Goal: Task Accomplishment & Management: Complete application form

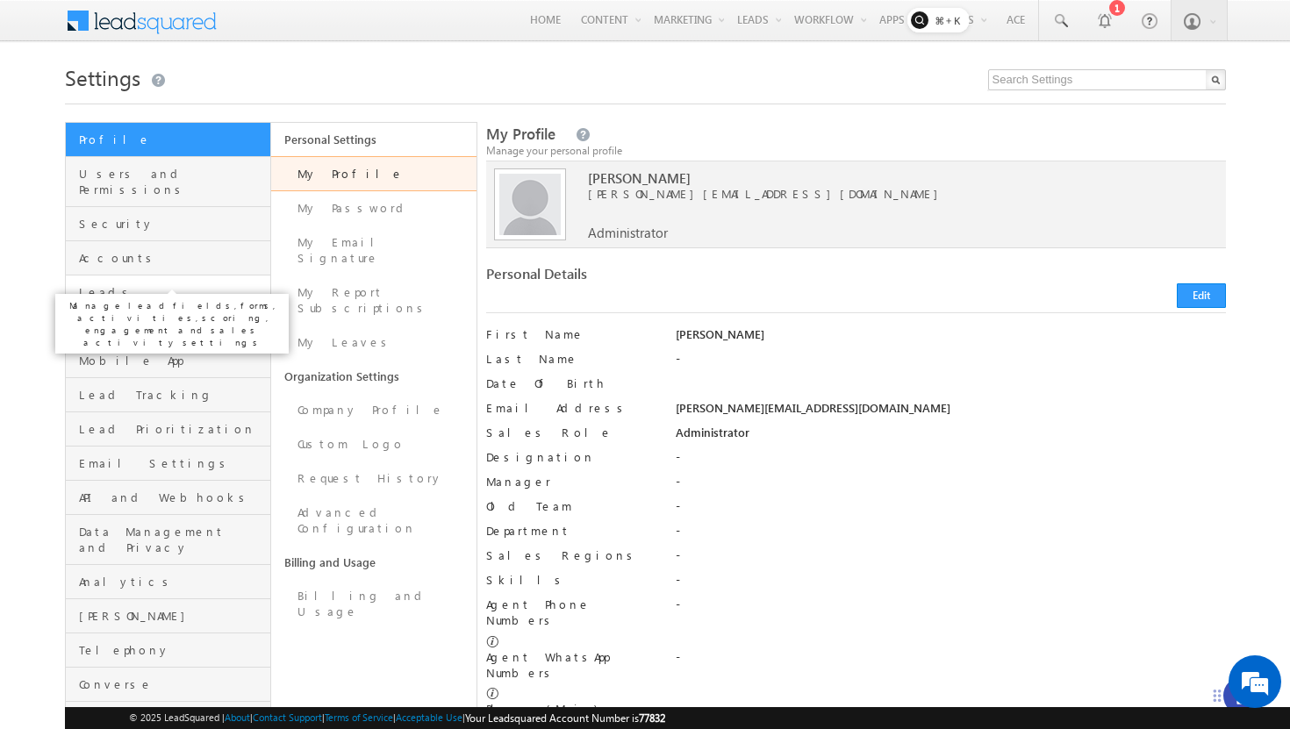
click at [83, 284] on span "Leads" at bounding box center [172, 292] width 187 height 16
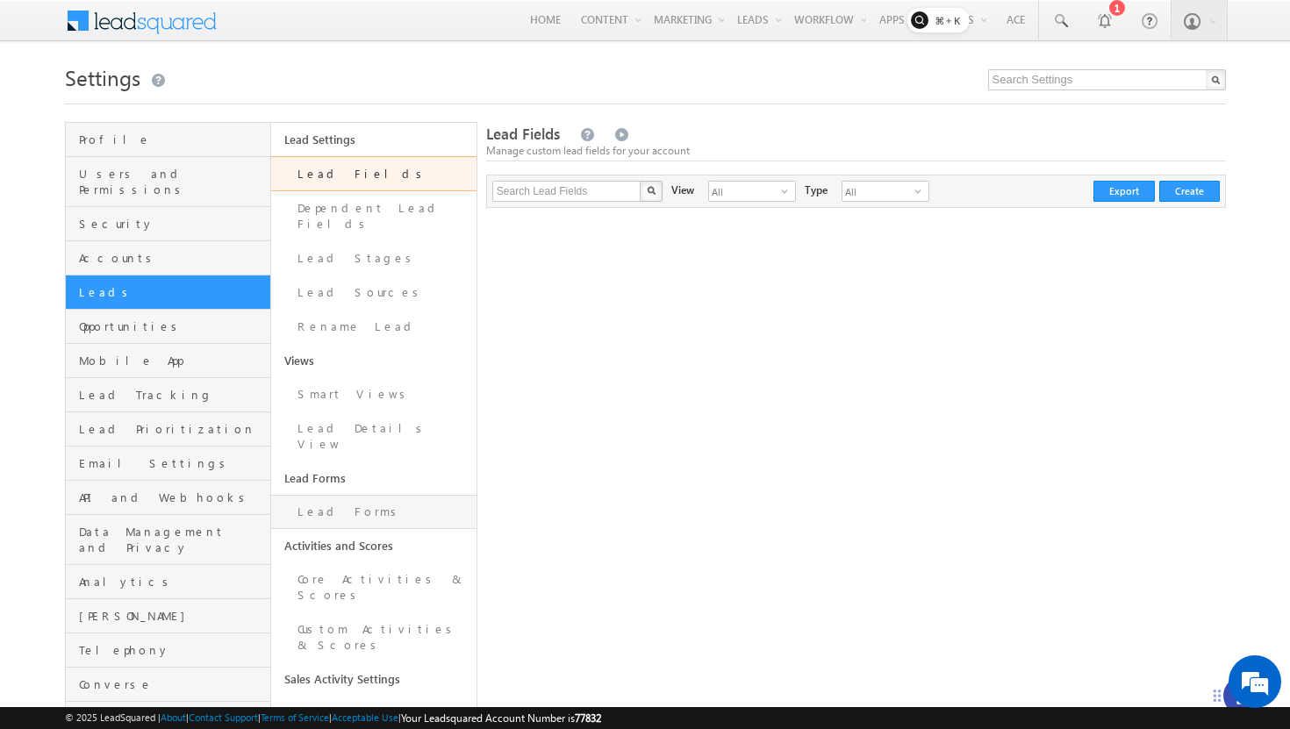
click at [363, 495] on link "Lead Forms" at bounding box center [373, 512] width 205 height 34
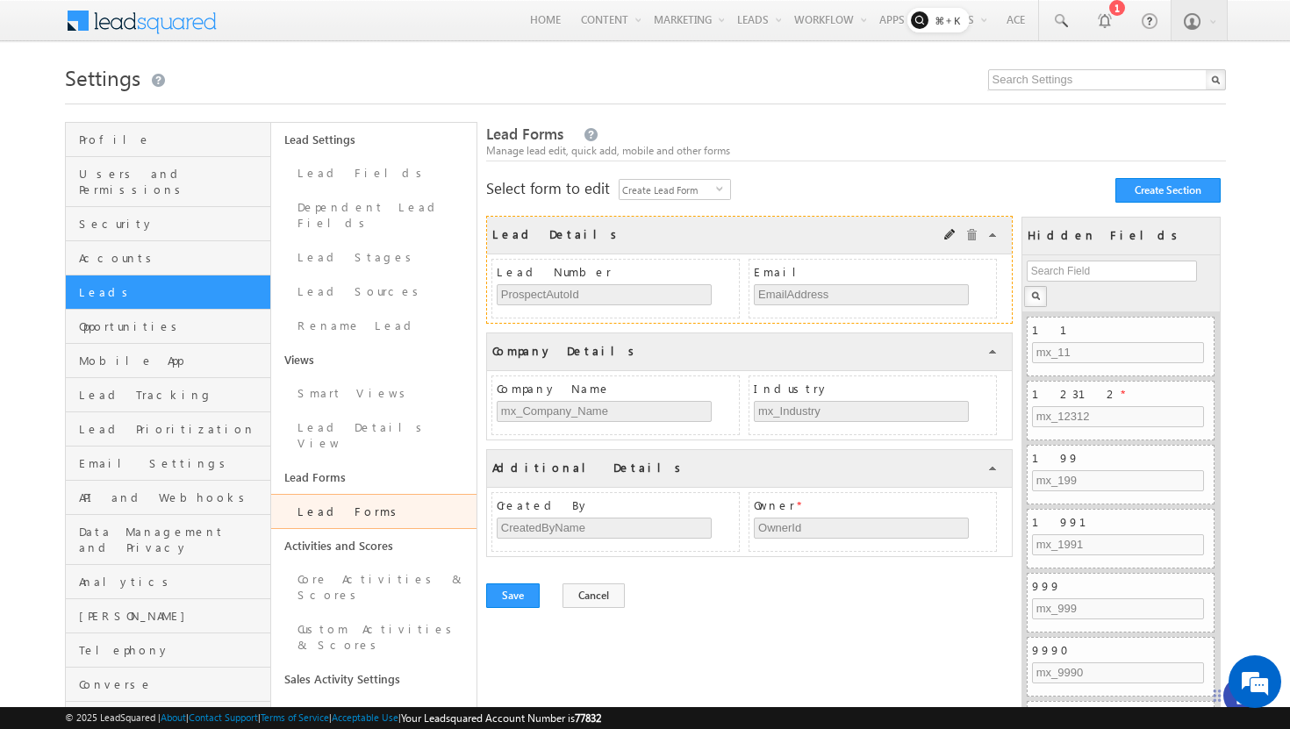
click at [509, 236] on div "Lead Details" at bounding box center [557, 232] width 131 height 20
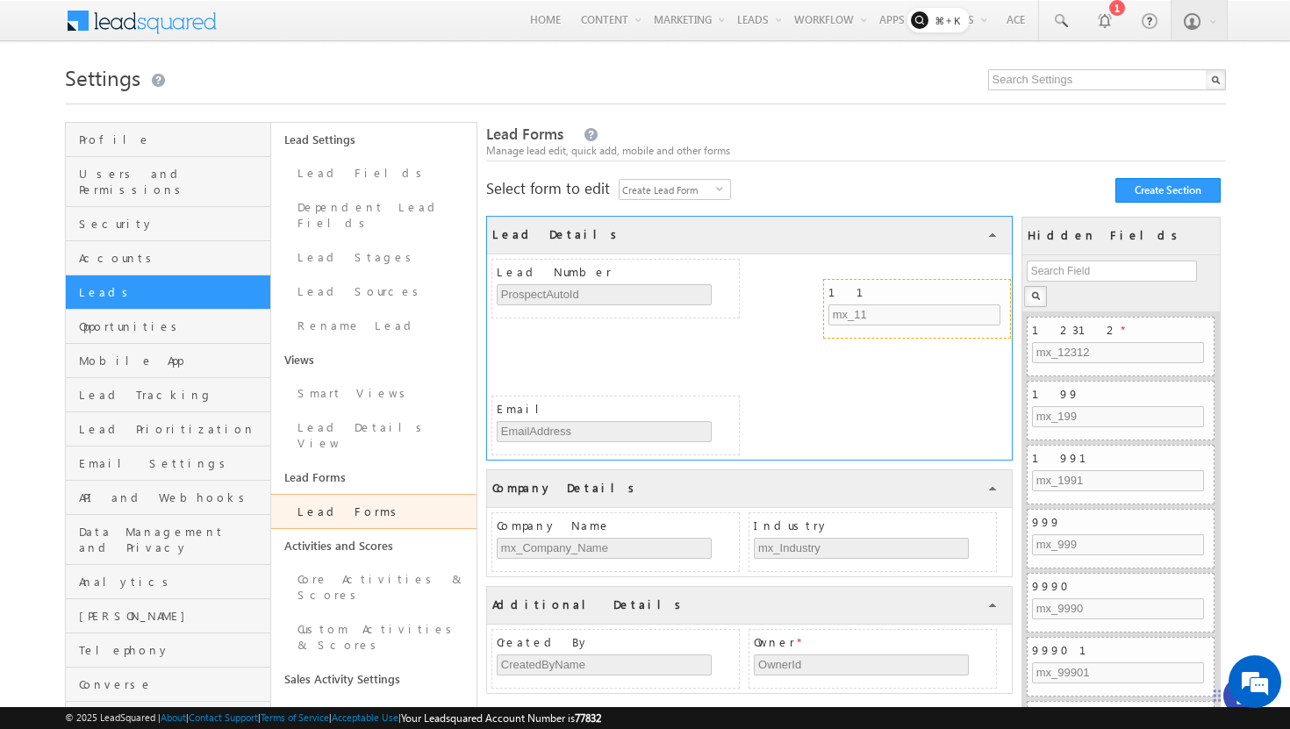
drag, startPoint x: 1069, startPoint y: 326, endPoint x: 865, endPoint y: 289, distance: 207.1
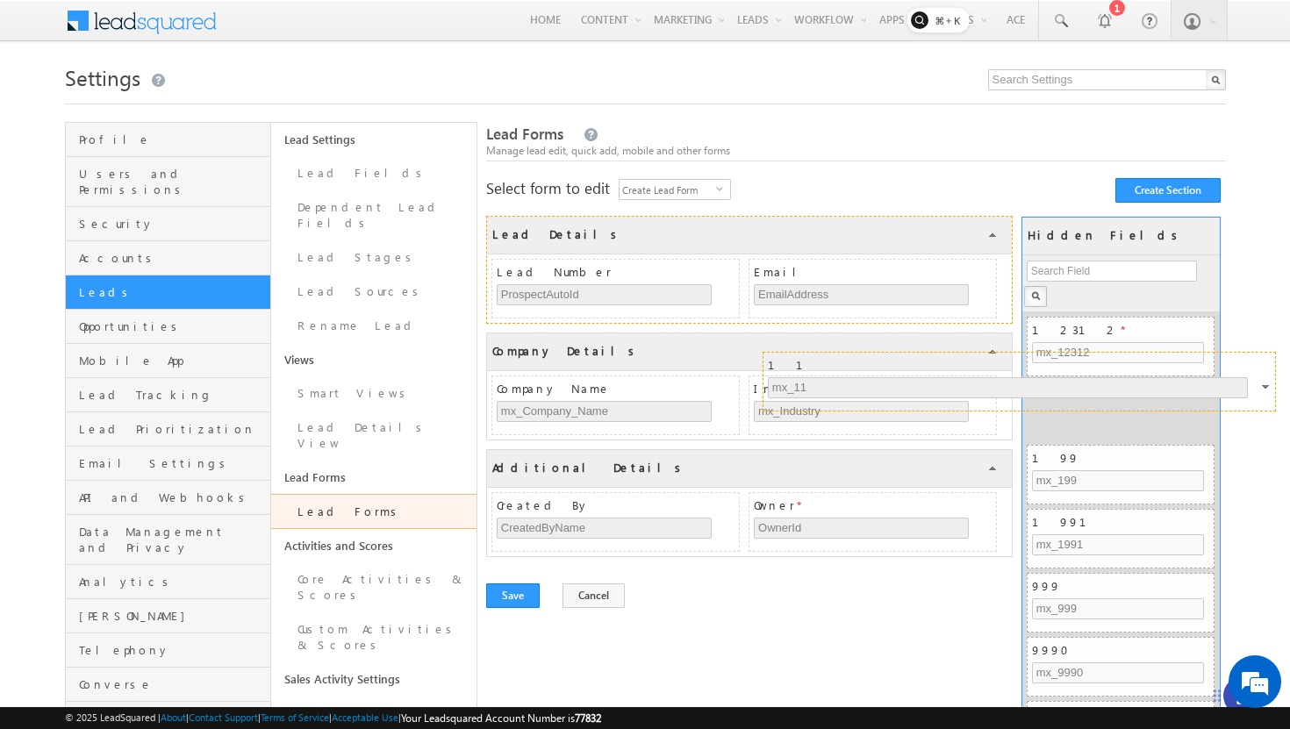
drag, startPoint x: 870, startPoint y: 333, endPoint x: 1142, endPoint y: 357, distance: 272.2
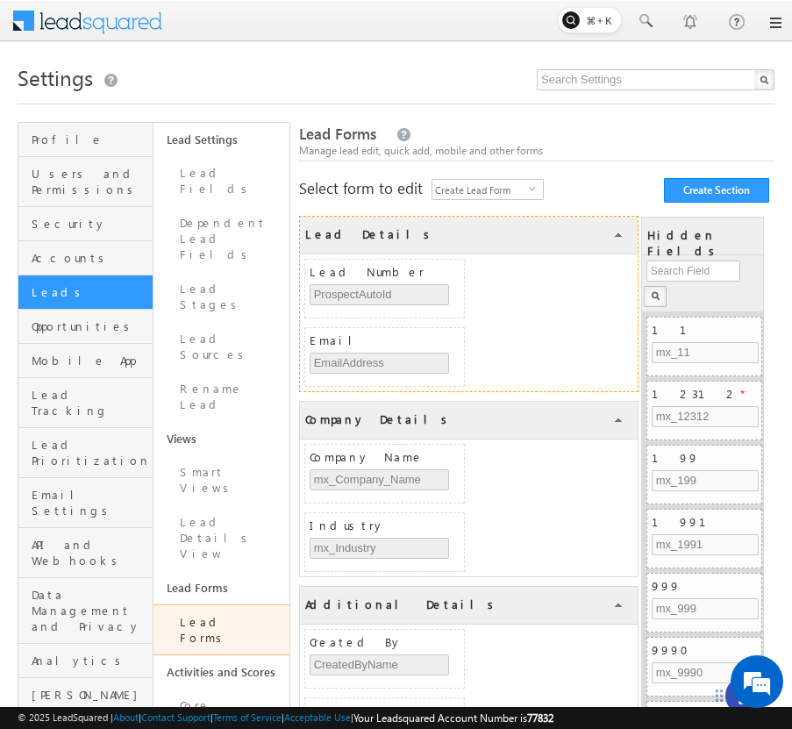
click at [226, 605] on link "Lead Forms" at bounding box center [221, 630] width 135 height 51
click at [479, 190] on span "Create Lead Form" at bounding box center [481, 189] width 97 height 19
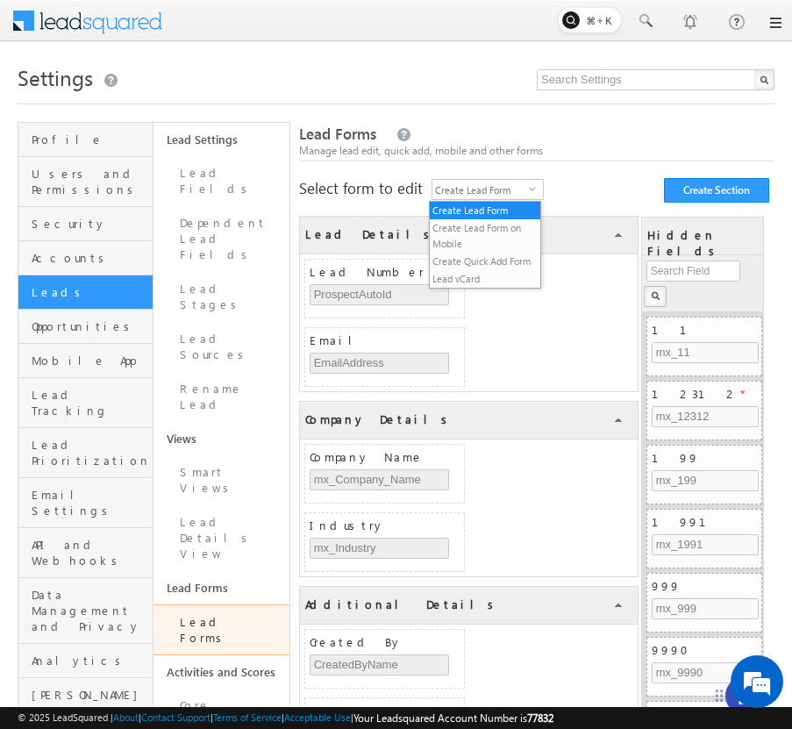
click at [624, 200] on div "Lead Details COLLAPSE Lead Number ProspectAutoId Email EmailAddress Company Det…" at bounding box center [537, 505] width 476 height 615
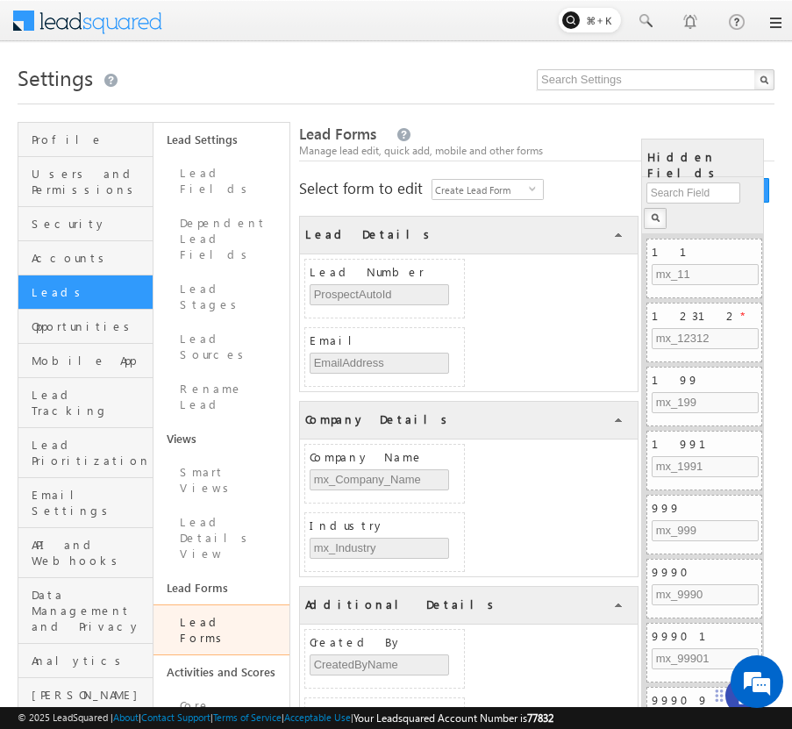
scroll to position [304, 0]
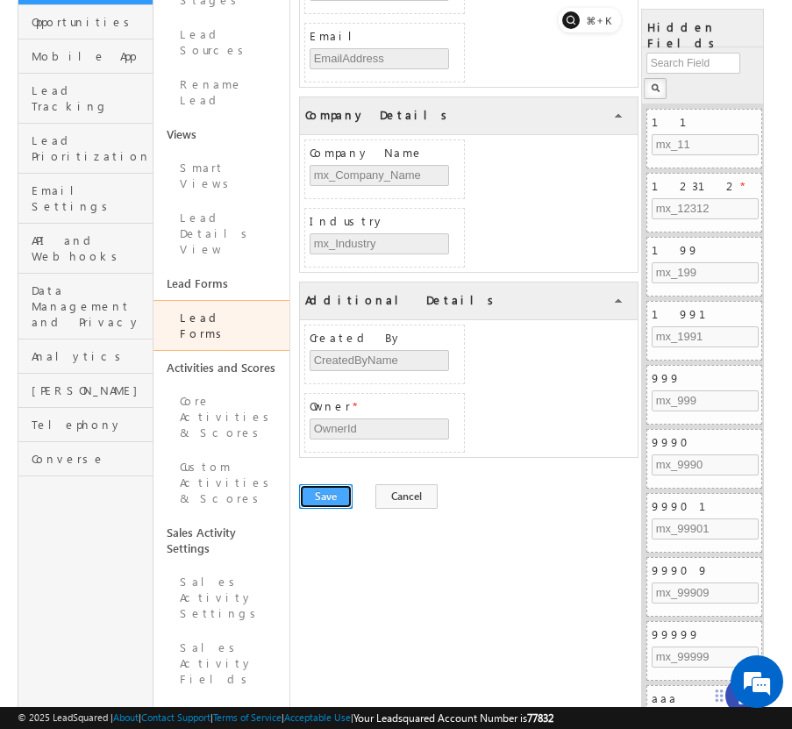
click at [327, 505] on button "Save" at bounding box center [326, 496] width 54 height 25
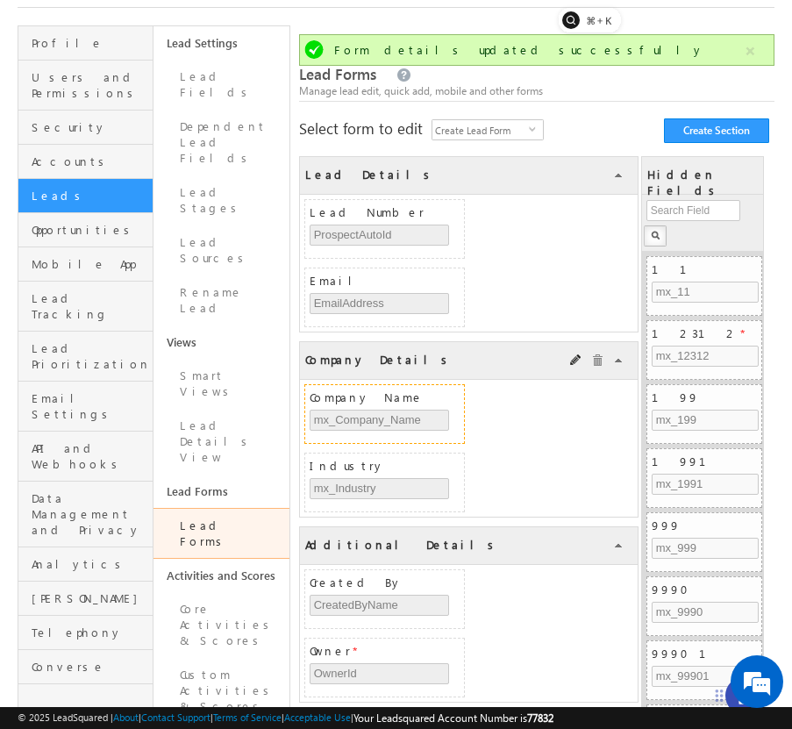
scroll to position [97, 0]
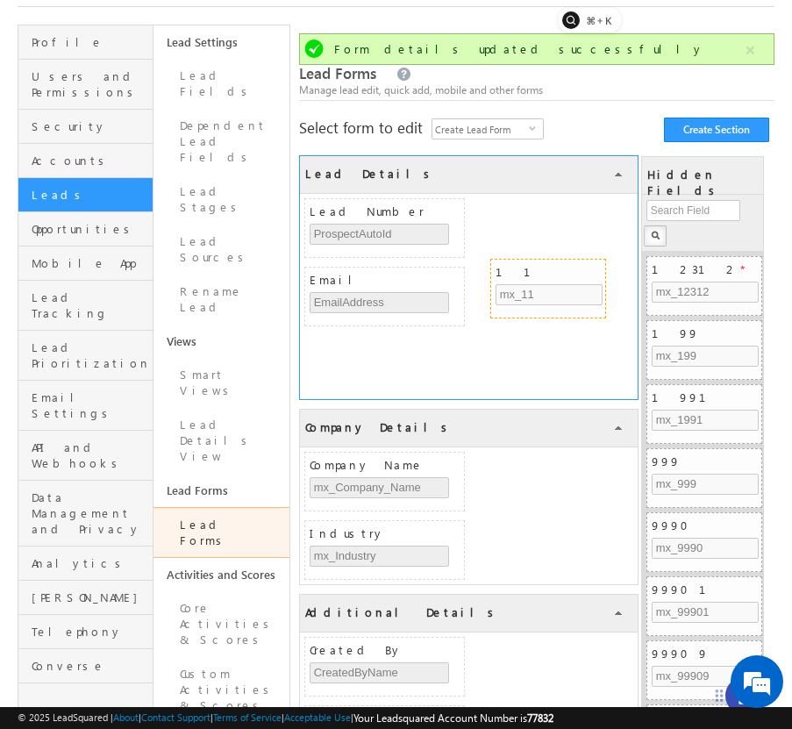
drag, startPoint x: 678, startPoint y: 266, endPoint x: 524, endPoint y: 269, distance: 154.5
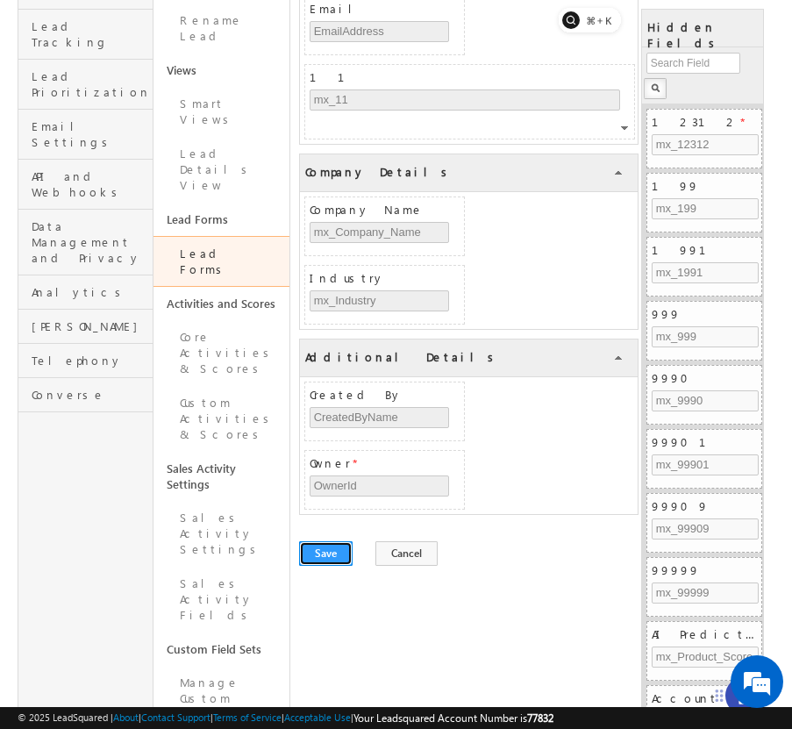
scroll to position [508, 0]
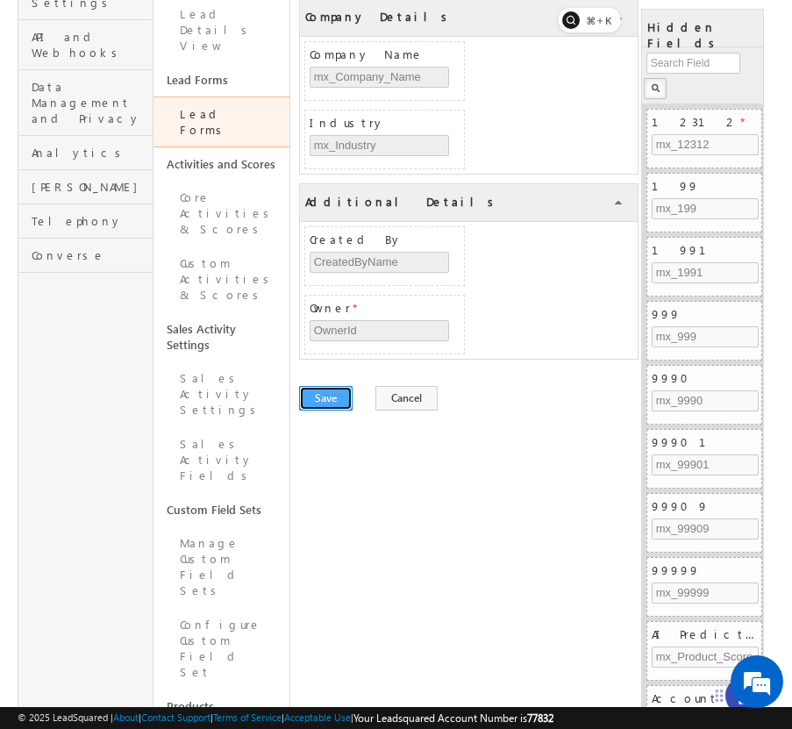
click at [316, 396] on button "Save" at bounding box center [326, 398] width 54 height 25
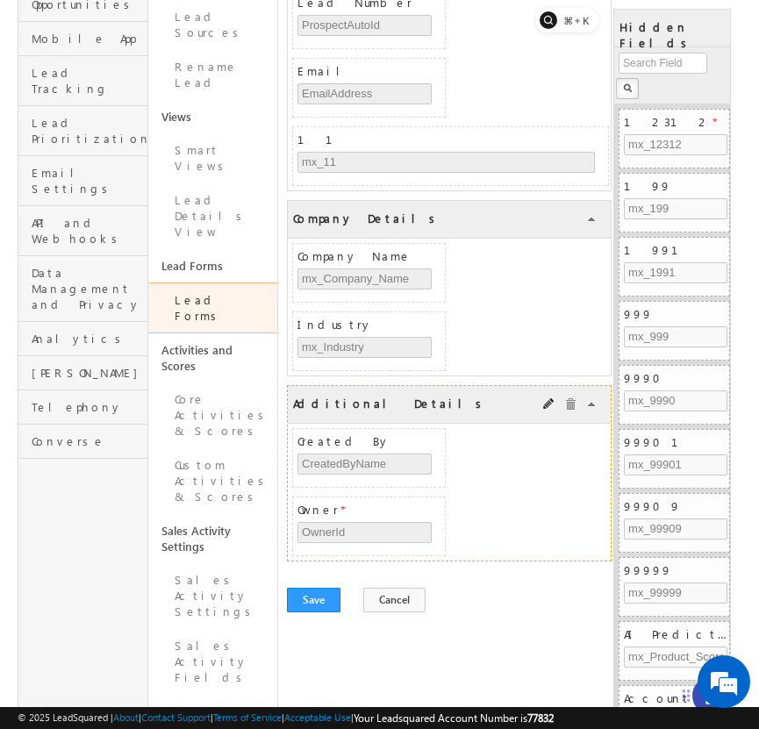
scroll to position [334, 0]
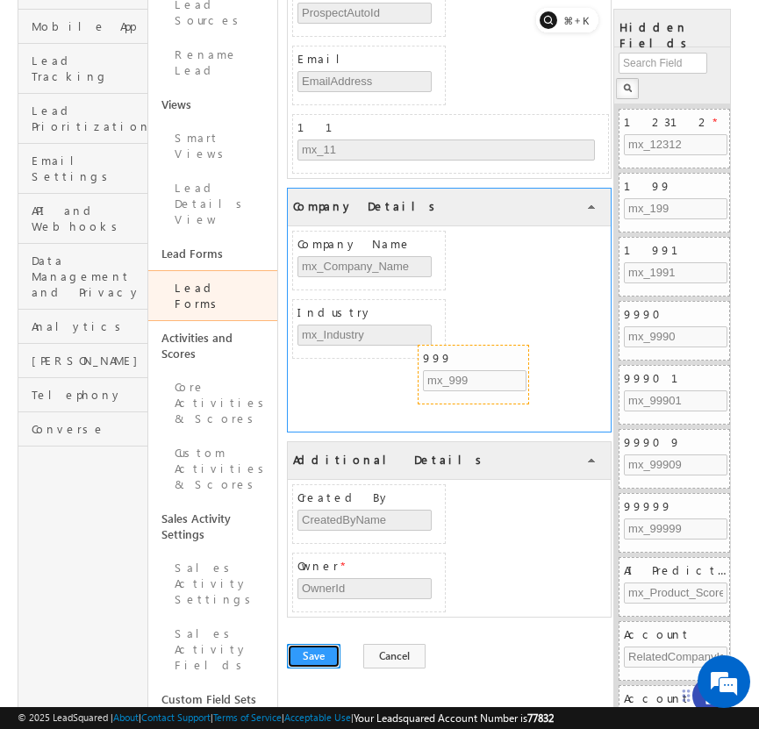
drag, startPoint x: 665, startPoint y: 306, endPoint x: 462, endPoint y: 351, distance: 207.6
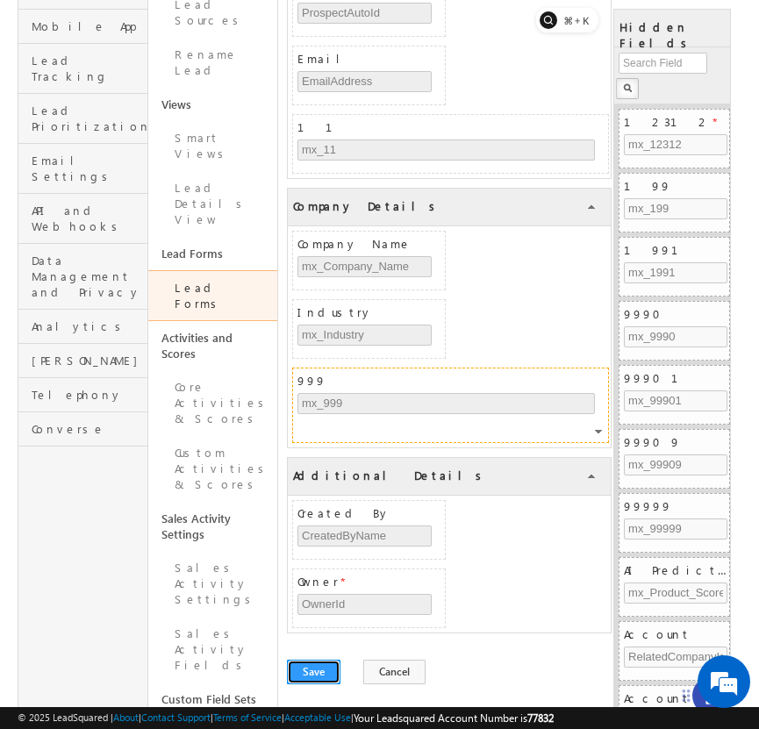
click at [590, 373] on span "999" at bounding box center [452, 381] width 311 height 16
click at [553, 373] on span "999" at bounding box center [452, 381] width 311 height 16
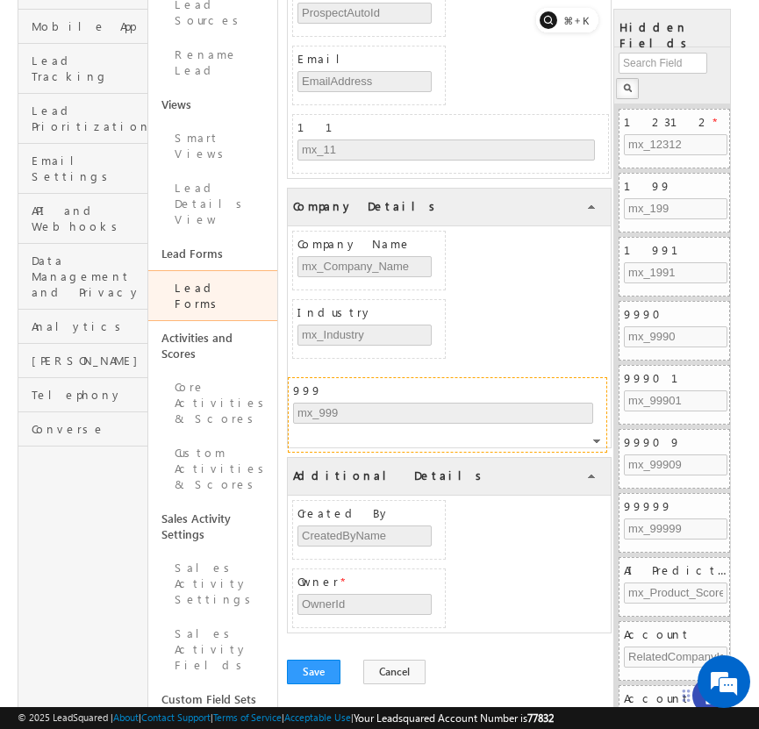
drag, startPoint x: 554, startPoint y: 352, endPoint x: 549, endPoint y: 362, distance: 10.6
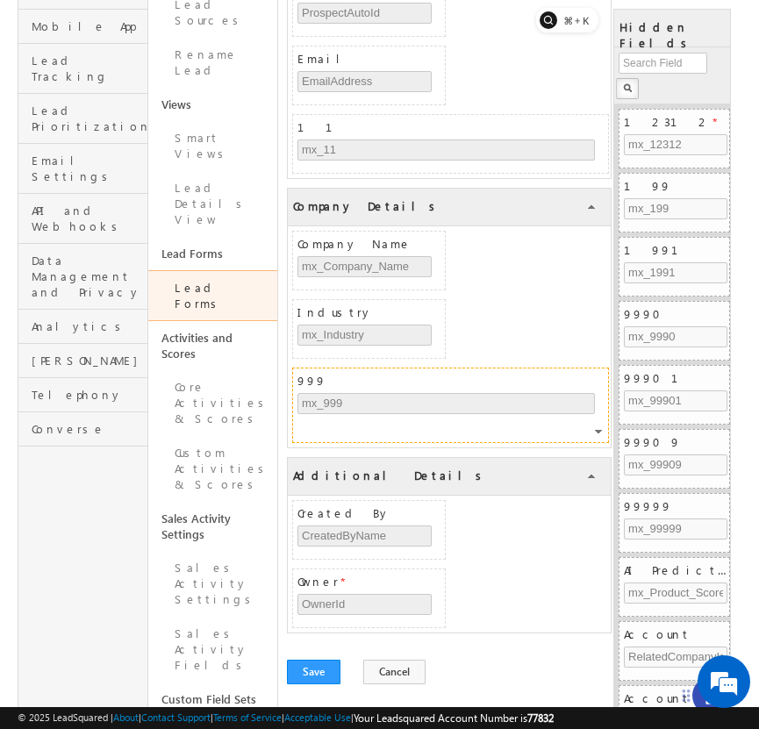
click at [598, 426] on div at bounding box center [600, 434] width 11 height 16
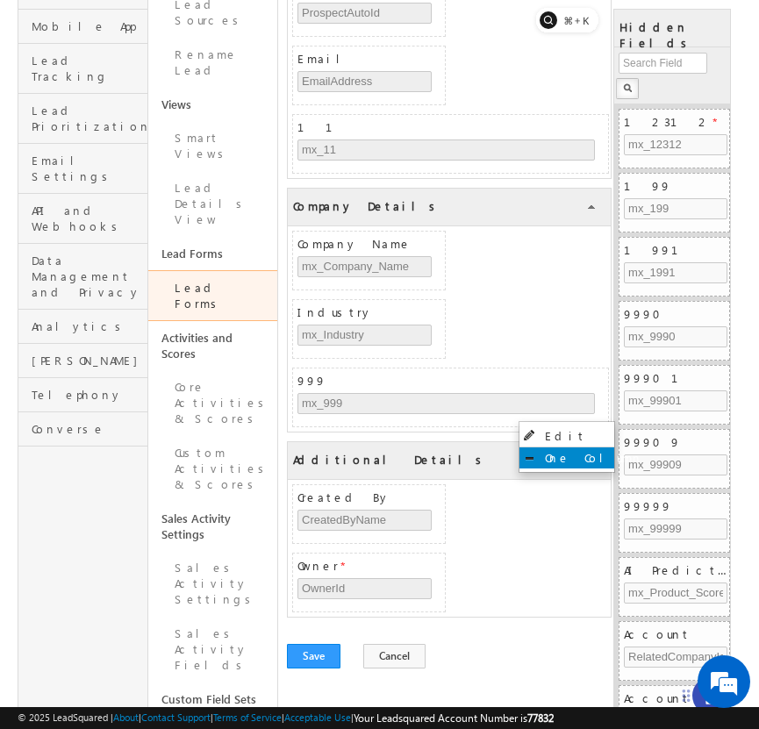
click at [581, 448] on link "One Column" at bounding box center [566, 458] width 95 height 21
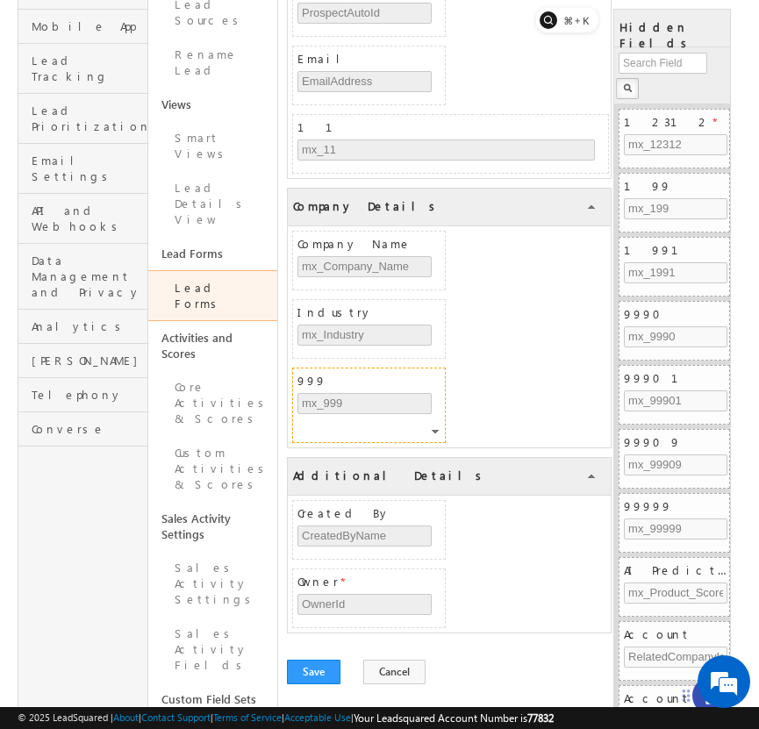
click at [434, 426] on div at bounding box center [437, 434] width 11 height 16
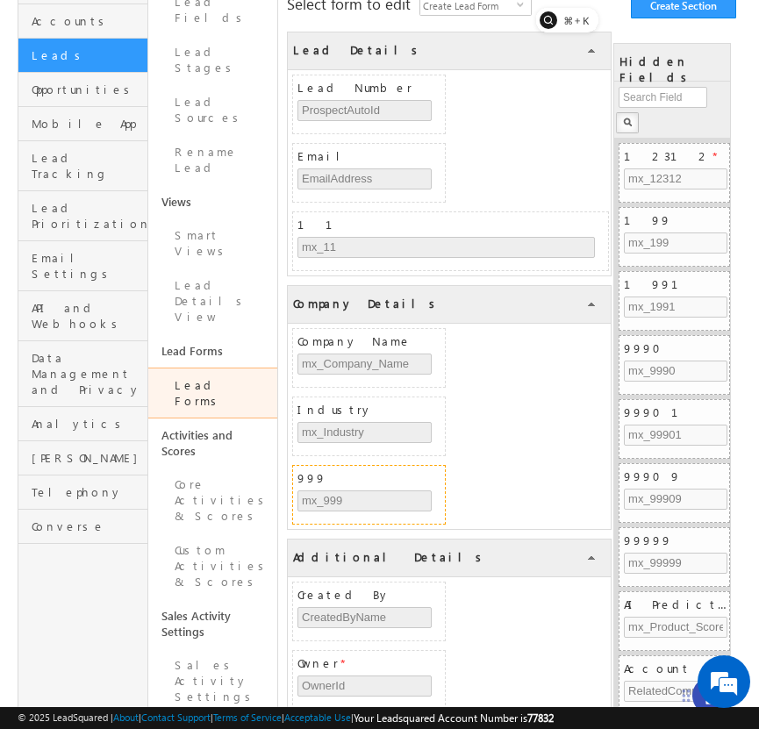
scroll to position [205, 0]
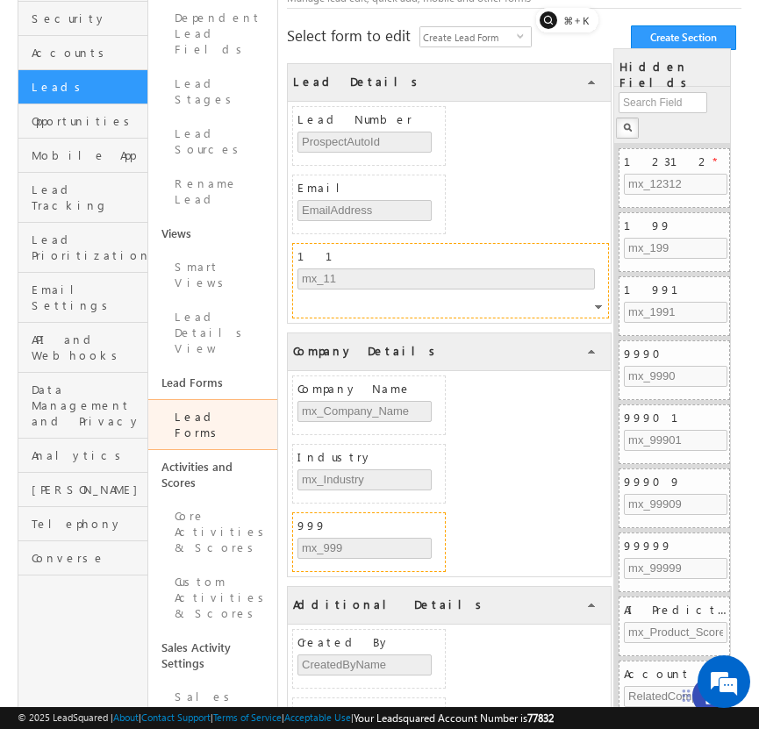
click at [598, 302] on div at bounding box center [600, 310] width 11 height 16
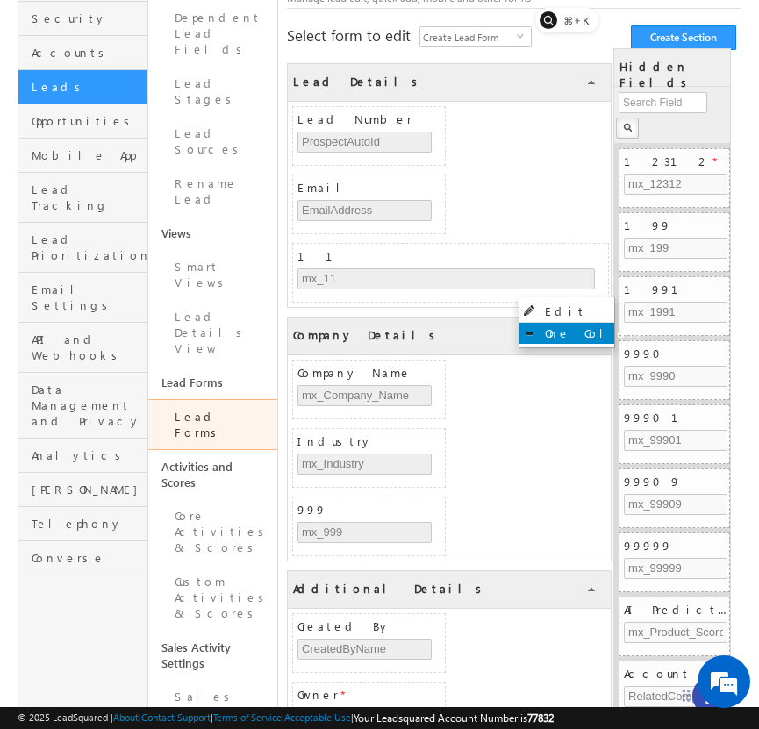
click at [592, 331] on link "One Column" at bounding box center [566, 333] width 95 height 21
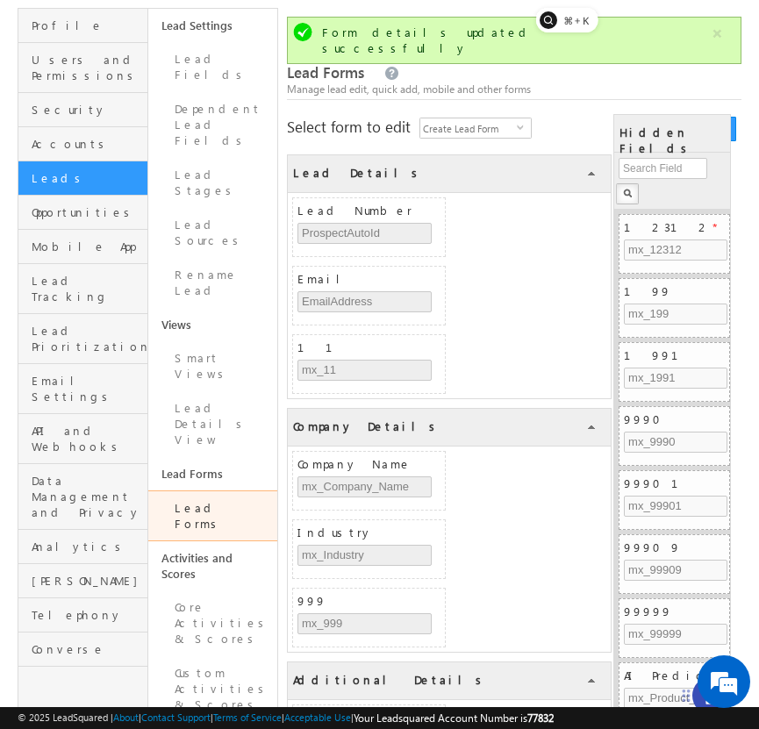
scroll to position [68, 0]
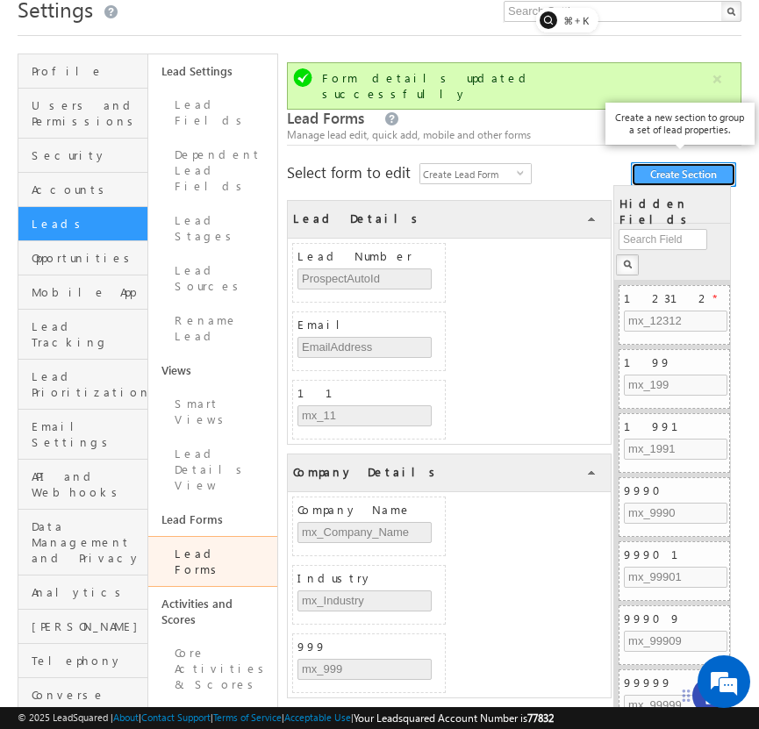
click at [691, 162] on button "Create Section" at bounding box center [683, 174] width 105 height 25
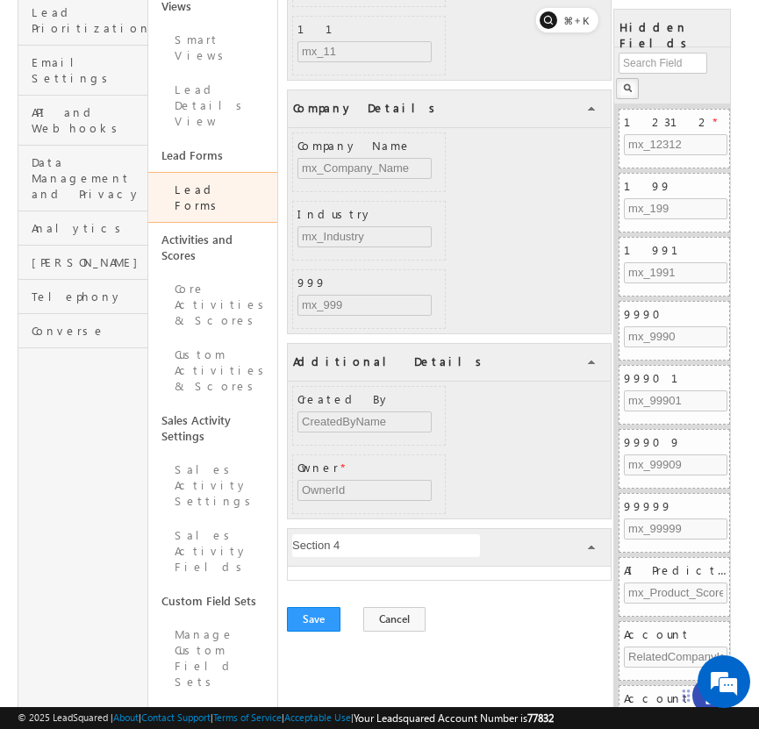
scroll to position [430, 0]
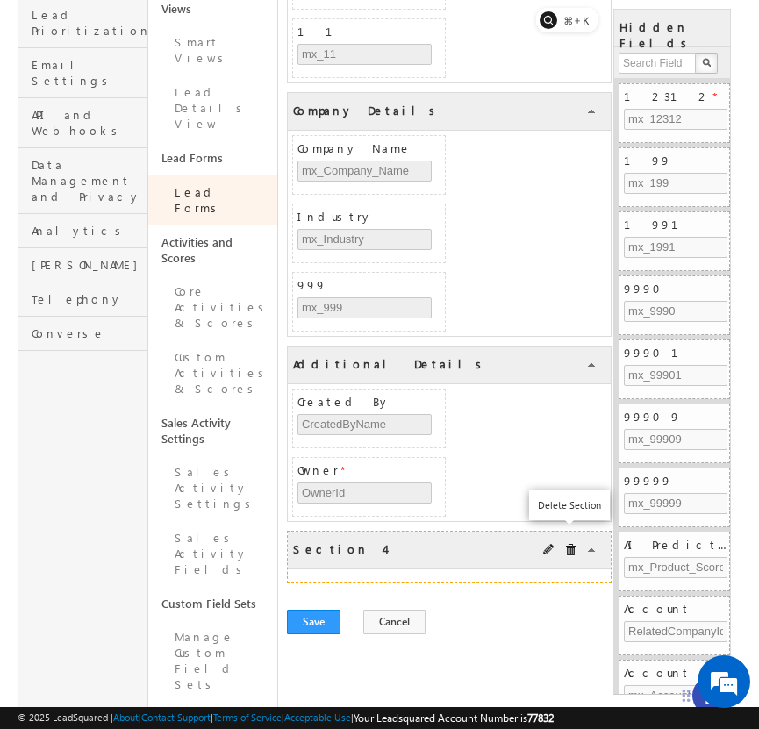
click at [570, 544] on span at bounding box center [570, 550] width 12 height 12
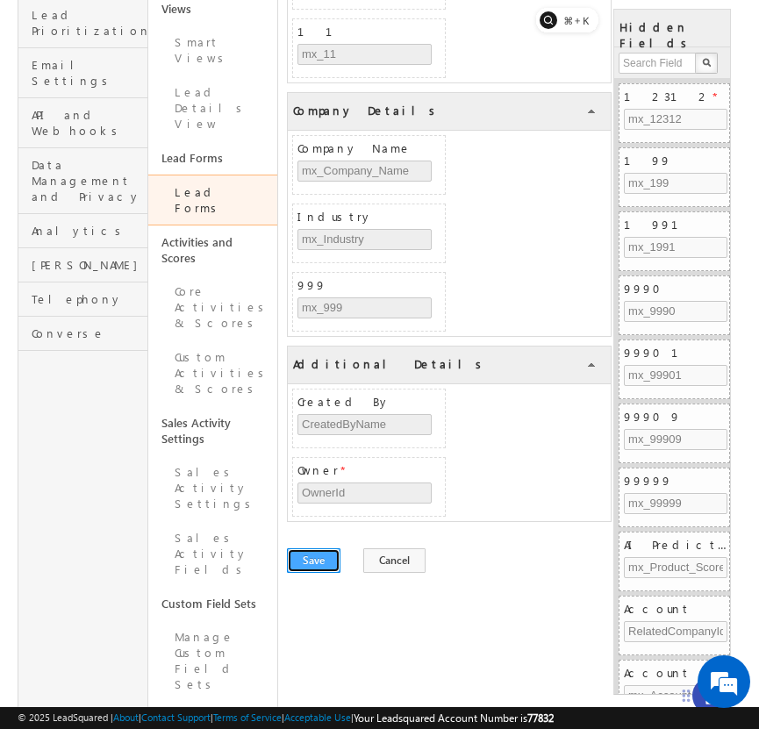
click at [320, 548] on button "Save" at bounding box center [314, 560] width 54 height 25
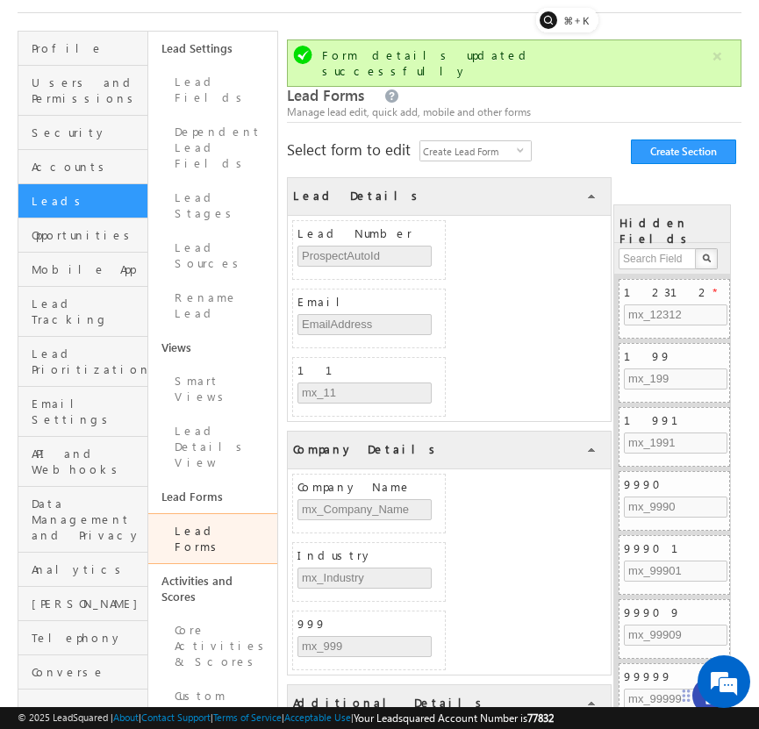
scroll to position [120, 0]
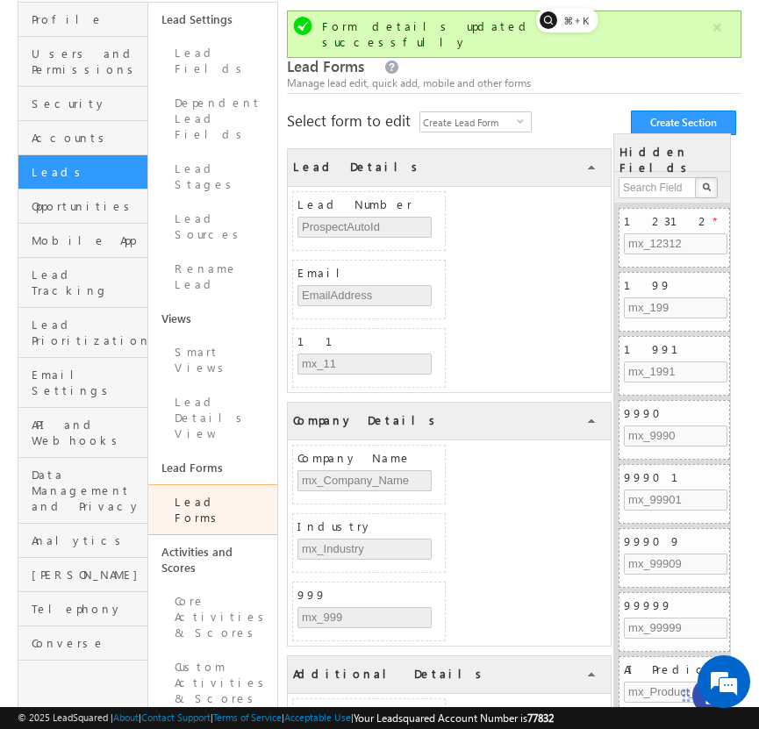
click at [214, 484] on link "Lead Forms" at bounding box center [213, 509] width 130 height 51
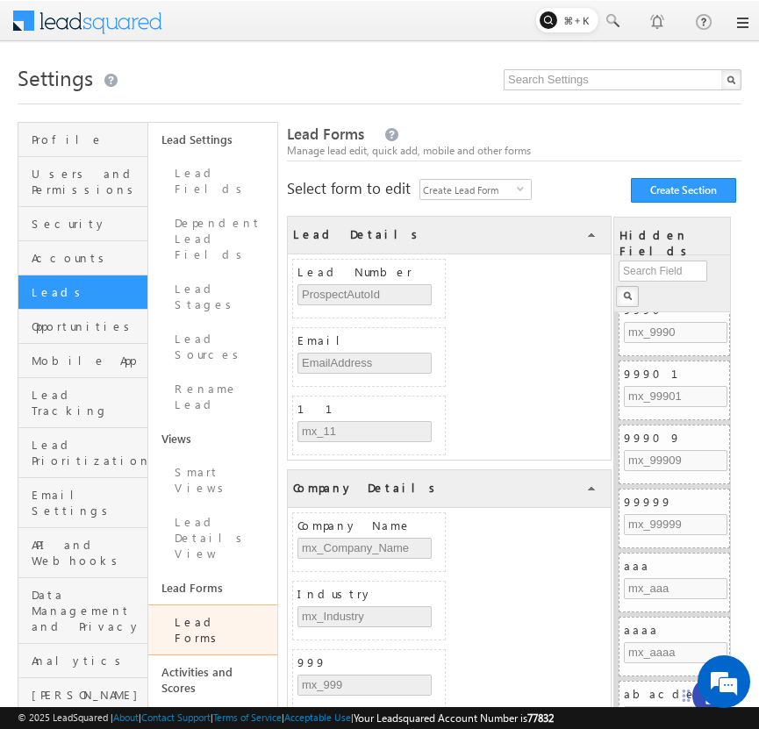
click at [695, 694] on div at bounding box center [711, 696] width 39 height 39
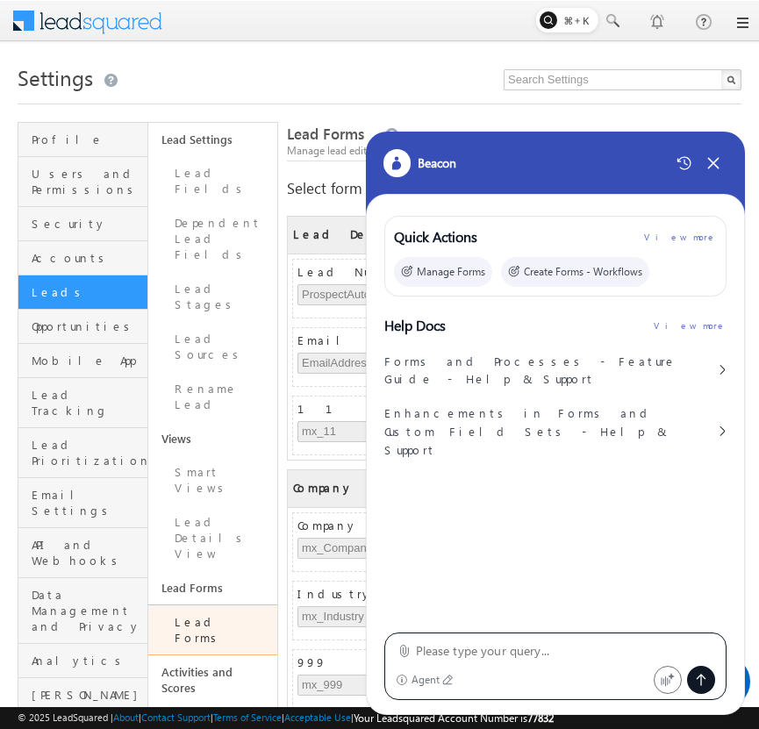
click at [483, 647] on textarea at bounding box center [566, 651] width 300 height 21
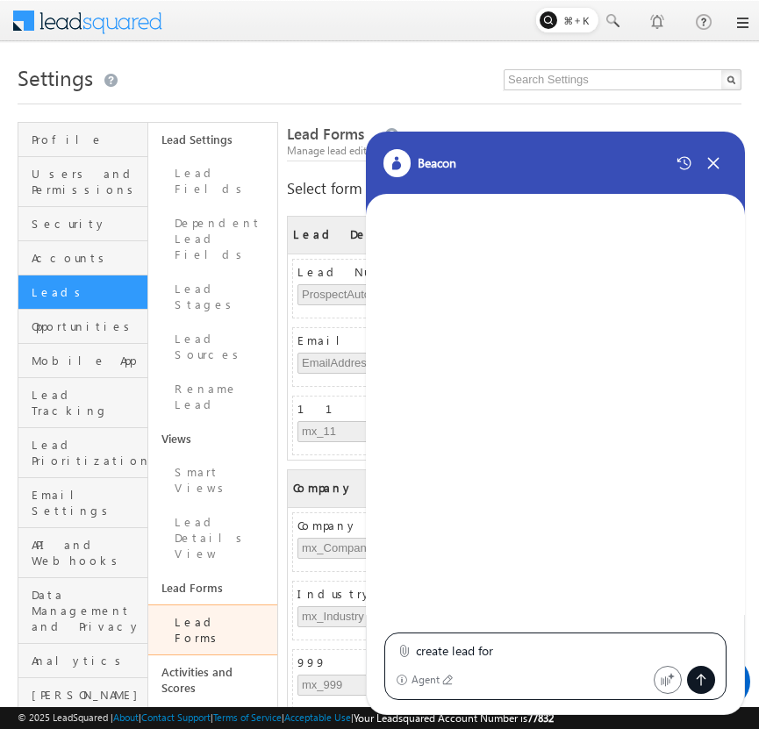
type textarea "create lead form"
click at [439, 686] on div "Agent" at bounding box center [426, 680] width 29 height 12
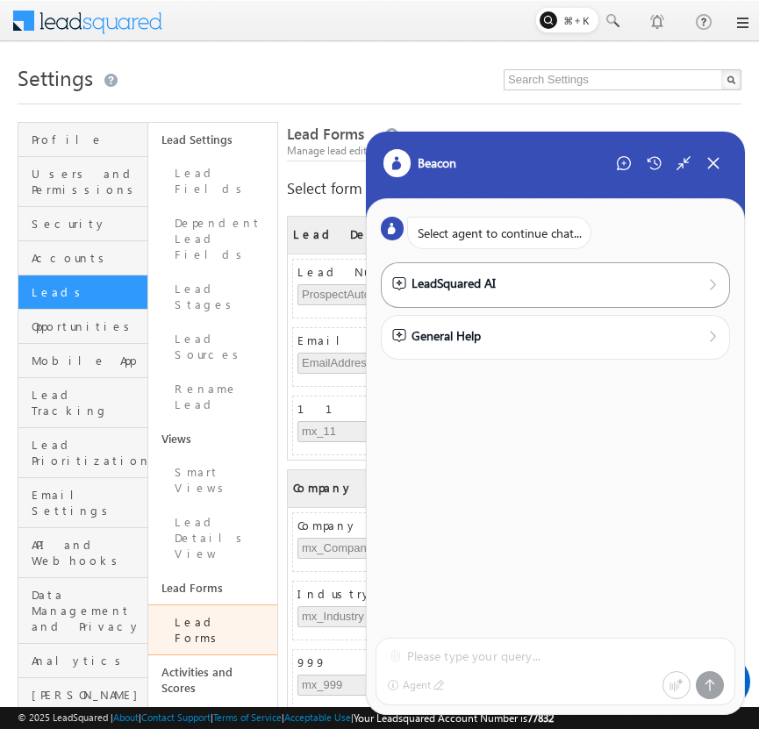
click at [530, 283] on div "LeadSquared AI" at bounding box center [555, 283] width 327 height 19
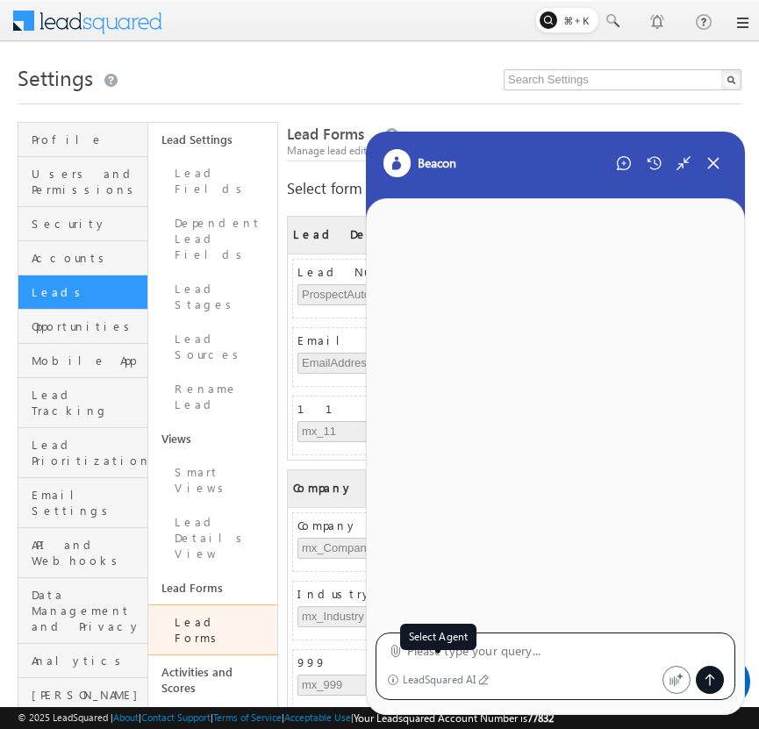
click at [453, 677] on div "LeadSquared AI" at bounding box center [440, 680] width 74 height 12
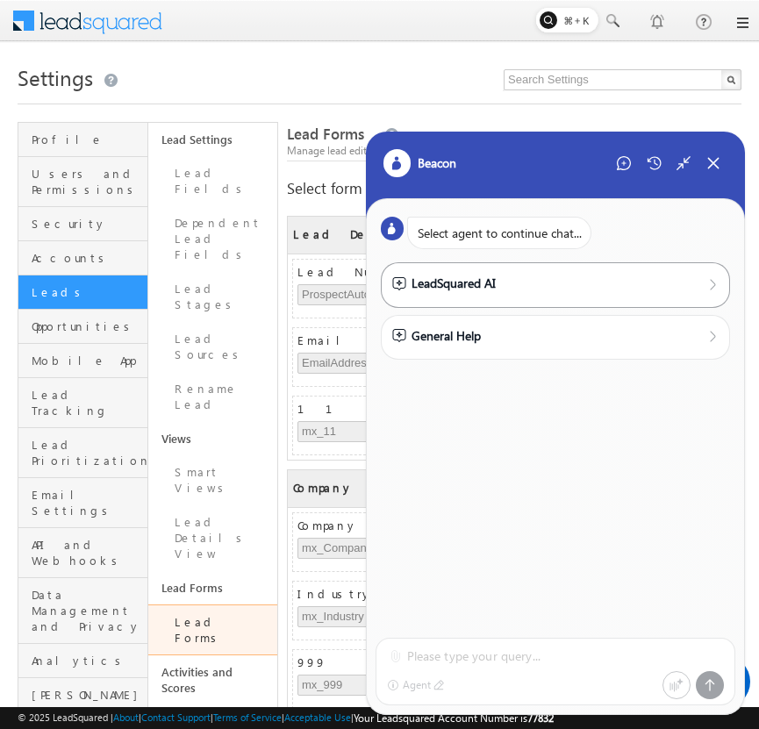
click at [577, 279] on div "LeadSquared AI" at bounding box center [555, 283] width 327 height 19
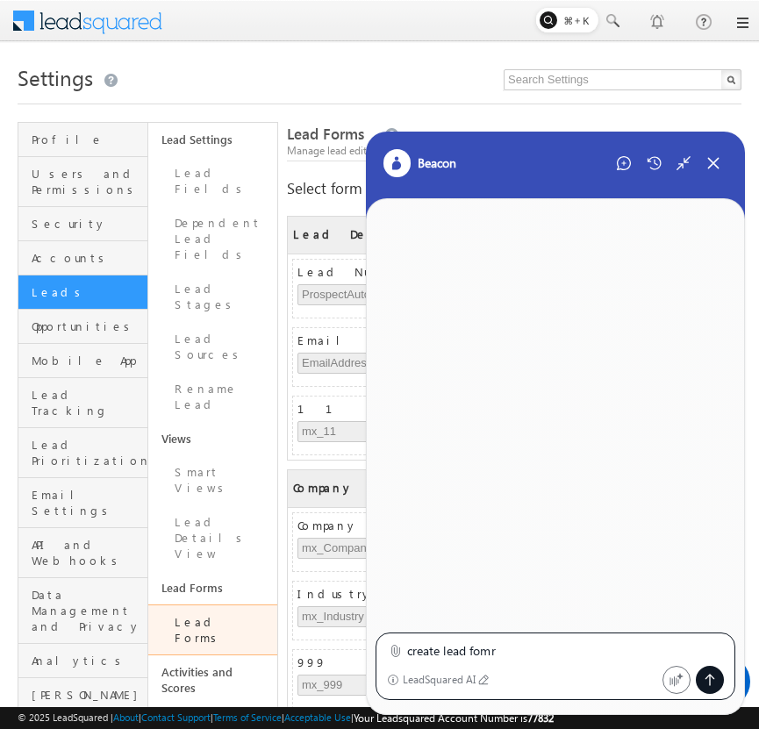
type textarea "create lead fomr"
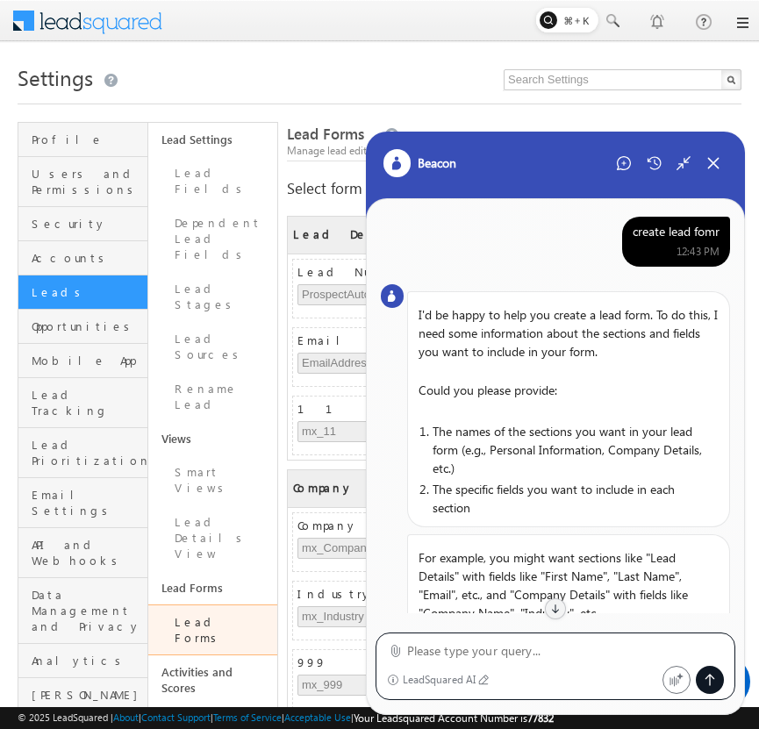
click at [667, 233] on div "create lead fomr" at bounding box center [676, 232] width 87 height 16
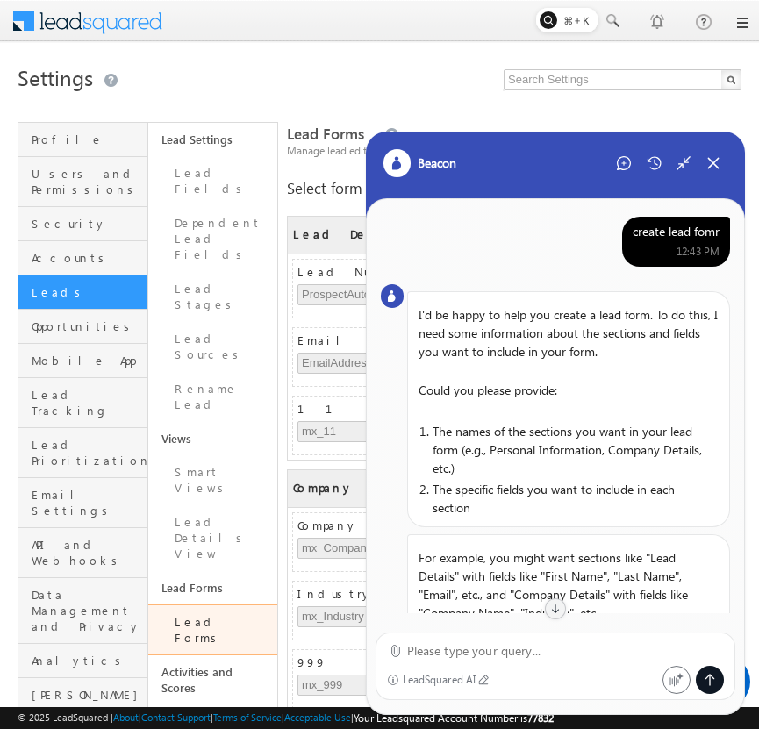
click at [667, 233] on div "create lead fomr" at bounding box center [676, 232] width 87 height 16
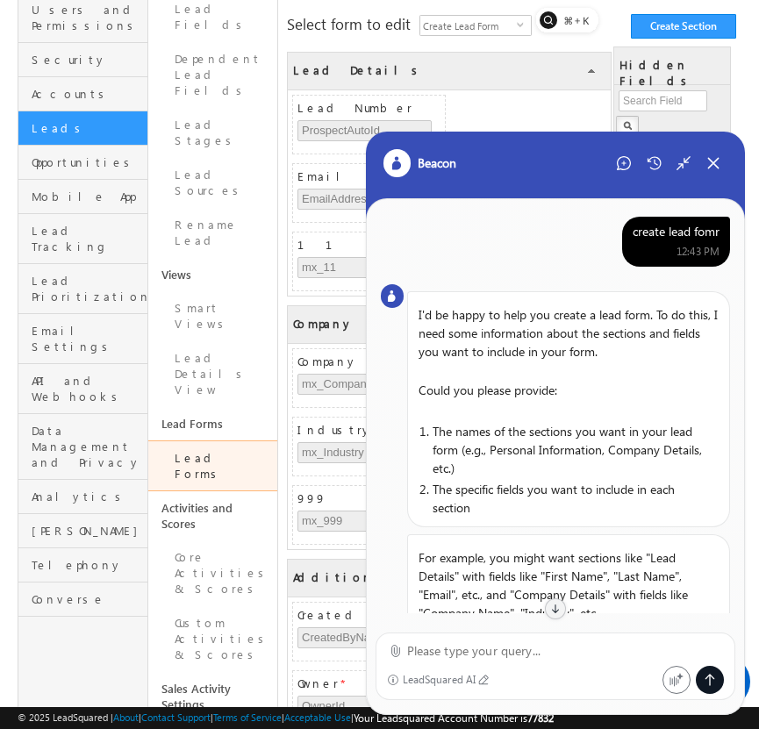
scroll to position [170, 0]
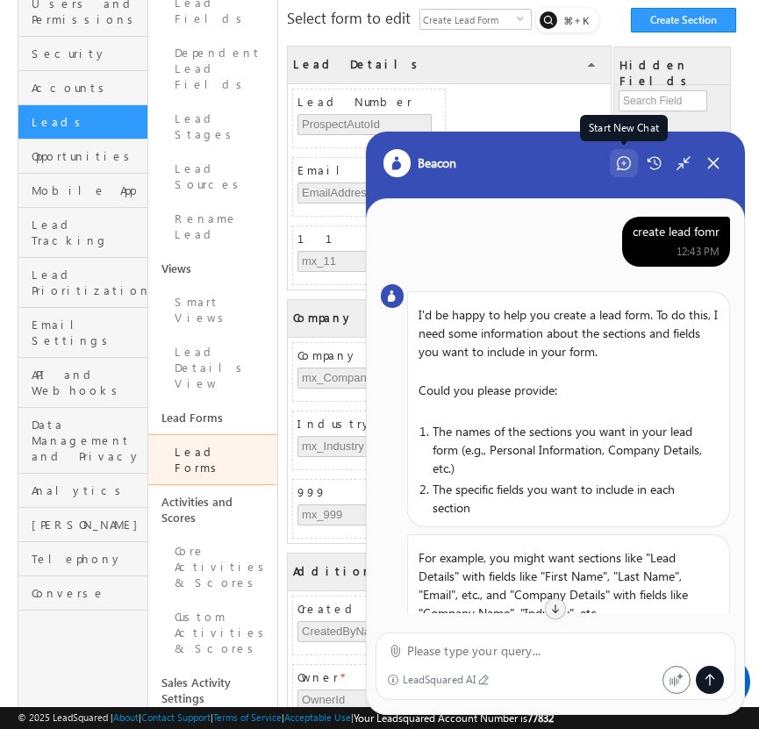
click at [628, 165] on icon at bounding box center [624, 163] width 14 height 14
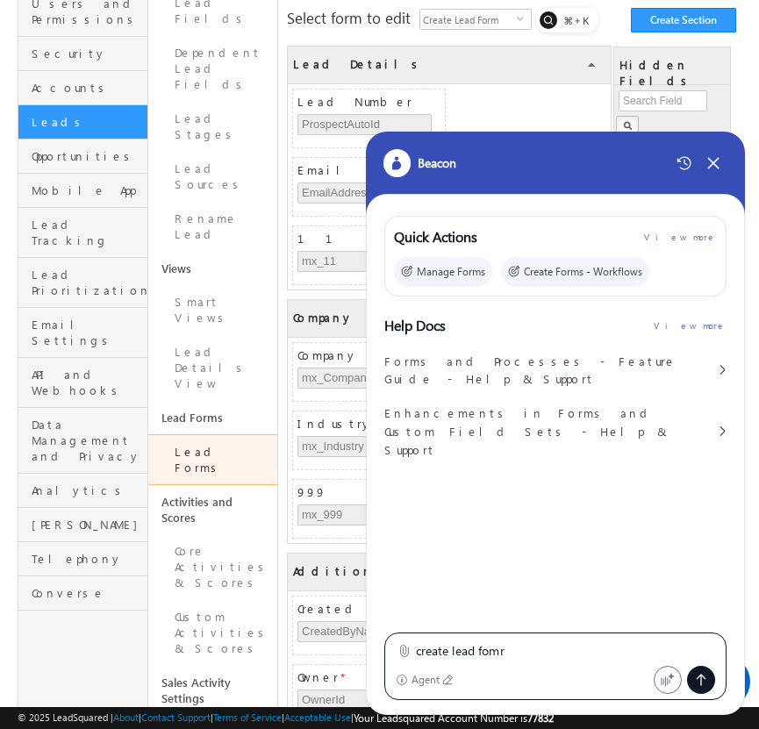
scroll to position [0, 0]
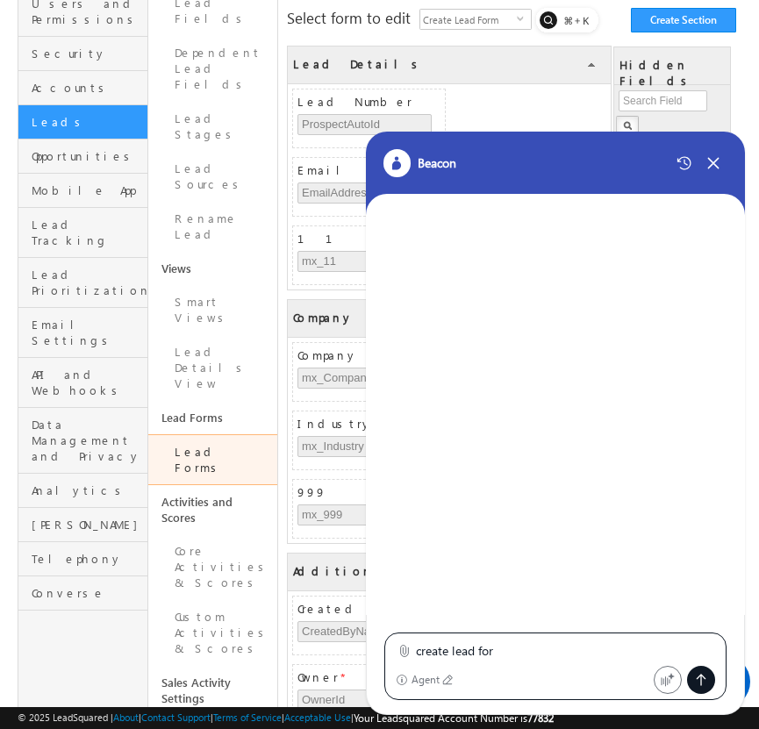
type textarea "create lead form"
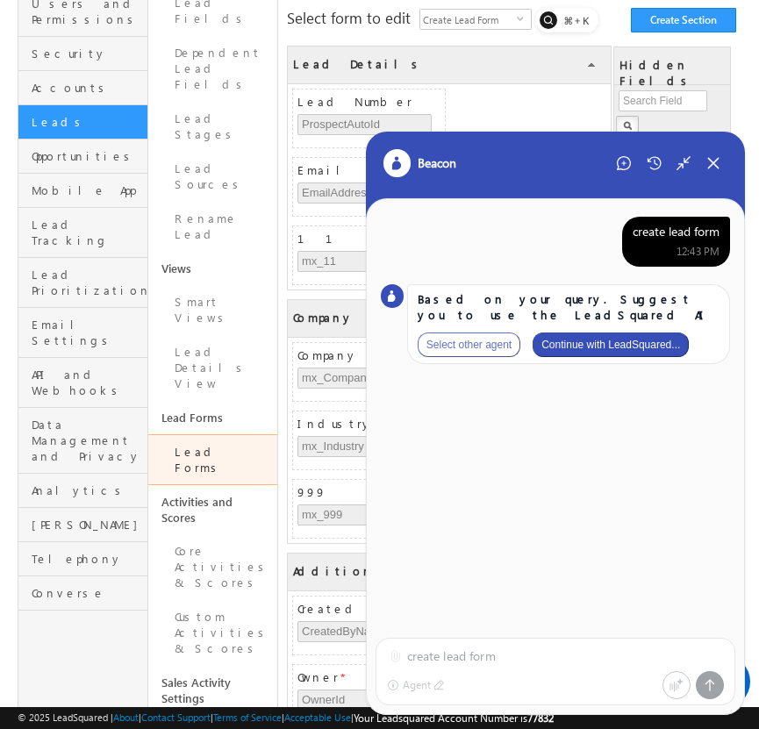
click at [660, 340] on button "Continue with LeadSquared..." at bounding box center [611, 345] width 156 height 25
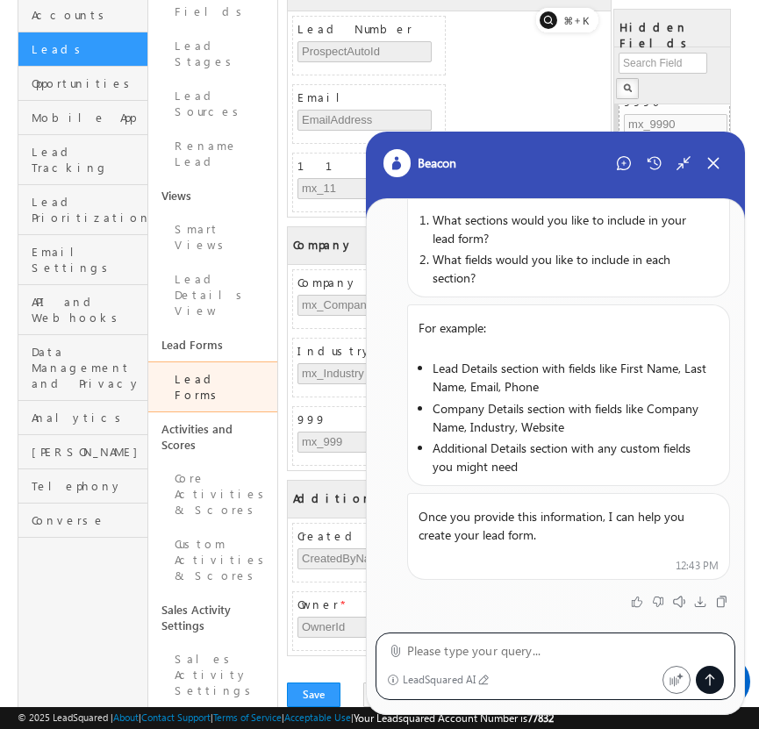
scroll to position [287, 0]
click at [398, 656] on icon at bounding box center [395, 651] width 8 height 11
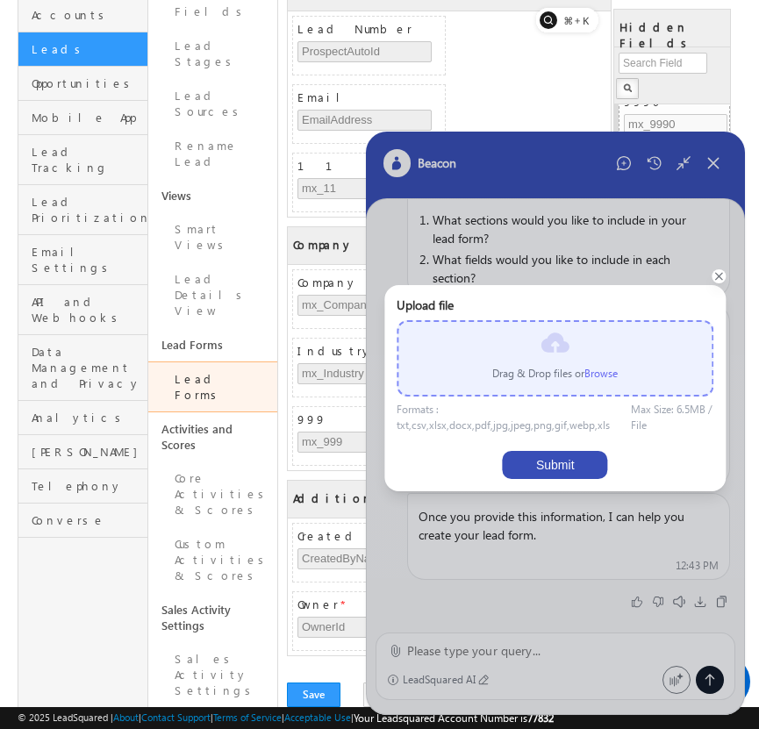
click at [605, 372] on label "Browse" at bounding box center [600, 373] width 33 height 13
click at [0, 0] on input "file" at bounding box center [0, 0] width 0 height 0
click at [561, 468] on button "Submit" at bounding box center [555, 465] width 105 height 28
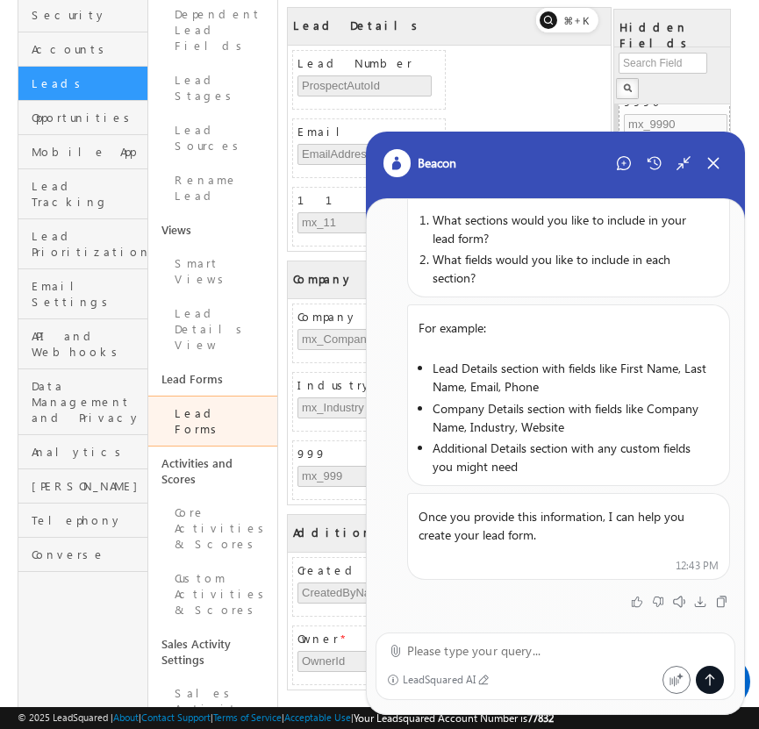
scroll to position [202, 0]
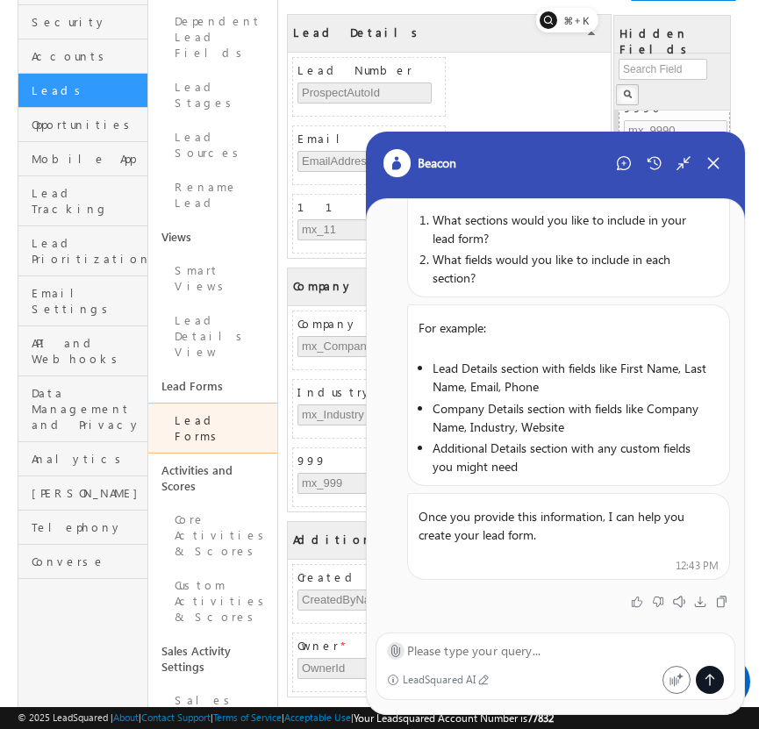
click at [395, 648] on icon at bounding box center [395, 650] width 13 height 13
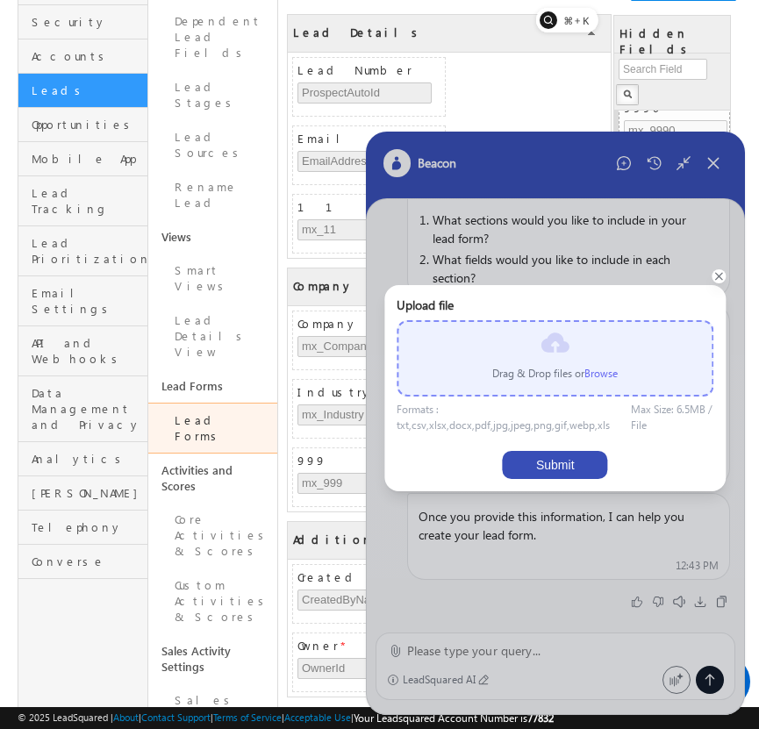
click at [598, 376] on label "Browse" at bounding box center [600, 373] width 33 height 13
click at [0, 0] on input "file" at bounding box center [0, 0] width 0 height 0
click at [547, 457] on button "Submit" at bounding box center [555, 465] width 105 height 28
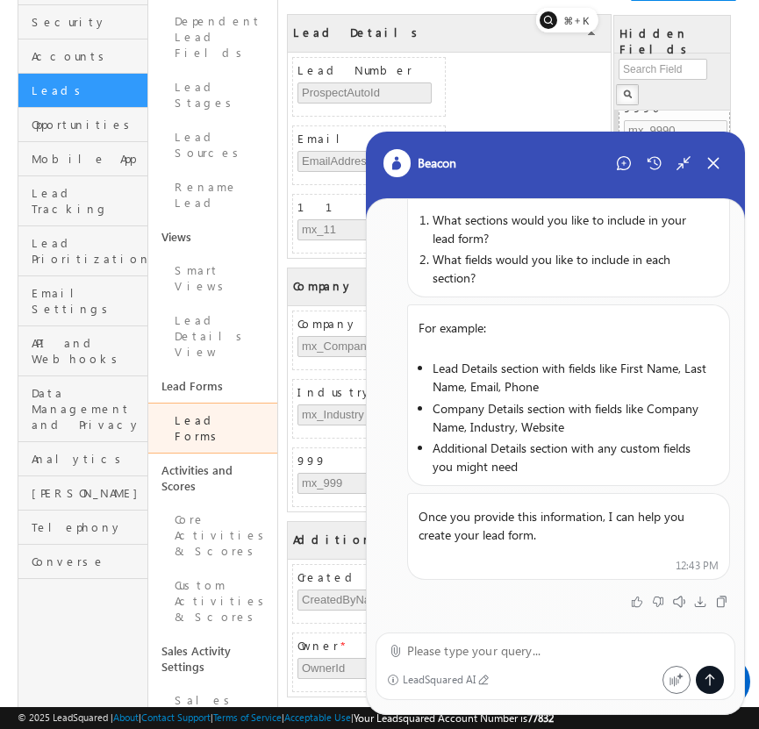
click at [497, 650] on textarea at bounding box center [566, 651] width 318 height 21
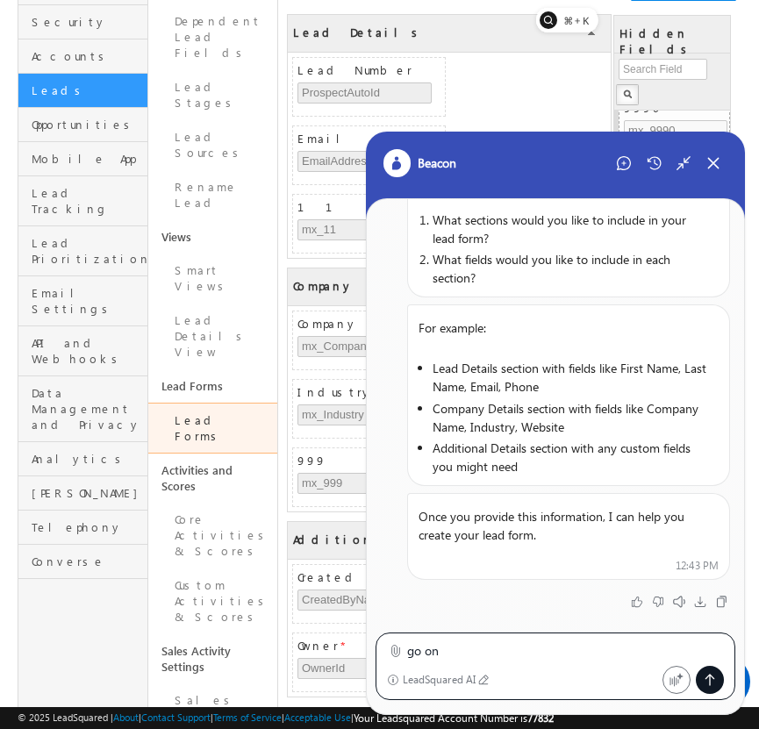
type textarea "go on"
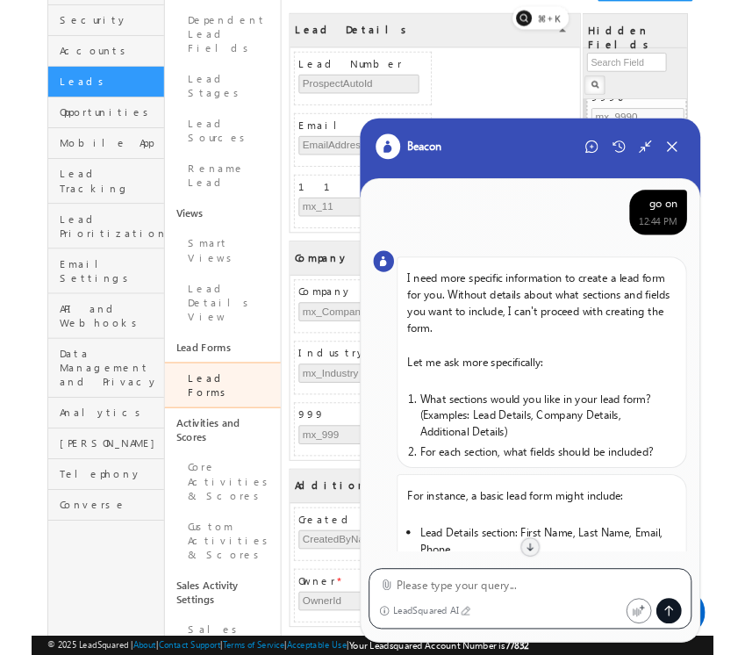
scroll to position [892, 0]
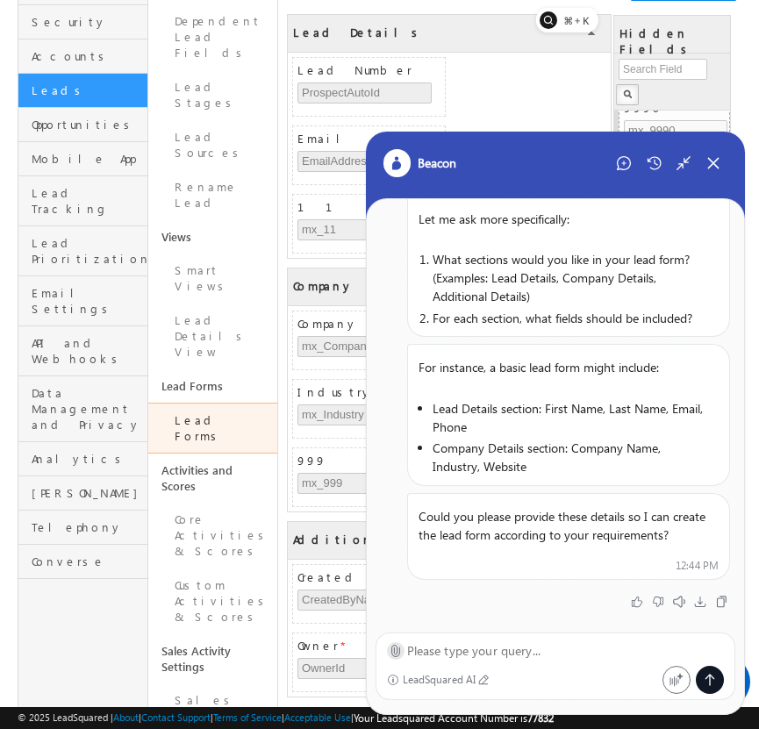
click at [396, 653] on icon at bounding box center [395, 651] width 8 height 11
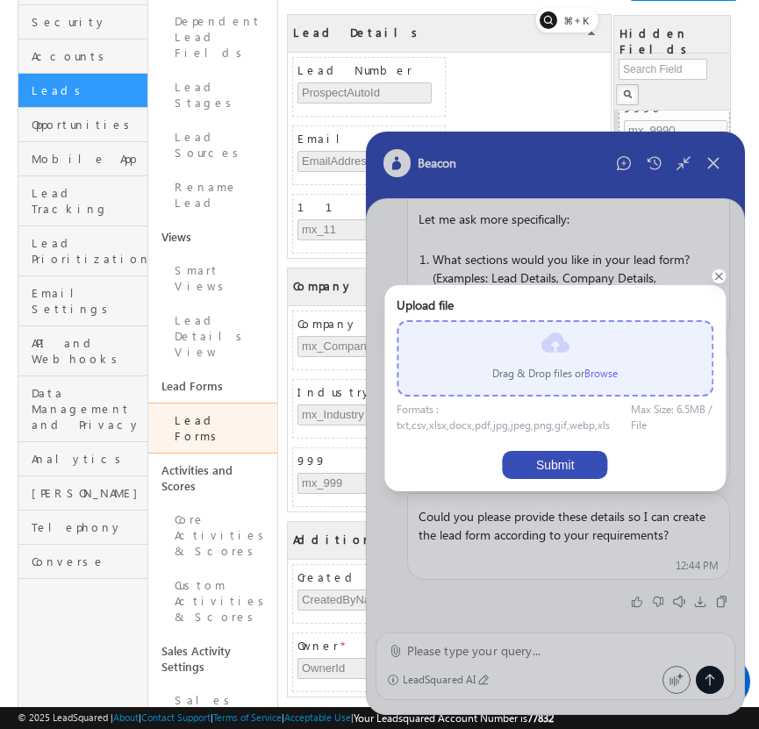
click at [596, 372] on label "Browse" at bounding box center [600, 373] width 33 height 13
click at [0, 0] on input "file" at bounding box center [0, 0] width 0 height 0
click at [605, 373] on label "Browse" at bounding box center [600, 373] width 33 height 13
click at [0, 0] on input "file" at bounding box center [0, 0] width 0 height 0
click at [594, 372] on label "Browse" at bounding box center [600, 373] width 33 height 13
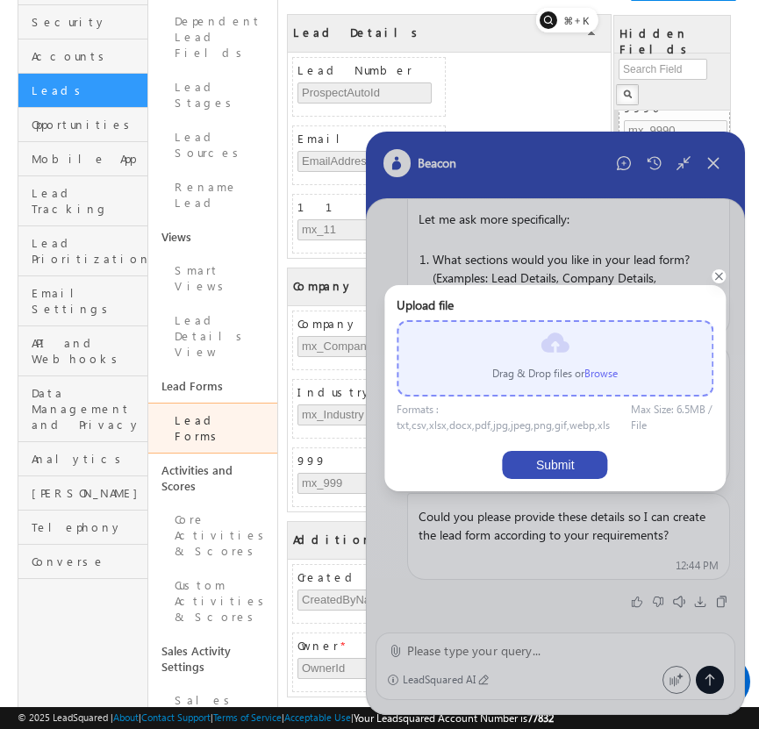
click at [0, 0] on input "file" at bounding box center [0, 0] width 0 height 0
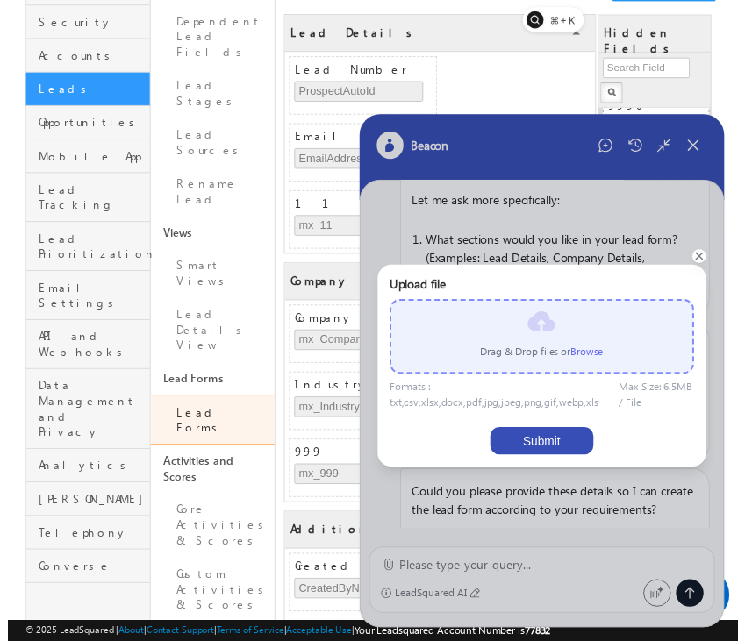
scroll to position [910, 0]
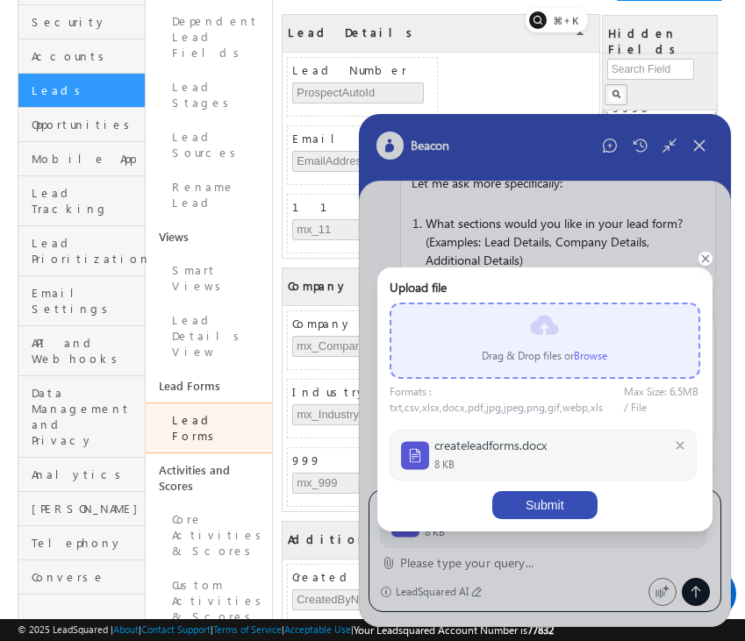
click at [555, 506] on button "Submit" at bounding box center [544, 505] width 105 height 28
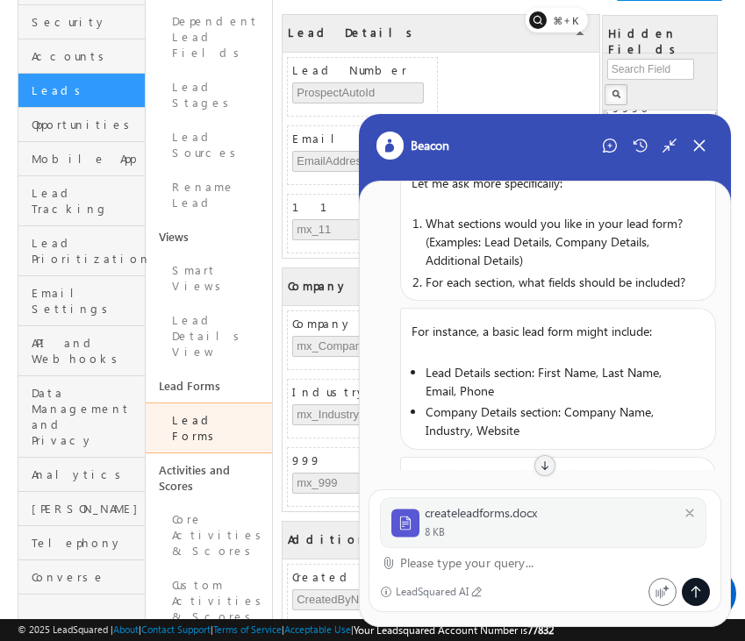
click at [448, 562] on textarea at bounding box center [555, 563] width 311 height 21
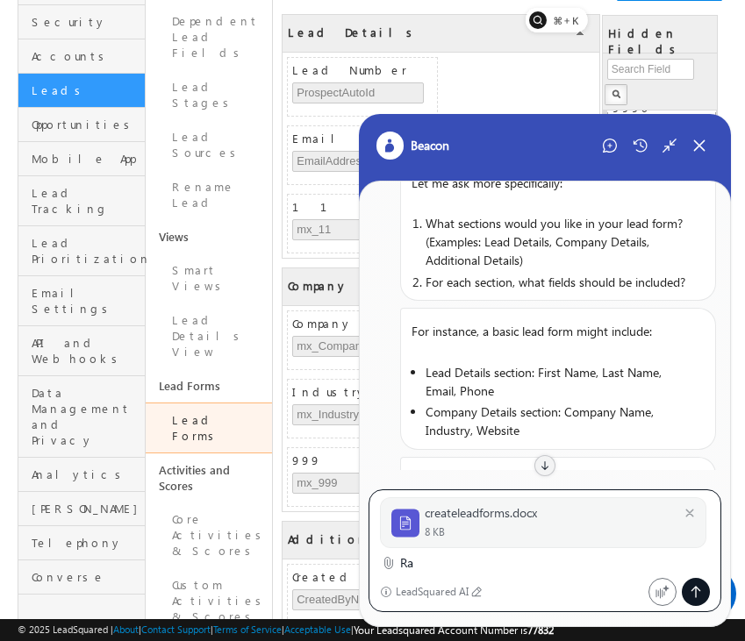
type textarea "R"
type textarea "a"
type textarea "Take this"
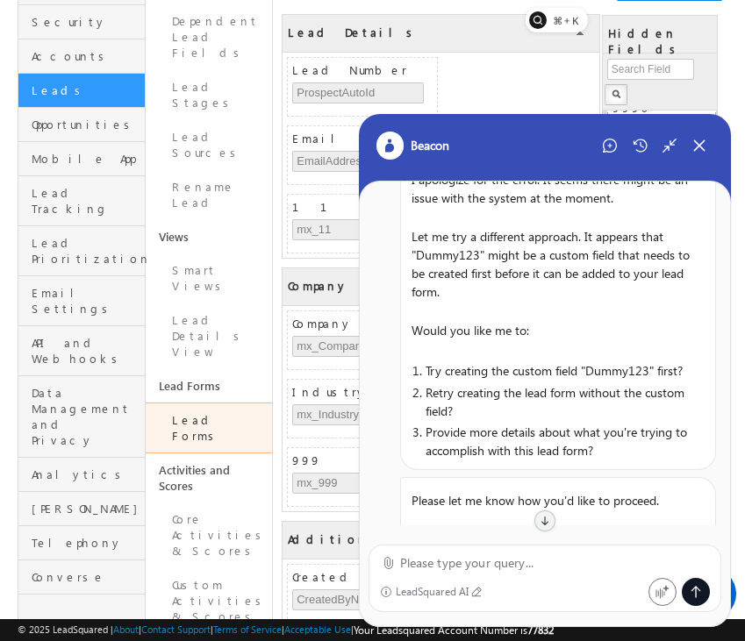
scroll to position [1570, 0]
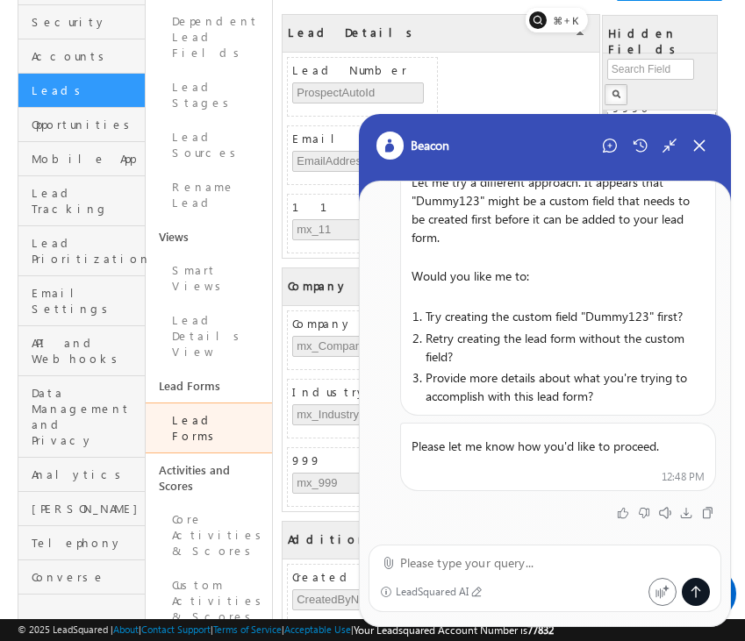
click at [684, 151] on div at bounding box center [655, 146] width 118 height 28
click at [692, 151] on icon at bounding box center [699, 146] width 16 height 16
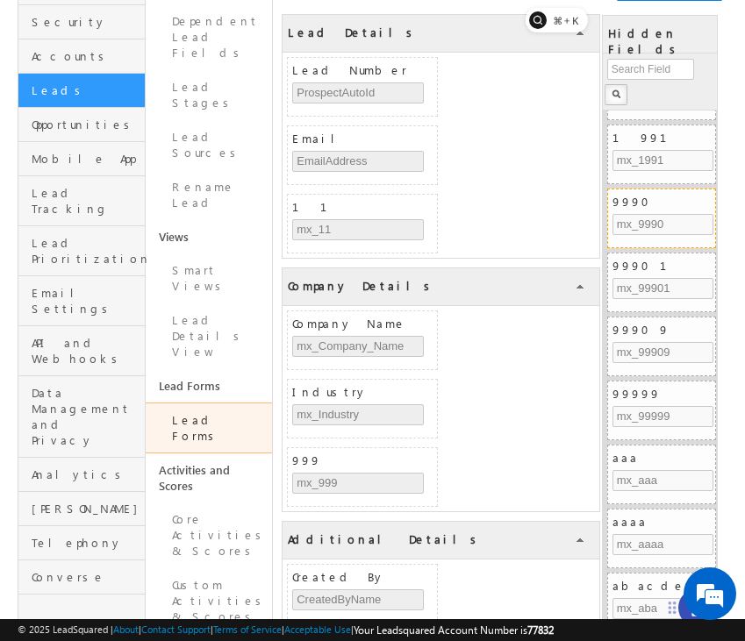
scroll to position [84, 0]
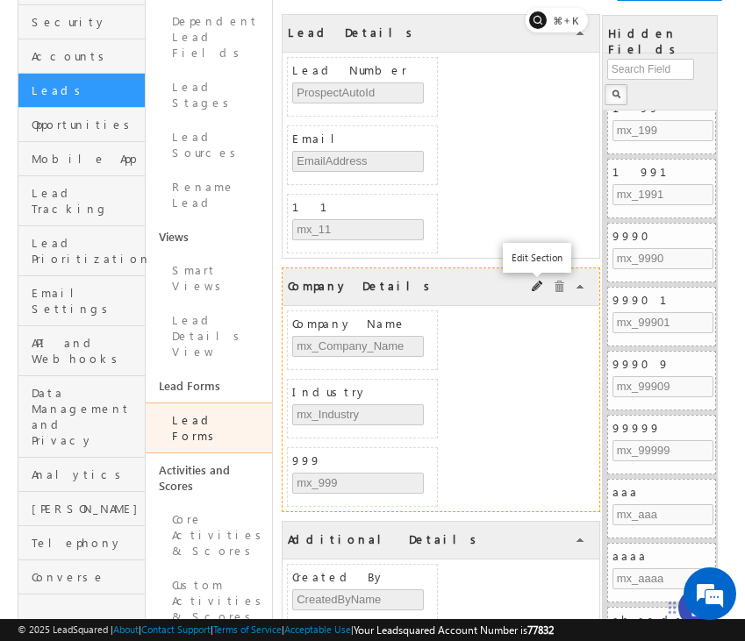
click at [536, 290] on span at bounding box center [538, 287] width 12 height 12
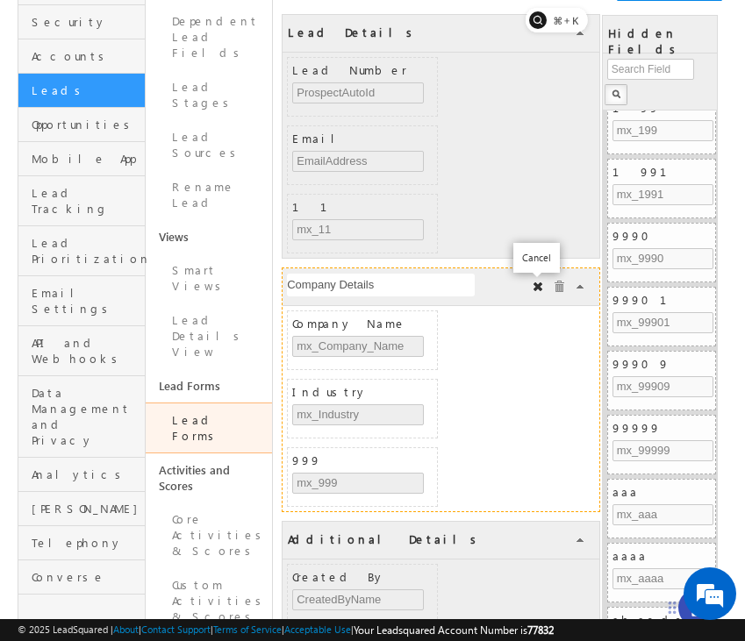
click at [536, 290] on span at bounding box center [538, 287] width 12 height 12
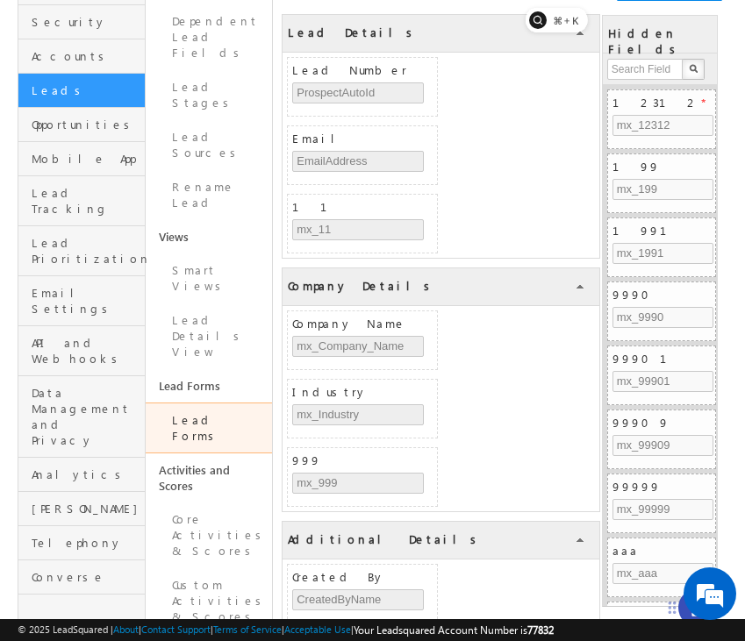
click at [694, 34] on div "Hidden Fields" at bounding box center [660, 35] width 114 height 38
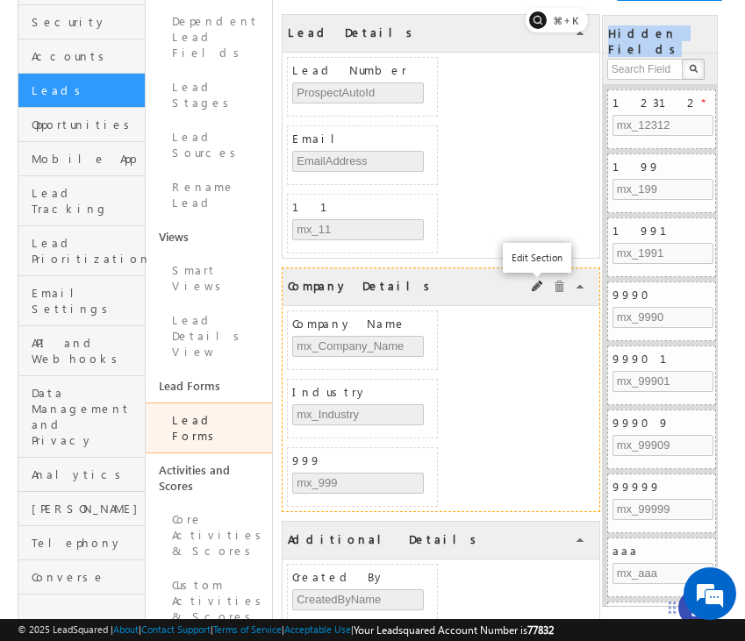
click at [534, 289] on span at bounding box center [538, 287] width 12 height 12
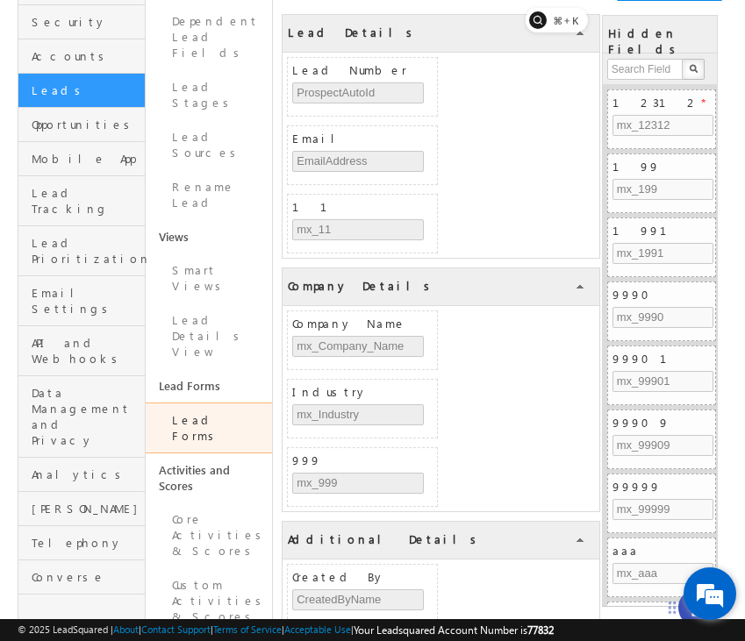
click at [684, 612] on div "We're Online! How may I help you today?" at bounding box center [710, 594] width 53 height 53
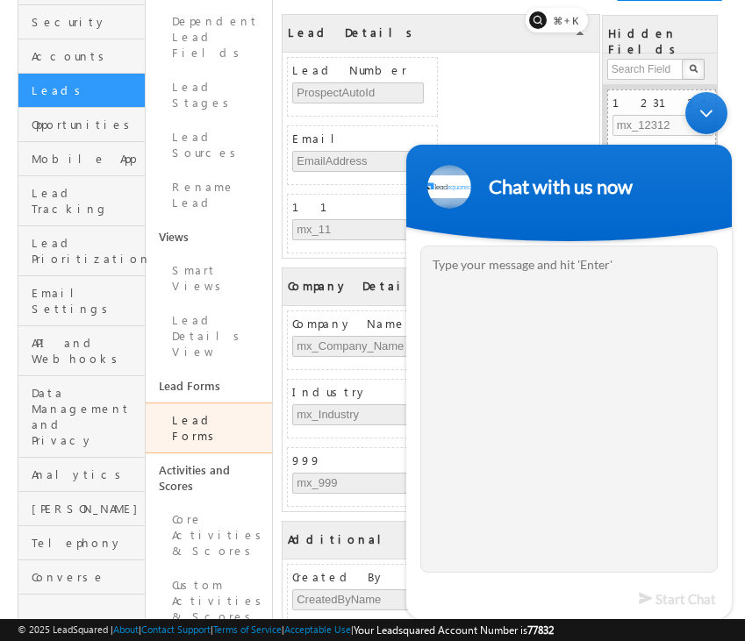
click at [705, 118] on div "Minimize live chat window" at bounding box center [706, 112] width 42 height 42
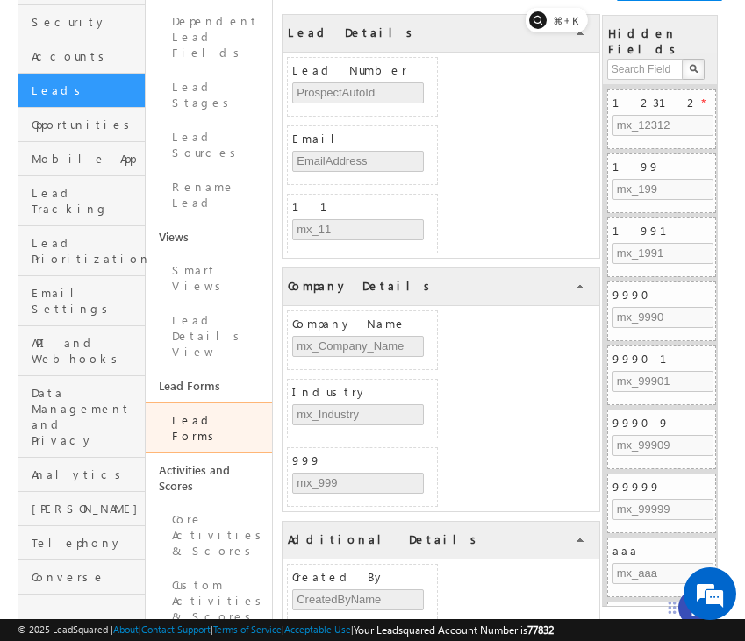
click at [679, 606] on div at bounding box center [697, 608] width 39 height 39
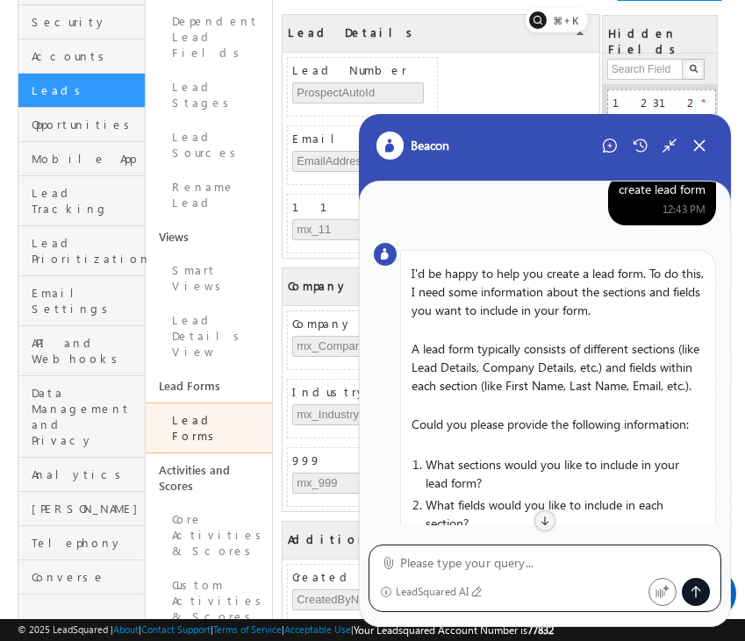
scroll to position [0, 0]
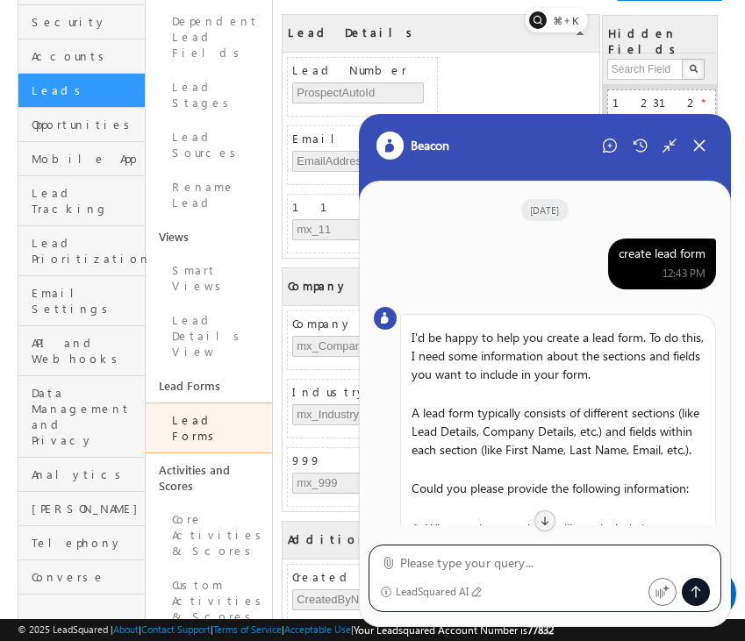
click at [684, 252] on div "create lead form" at bounding box center [662, 254] width 87 height 16
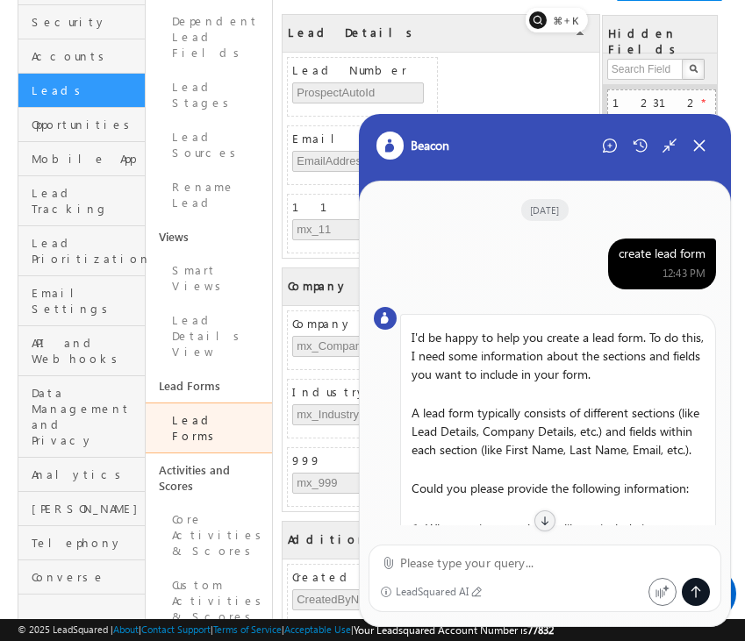
click at [684, 252] on div "create lead form" at bounding box center [662, 254] width 87 height 16
click at [612, 147] on icon at bounding box center [610, 146] width 14 height 14
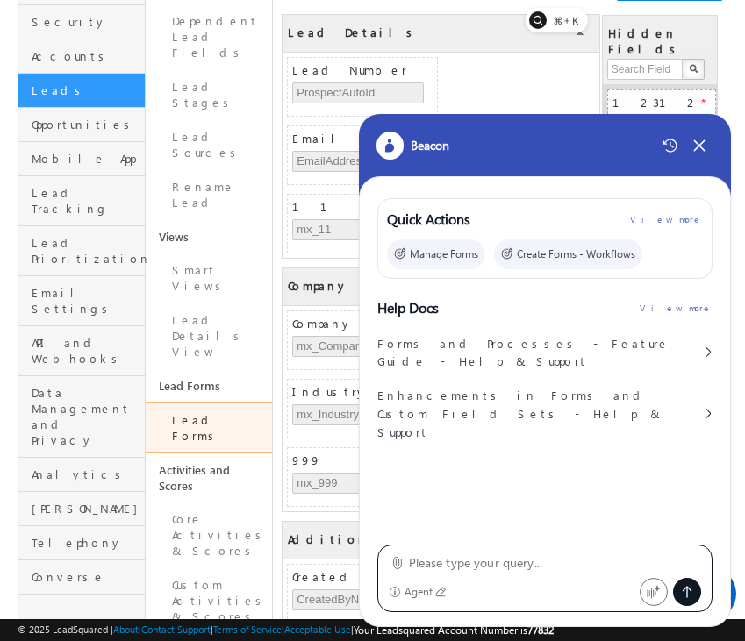
type textarea "create lead form"
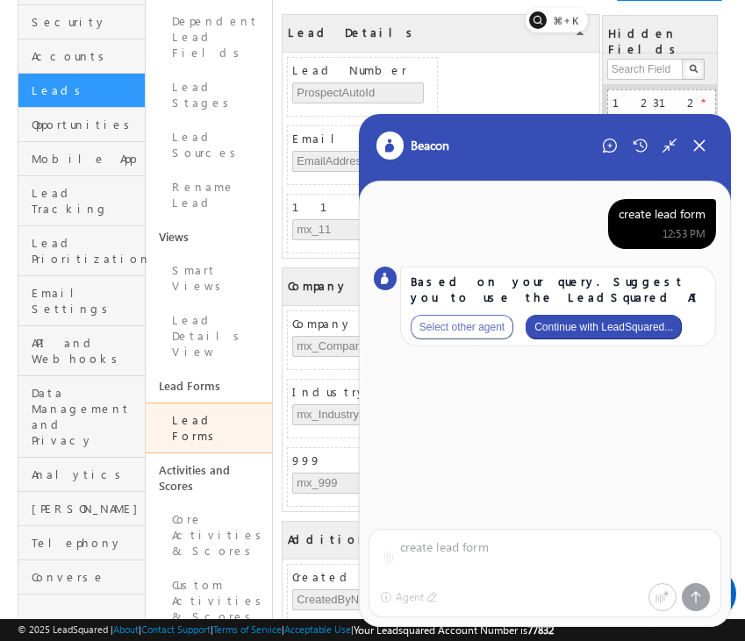
click at [641, 326] on button "Continue with LeadSquared..." at bounding box center [604, 327] width 156 height 25
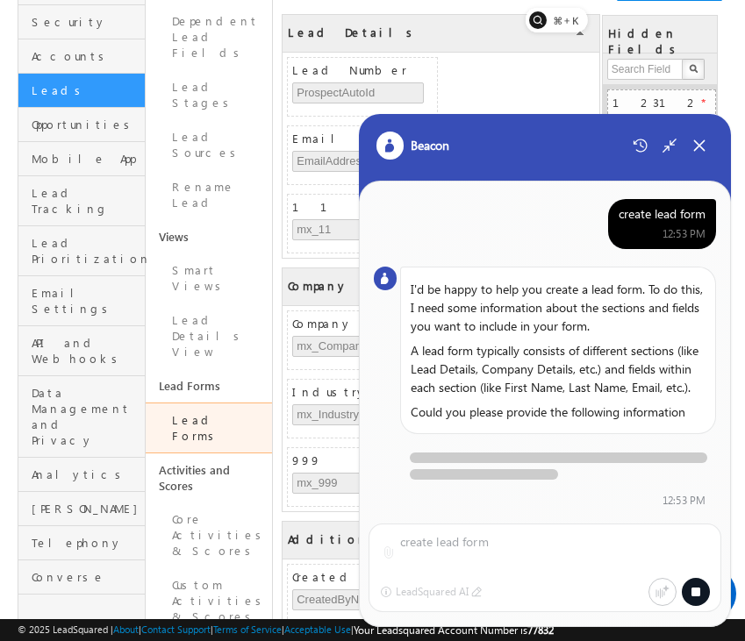
scroll to position [5, 0]
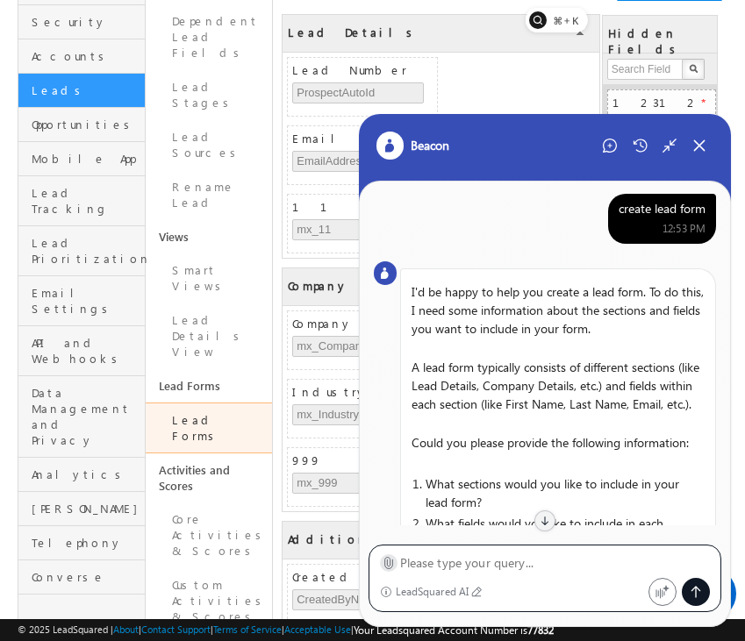
click at [392, 565] on icon at bounding box center [388, 563] width 8 height 11
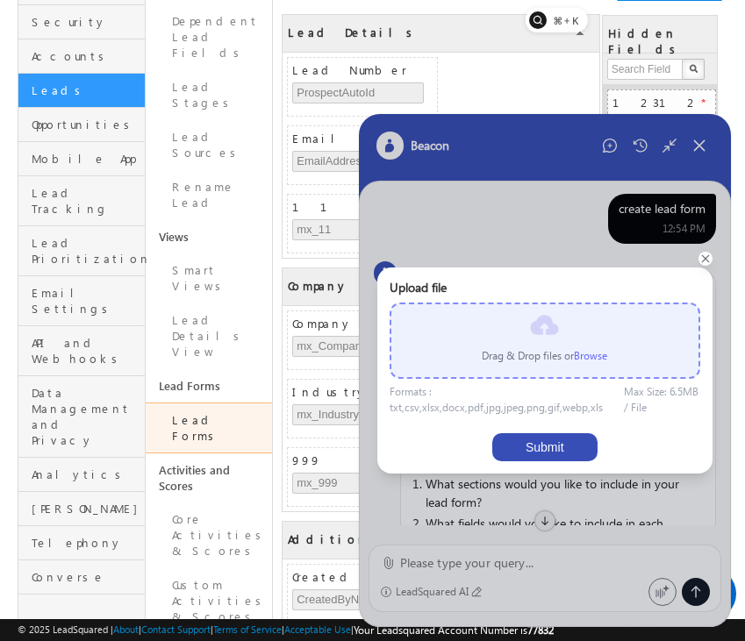
click at [580, 352] on label "Browse" at bounding box center [590, 355] width 33 height 13
click at [0, 0] on input "file" at bounding box center [0, 0] width 0 height 0
click at [580, 352] on label "Browse" at bounding box center [590, 355] width 33 height 13
click at [0, 0] on input "file" at bounding box center [0, 0] width 0 height 0
click at [627, 339] on div "Drag & Drop files or Browse" at bounding box center [545, 341] width 311 height 76
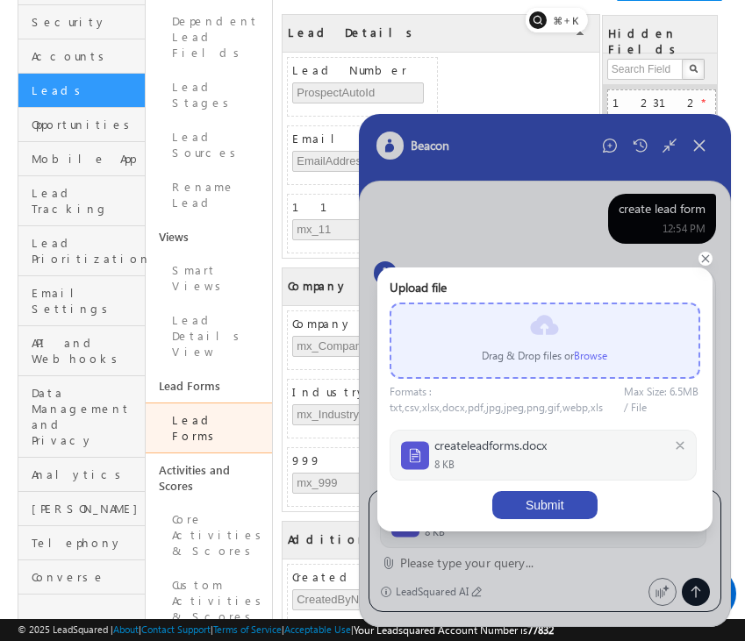
click at [566, 504] on button "Submit" at bounding box center [544, 505] width 105 height 28
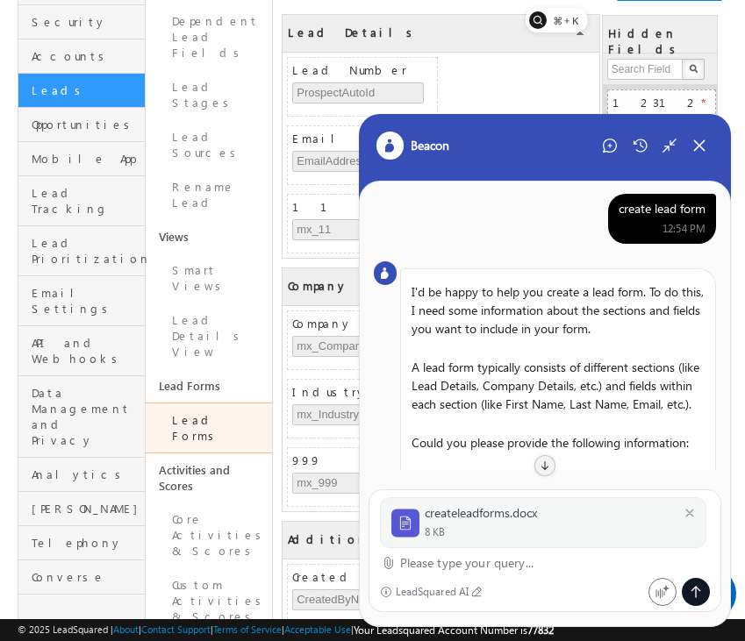
click at [509, 557] on textarea at bounding box center [555, 563] width 311 height 21
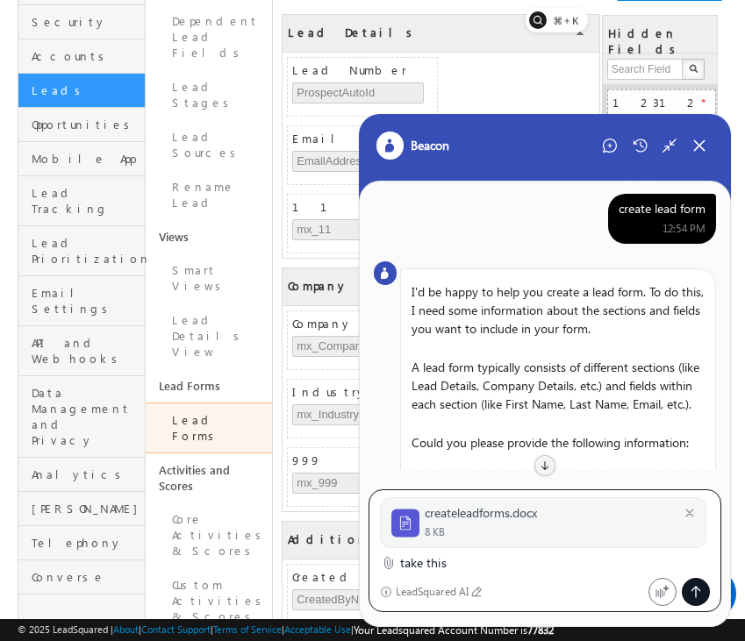
type textarea "take this"
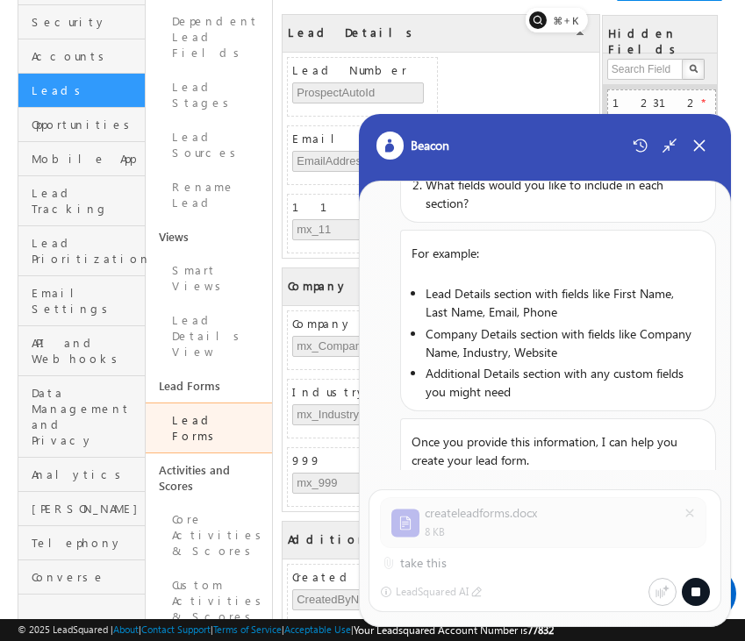
scroll to position [0, 0]
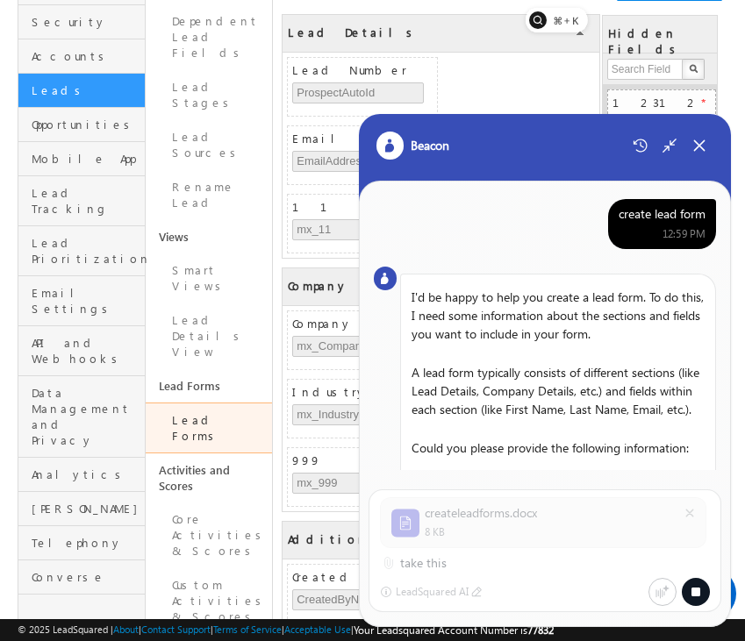
click at [661, 213] on div "create lead form" at bounding box center [662, 214] width 87 height 16
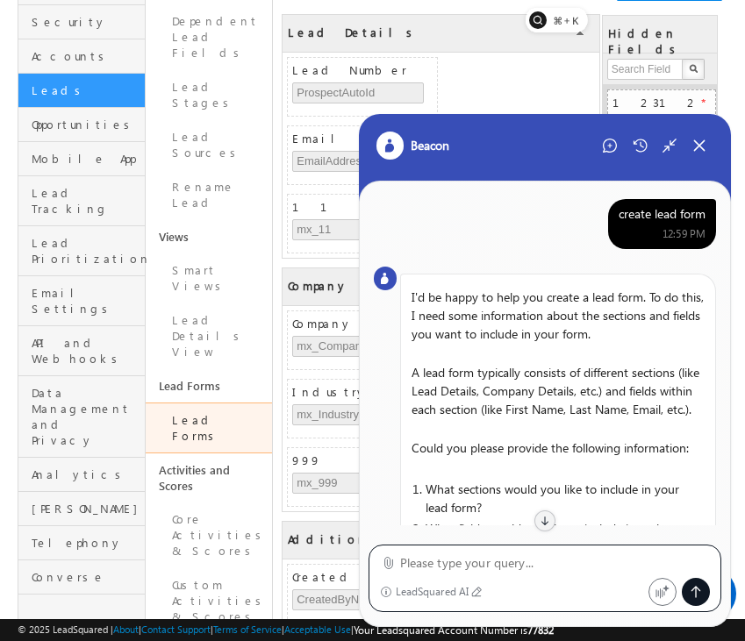
click at [661, 213] on div "create lead form" at bounding box center [662, 214] width 87 height 16
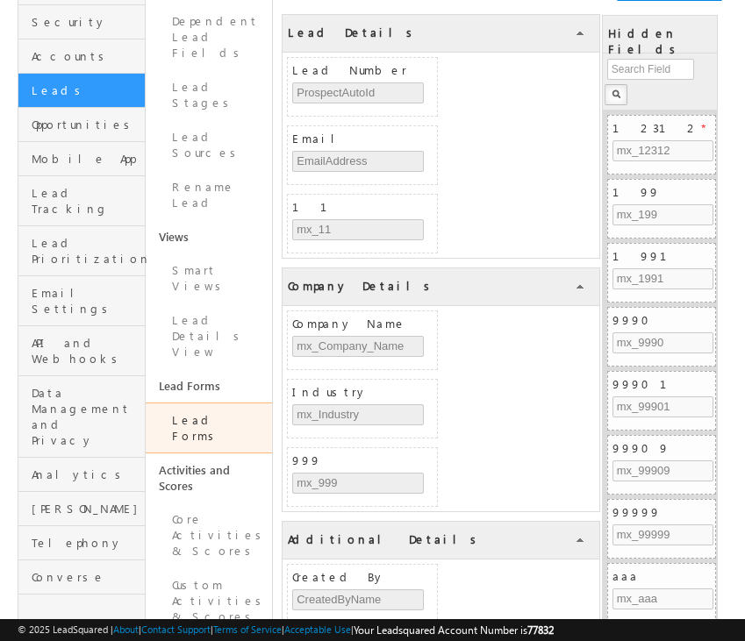
scroll to position [202, 0]
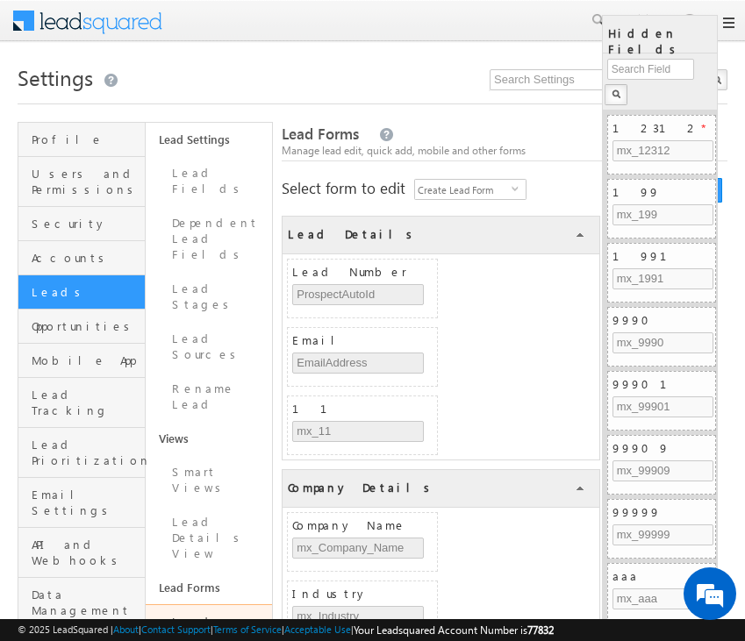
scroll to position [202, 0]
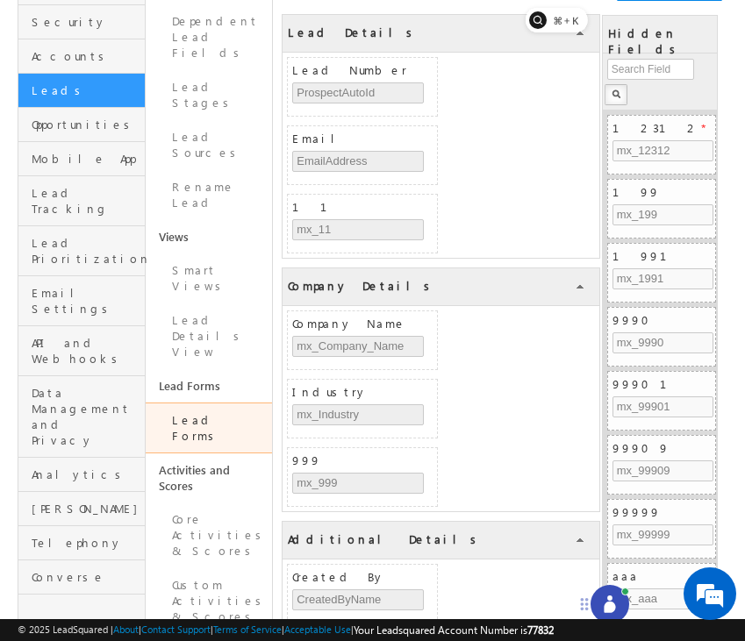
drag, startPoint x: 668, startPoint y: 609, endPoint x: 580, endPoint y: 605, distance: 87.8
click at [580, 605] on icon at bounding box center [584, 605] width 14 height 14
drag, startPoint x: 585, startPoint y: 606, endPoint x: 590, endPoint y: 582, distance: 25.0
click at [590, 582] on icon at bounding box center [589, 580] width 14 height 14
click at [619, 576] on icon at bounding box center [614, 580] width 18 height 18
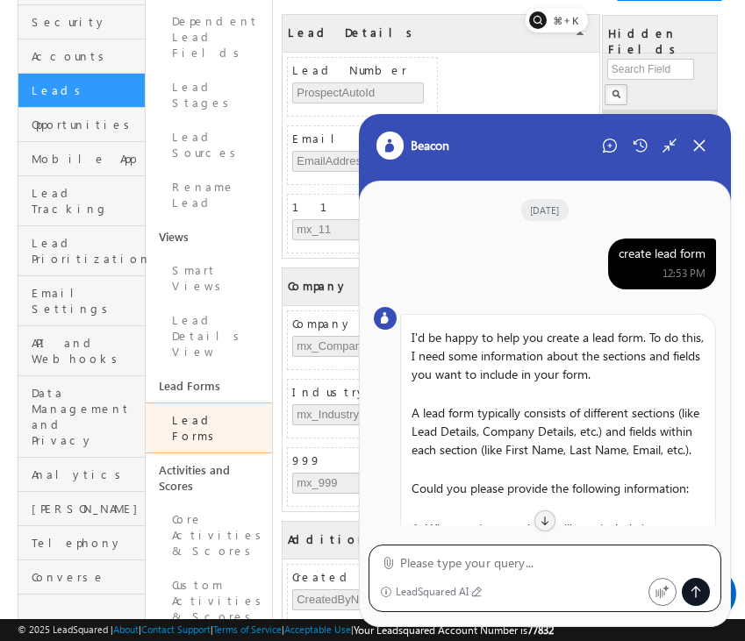
scroll to position [1049, 0]
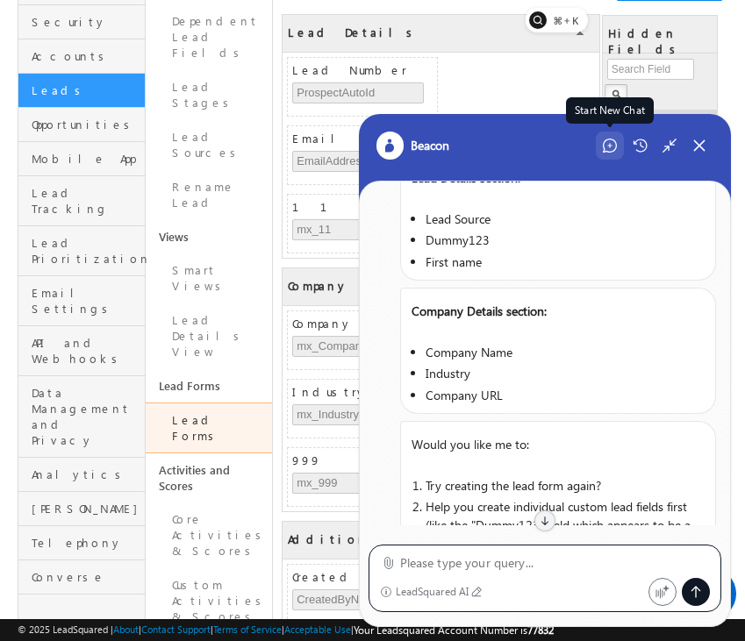
click at [607, 152] on icon at bounding box center [610, 146] width 14 height 14
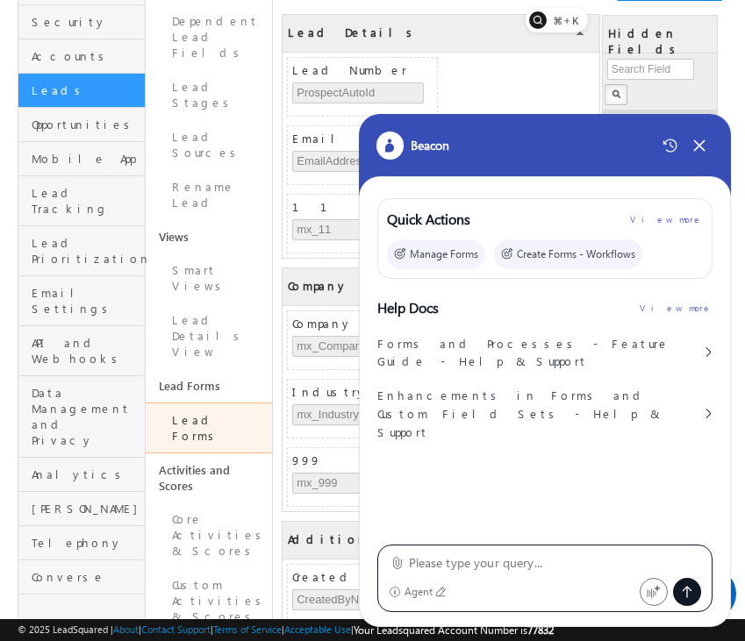
type textarea "create lead form"
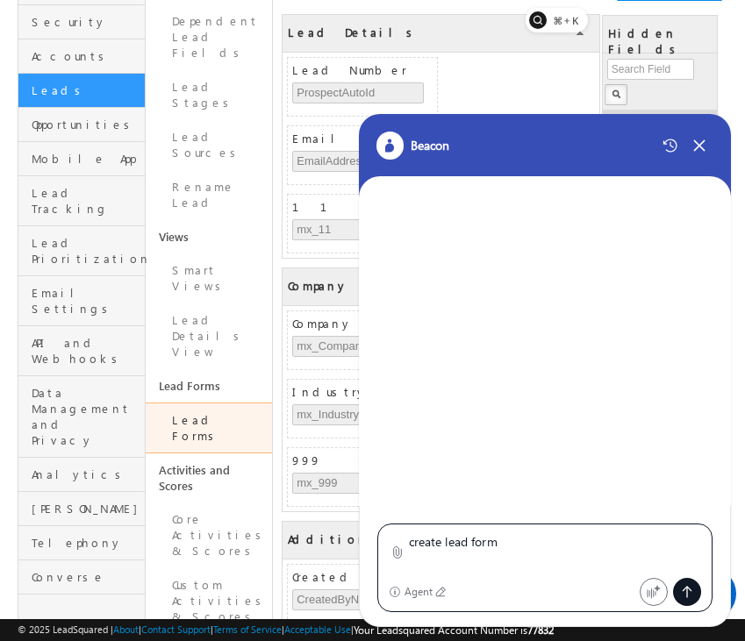
scroll to position [0, 0]
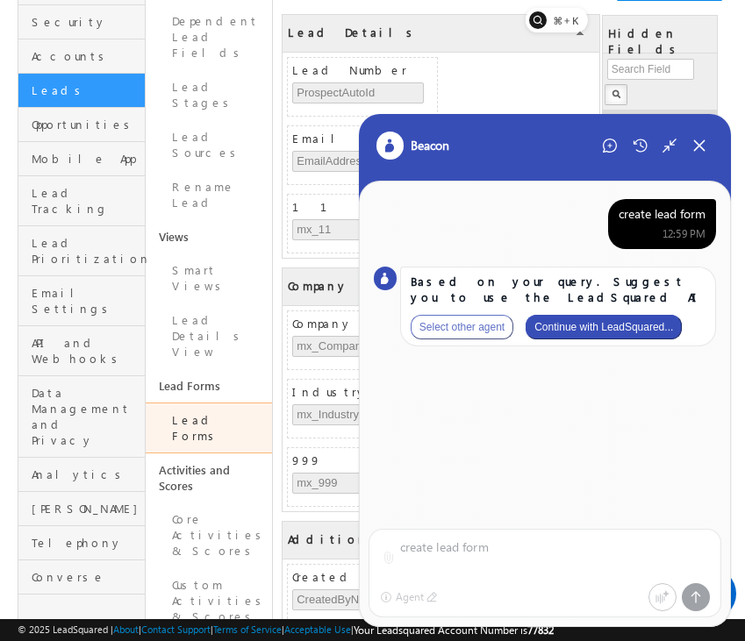
click at [648, 326] on button "Continue with LeadSquared..." at bounding box center [604, 327] width 156 height 25
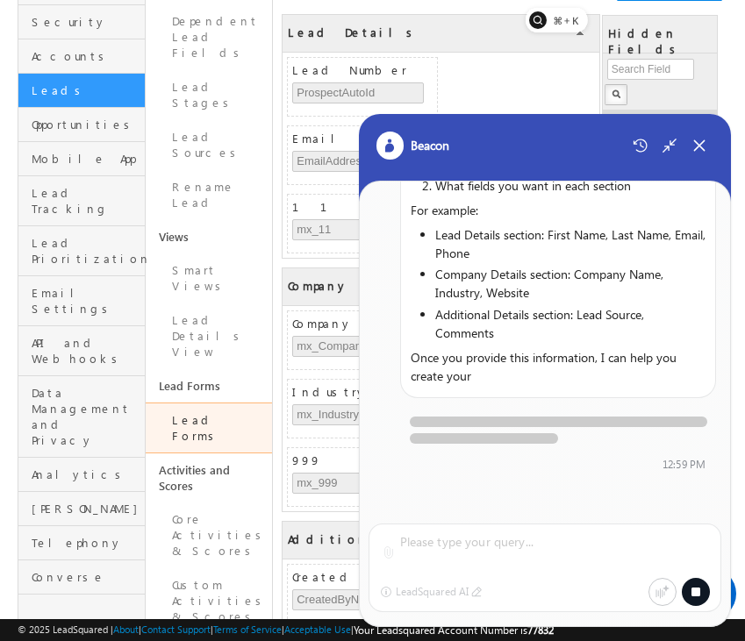
scroll to position [376, 0]
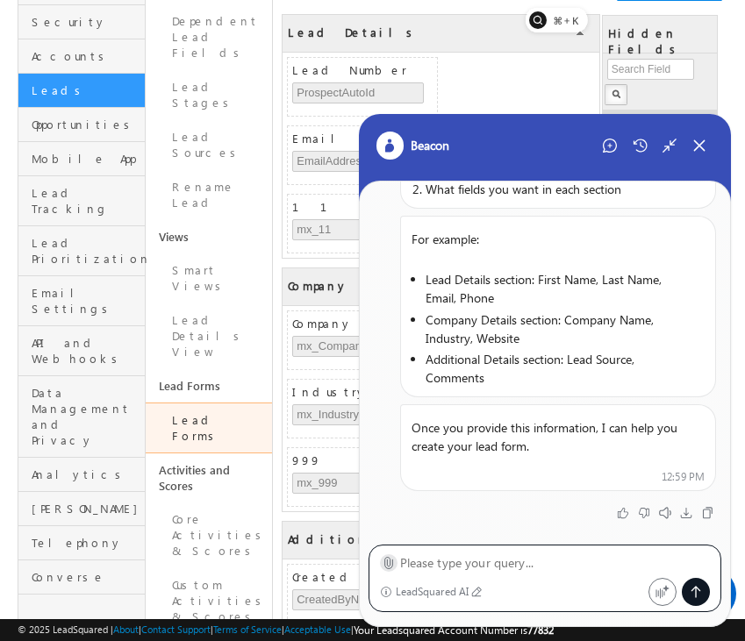
click at [385, 563] on icon at bounding box center [388, 562] width 13 height 13
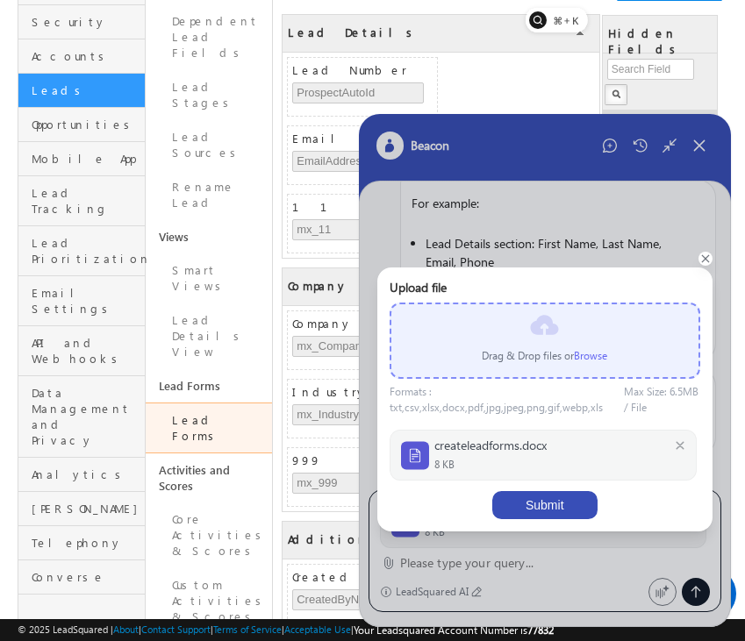
click at [561, 507] on button "Submit" at bounding box center [544, 505] width 105 height 28
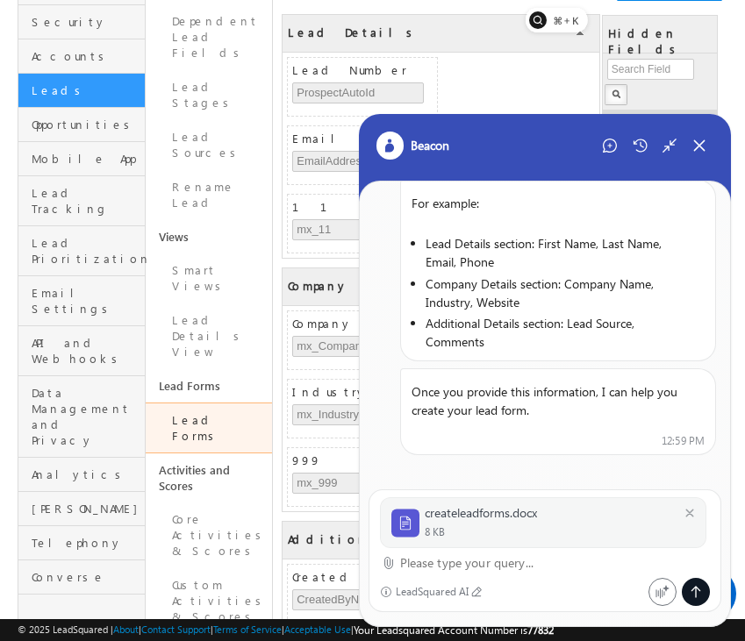
click at [546, 566] on textarea at bounding box center [555, 563] width 311 height 21
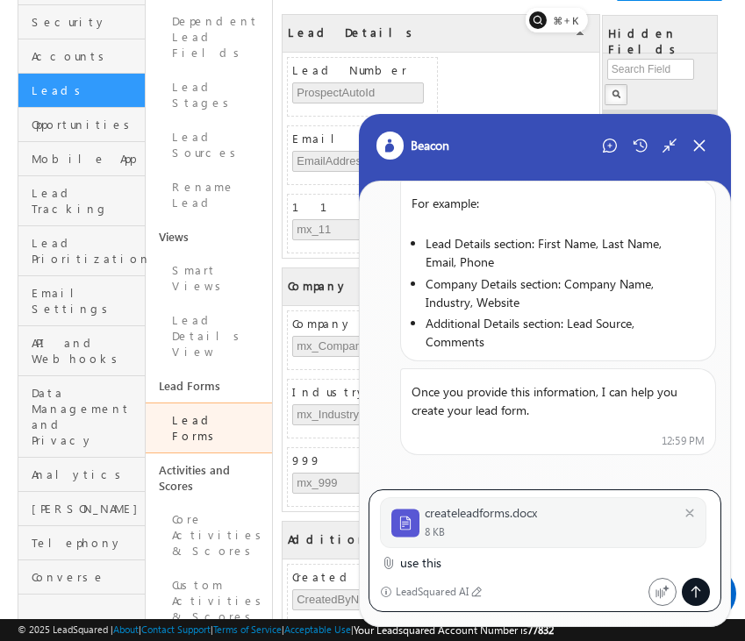
type textarea "use this"
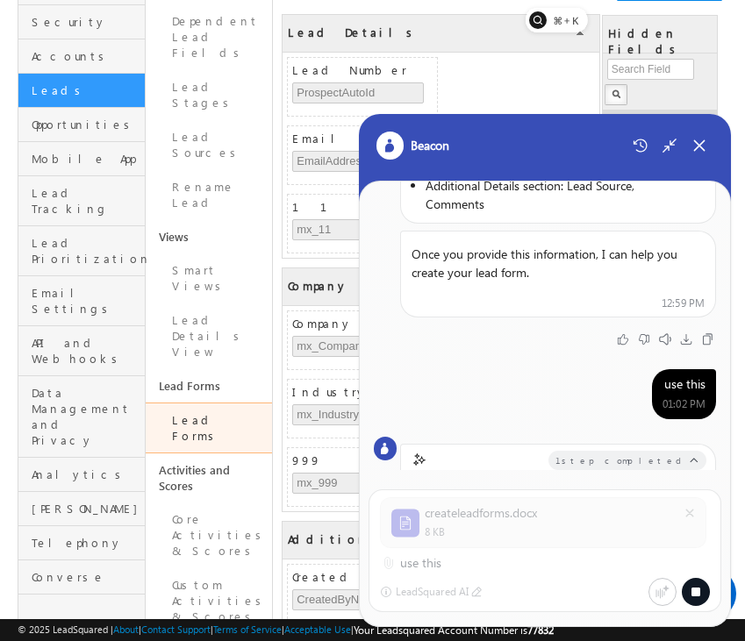
scroll to position [0, 0]
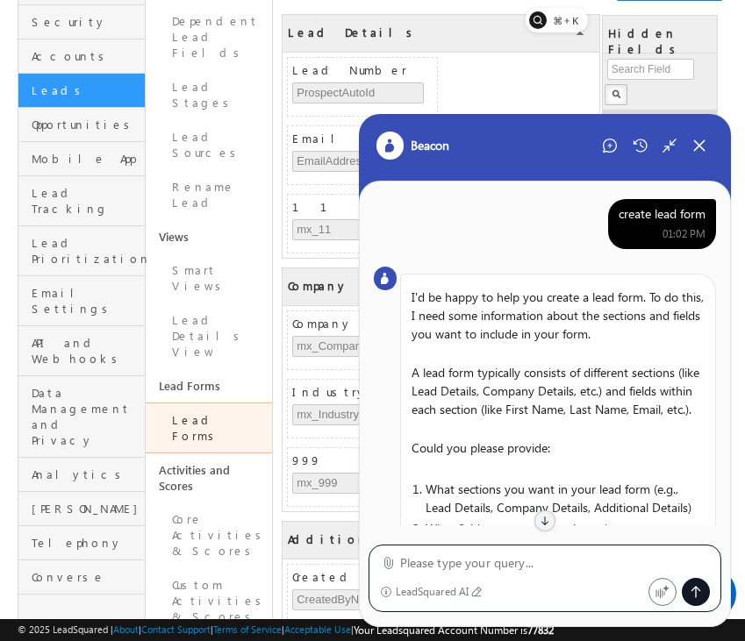
click at [659, 211] on div "create lead form" at bounding box center [662, 214] width 87 height 16
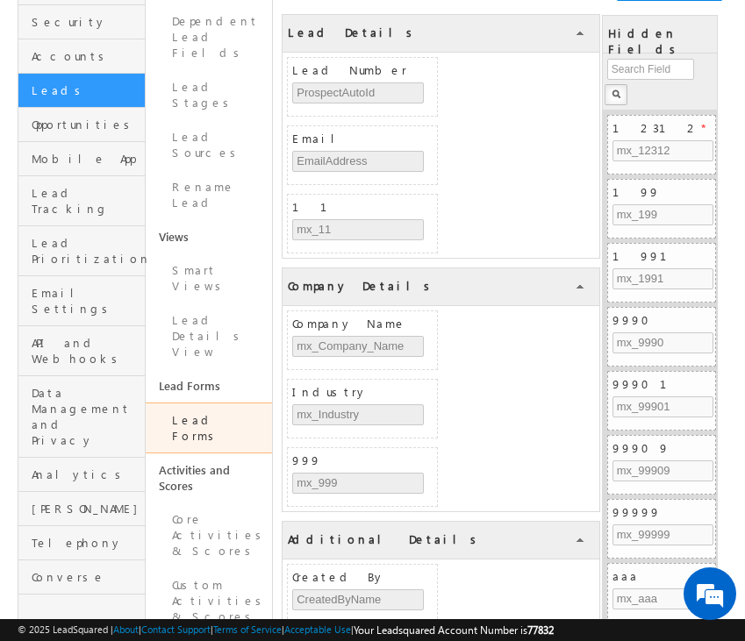
scroll to position [202, 0]
drag, startPoint x: 675, startPoint y: 607, endPoint x: 593, endPoint y: 603, distance: 81.7
click at [593, 603] on icon at bounding box center [593, 604] width 8 height 12
click at [614, 600] on icon at bounding box center [616, 604] width 18 height 18
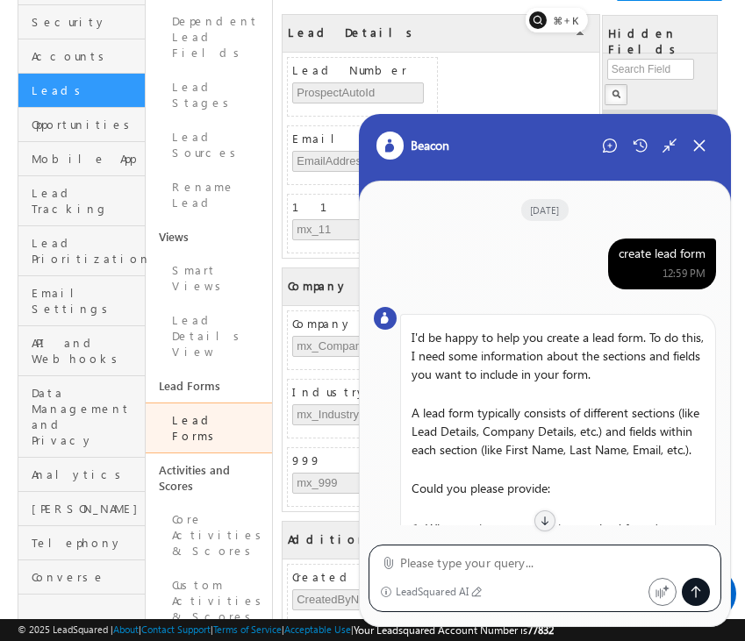
scroll to position [883, 0]
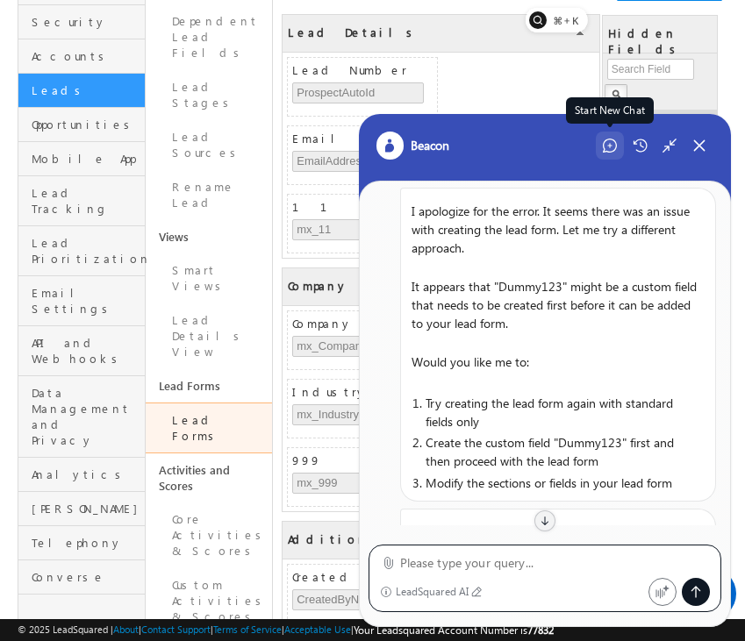
click at [617, 147] on div "Start New Chat" at bounding box center [610, 146] width 28 height 28
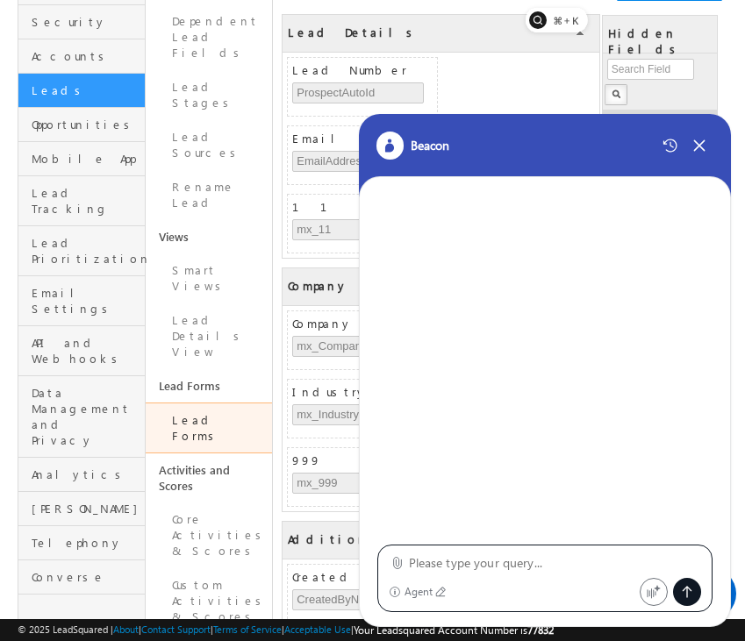
type textarea "create lead form"
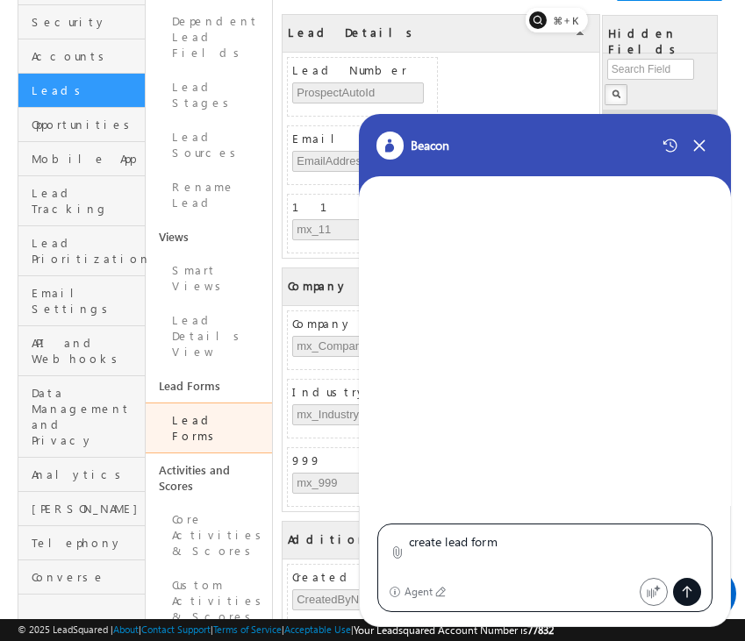
scroll to position [0, 0]
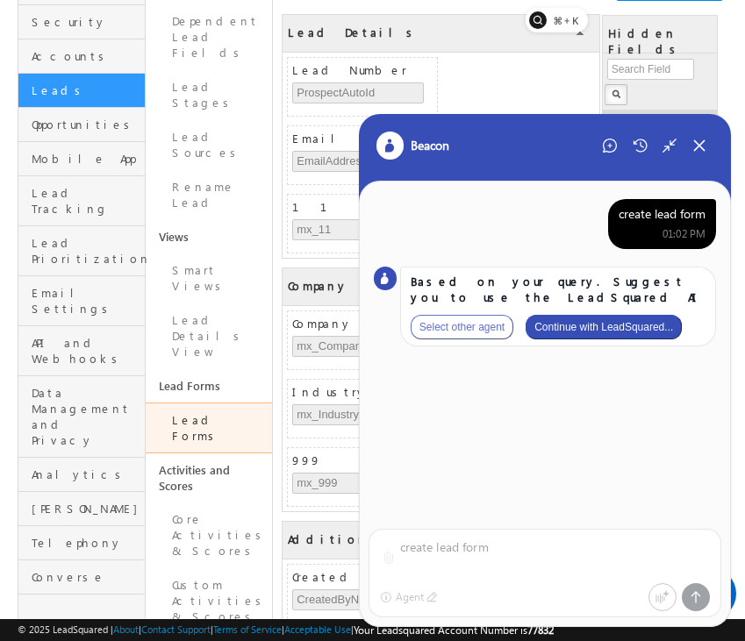
click at [632, 316] on button "Continue with LeadSquared..." at bounding box center [604, 327] width 156 height 25
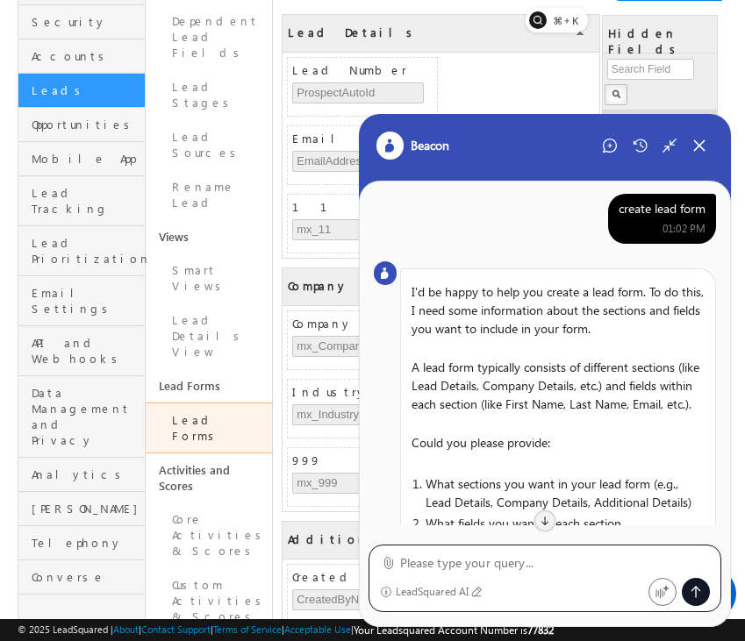
scroll to position [187, 0]
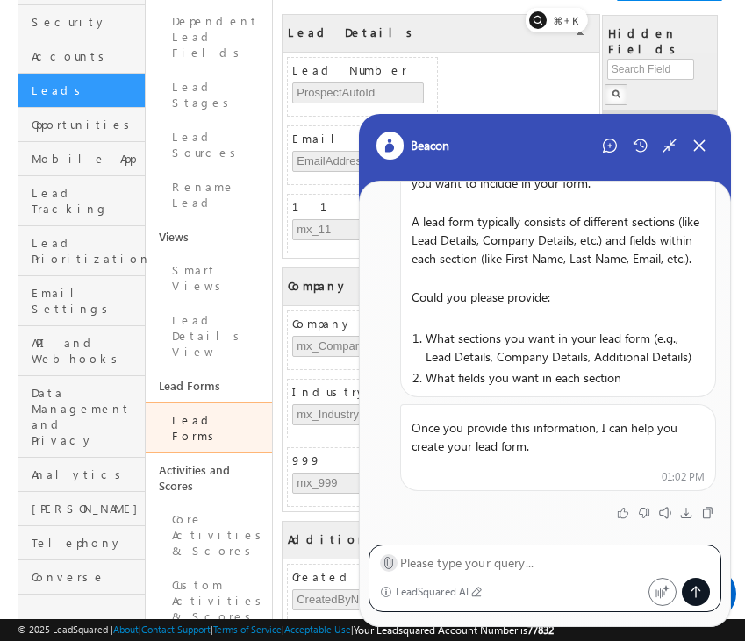
click at [385, 565] on icon at bounding box center [388, 562] width 13 height 13
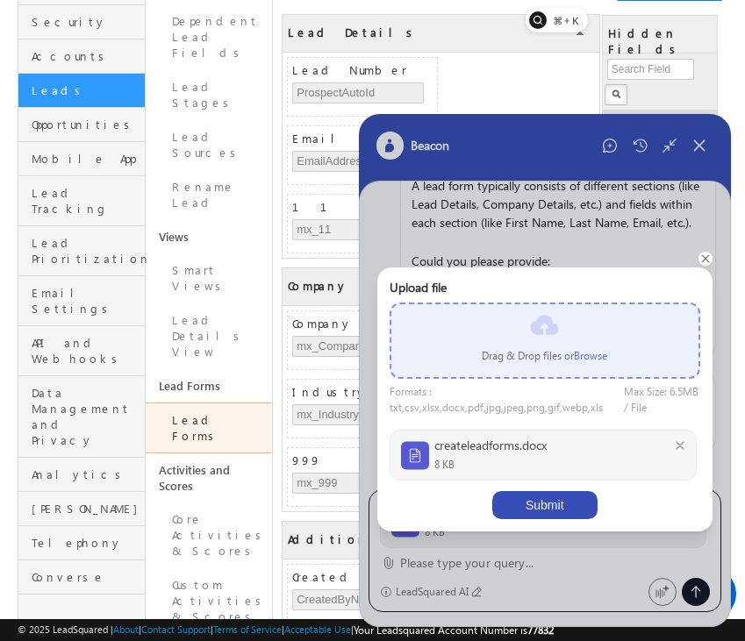
click at [541, 514] on button "Submit" at bounding box center [544, 505] width 105 height 28
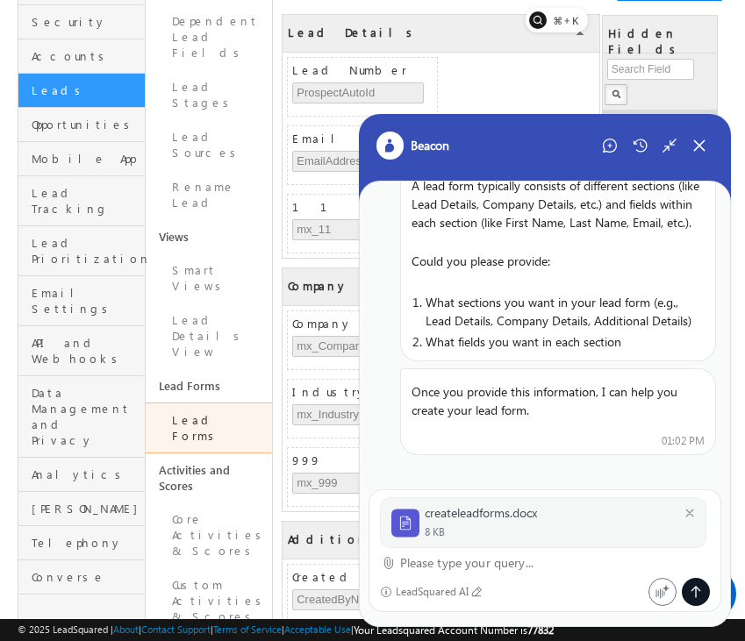
click at [489, 562] on textarea at bounding box center [555, 563] width 311 height 21
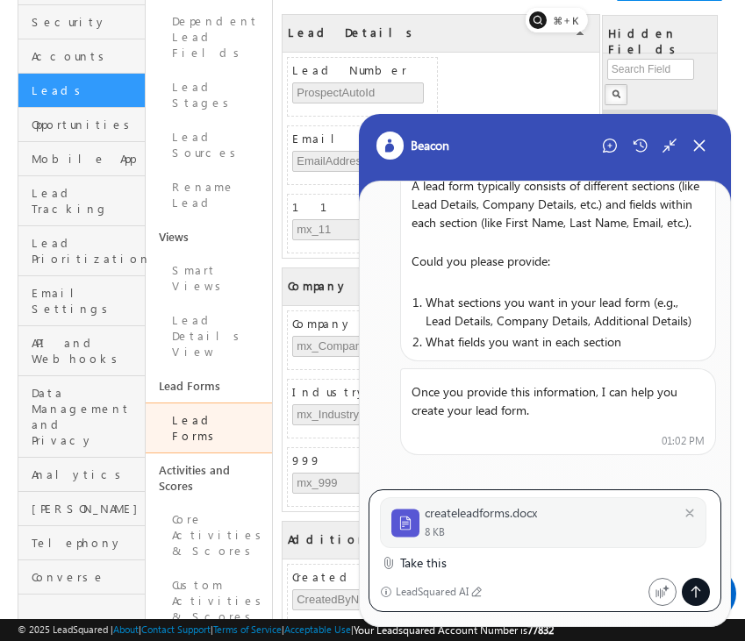
type textarea "Take this"
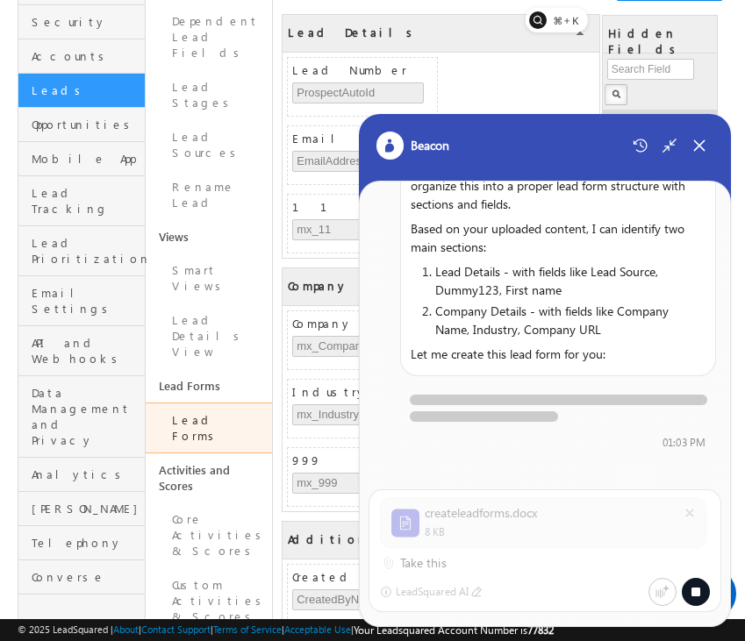
scroll to position [735, 0]
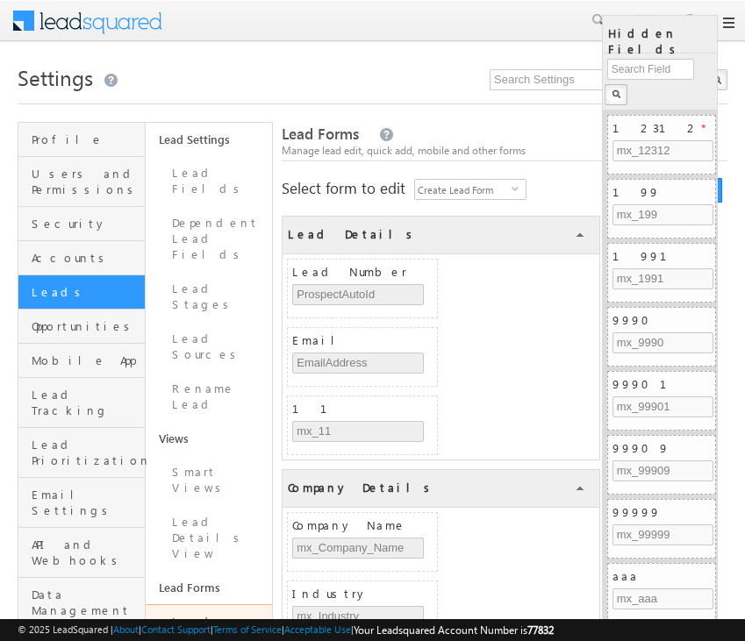
scroll to position [202, 0]
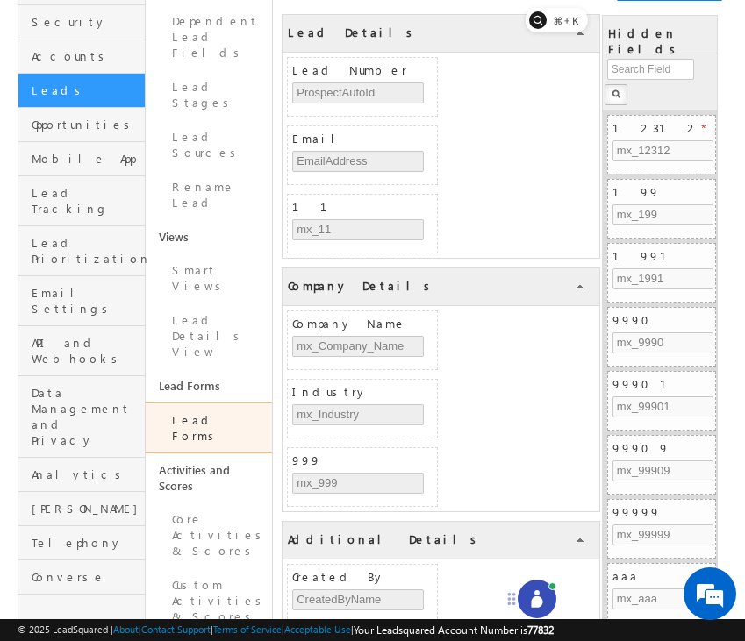
drag, startPoint x: 671, startPoint y: 612, endPoint x: 511, endPoint y: 603, distance: 160.8
click at [511, 603] on icon at bounding box center [512, 599] width 14 height 14
click at [530, 603] on icon at bounding box center [537, 600] width 18 height 18
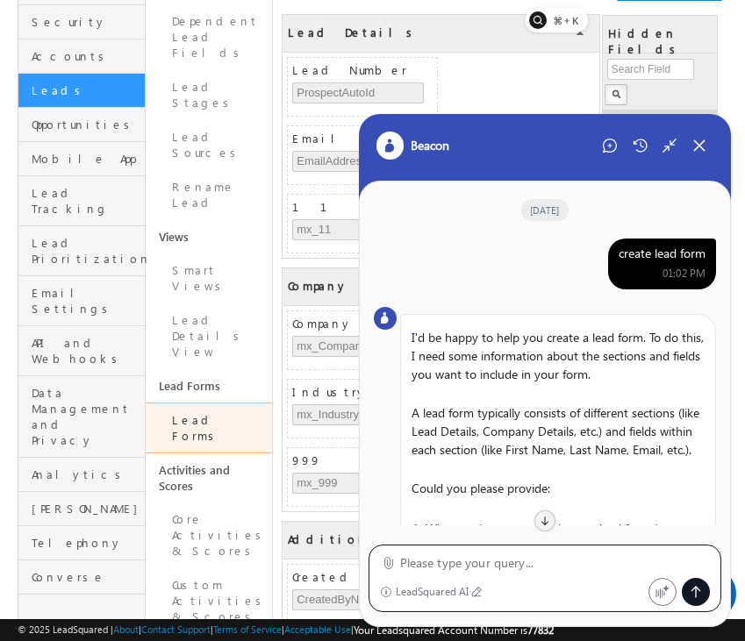
scroll to position [613, 0]
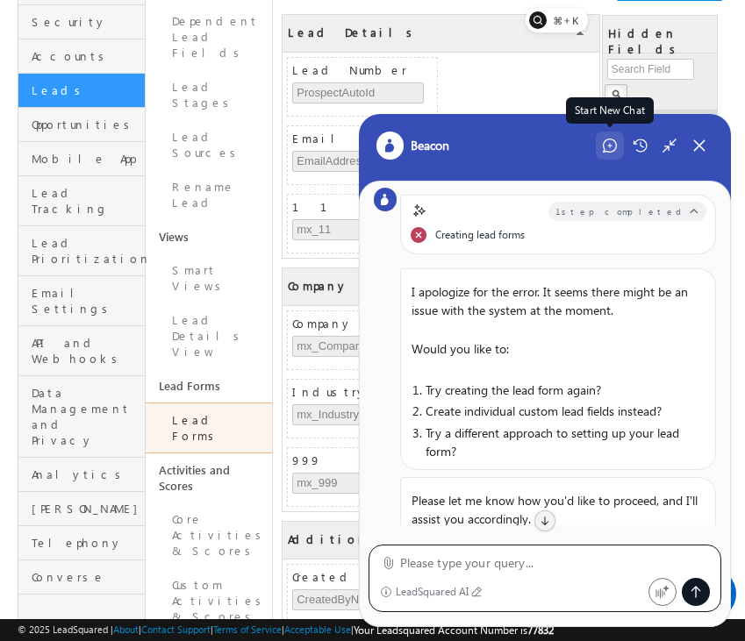
click at [609, 141] on icon at bounding box center [610, 146] width 14 height 14
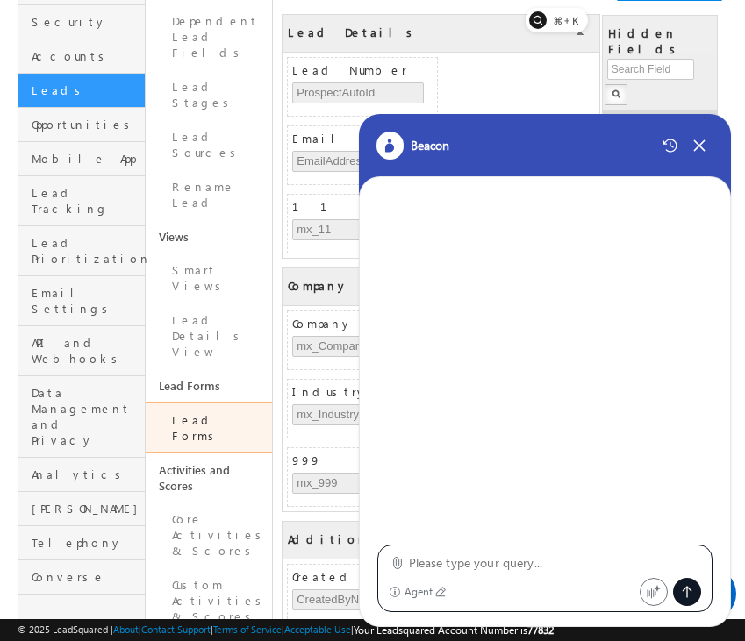
type textarea "create lead form"
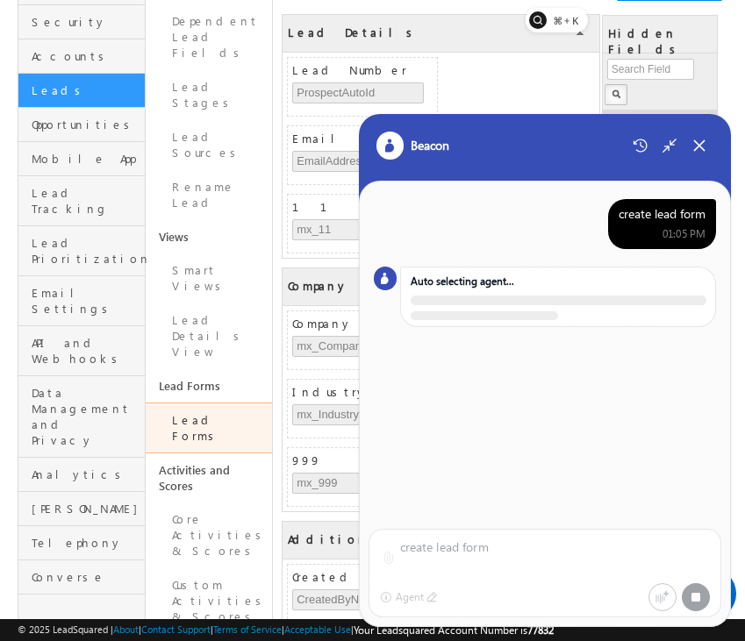
scroll to position [0, 0]
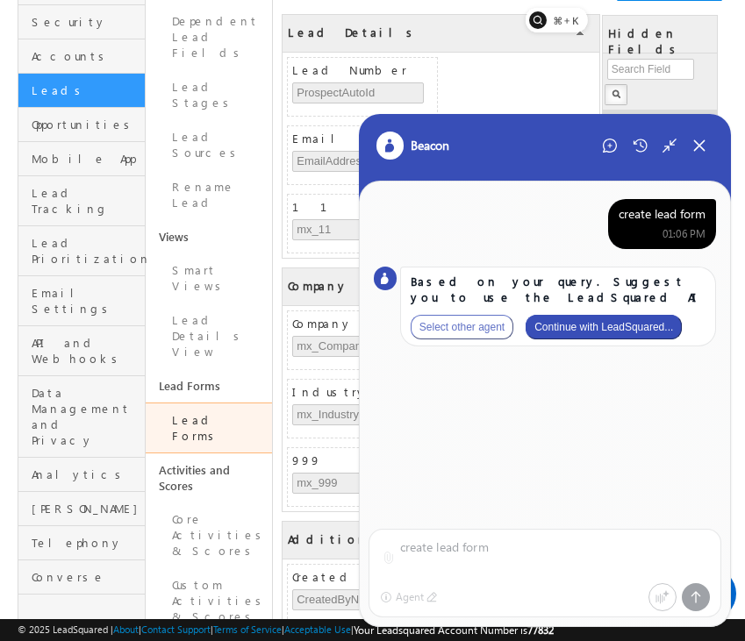
click at [646, 322] on button "Continue with LeadSquared..." at bounding box center [604, 327] width 156 height 25
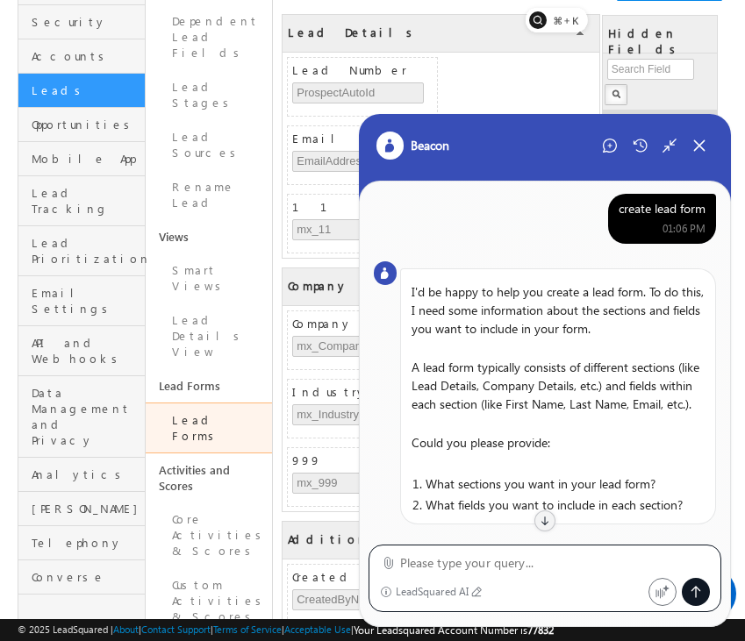
scroll to position [339, 0]
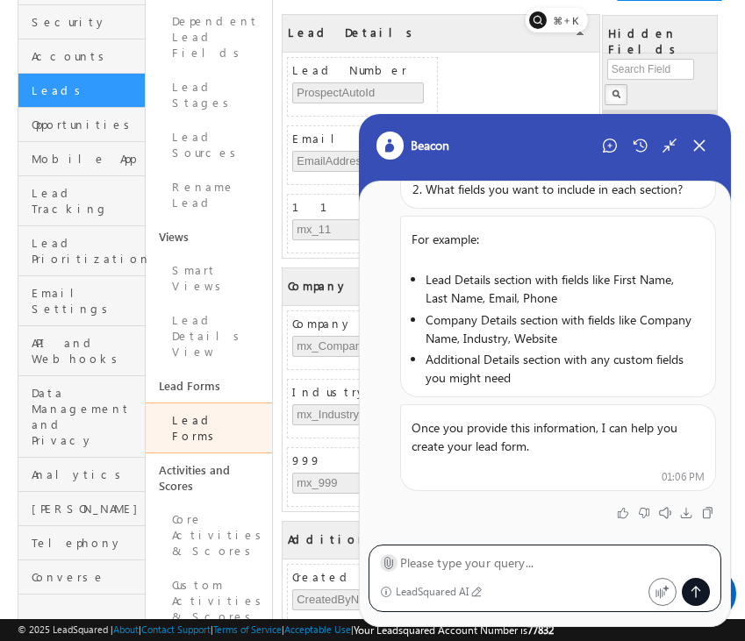
click at [392, 564] on icon at bounding box center [388, 562] width 13 height 13
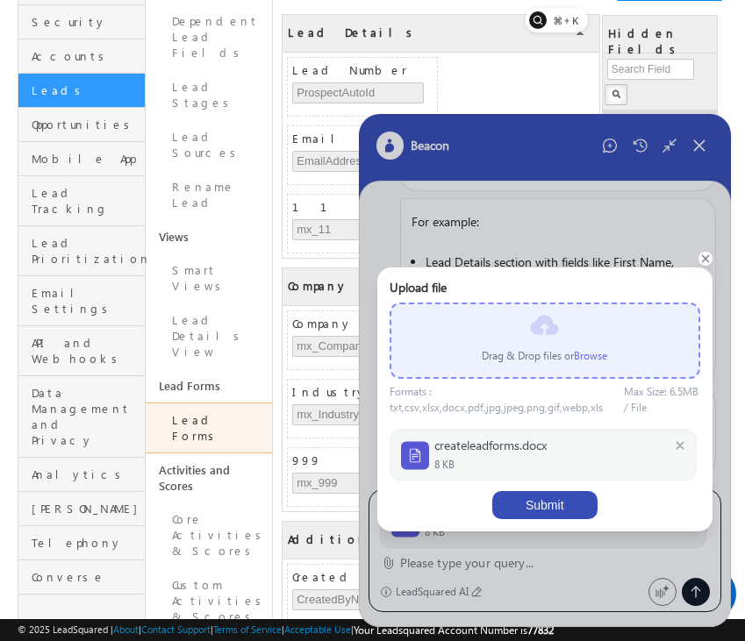
click at [556, 503] on button "Submit" at bounding box center [544, 505] width 105 height 28
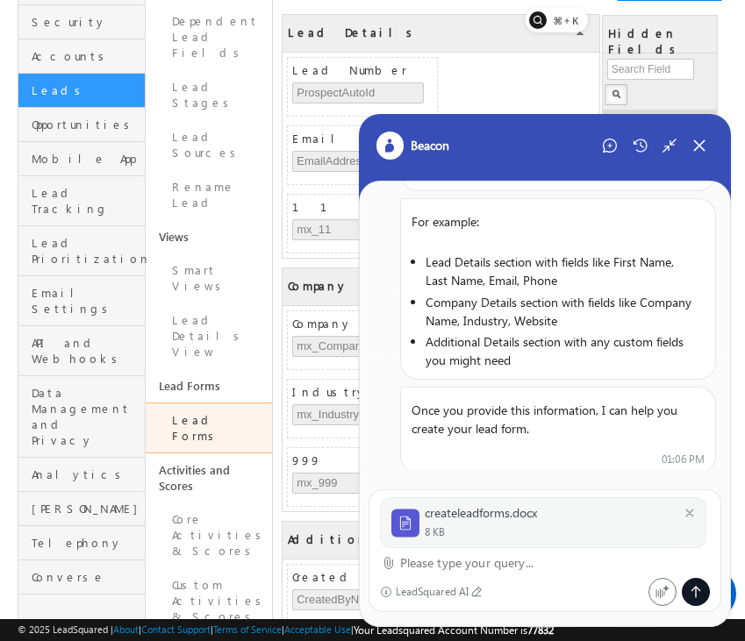
click at [475, 565] on textarea at bounding box center [555, 563] width 311 height 21
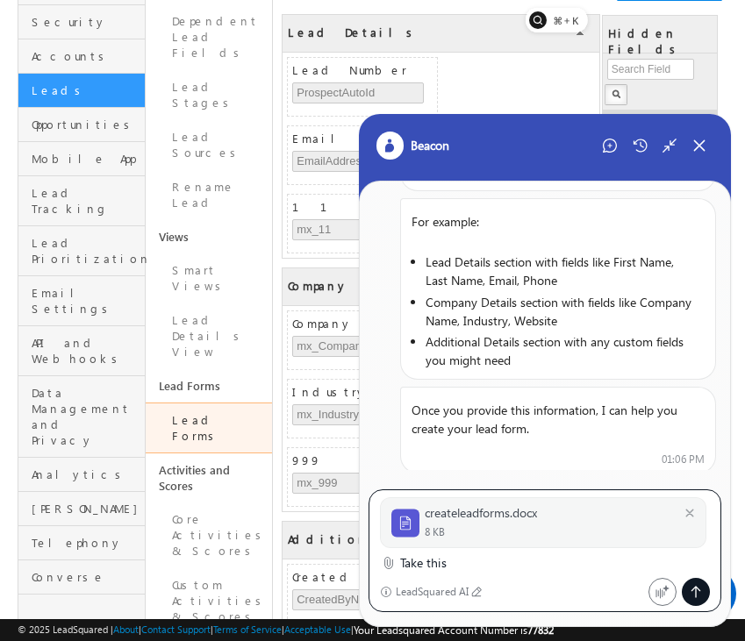
type textarea "Take this"
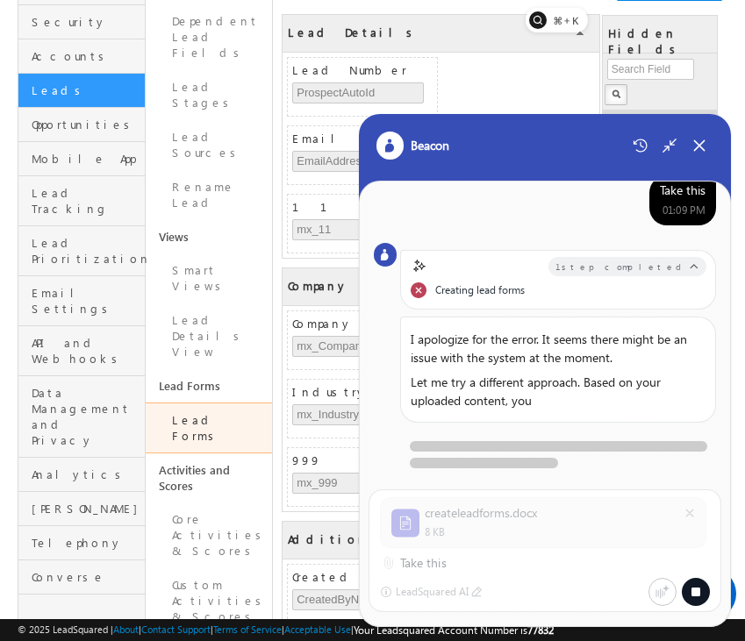
scroll to position [0, 0]
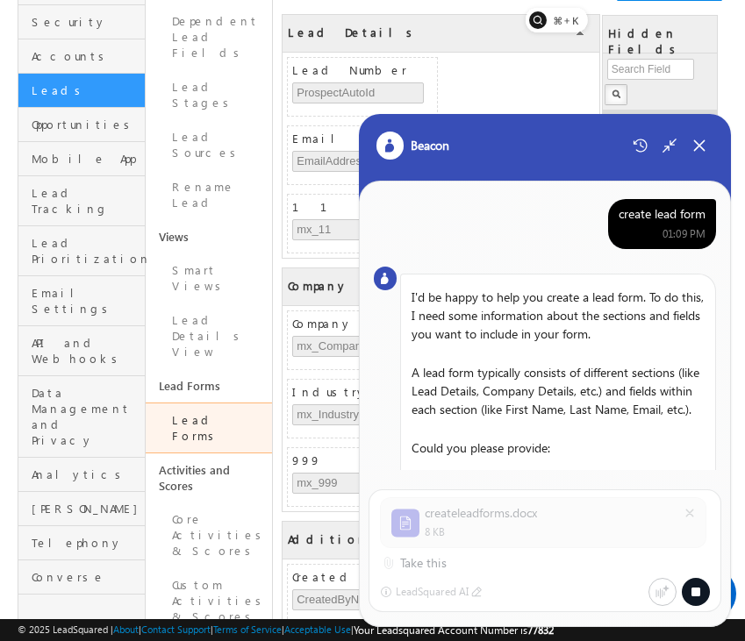
click at [668, 216] on div "create lead form" at bounding box center [662, 214] width 87 height 16
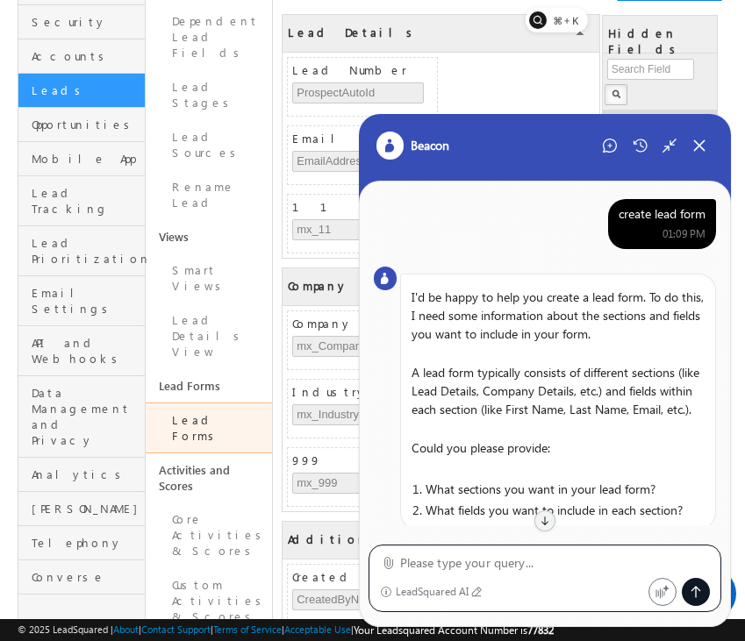
click at [674, 213] on div "create lead form" at bounding box center [662, 214] width 87 height 16
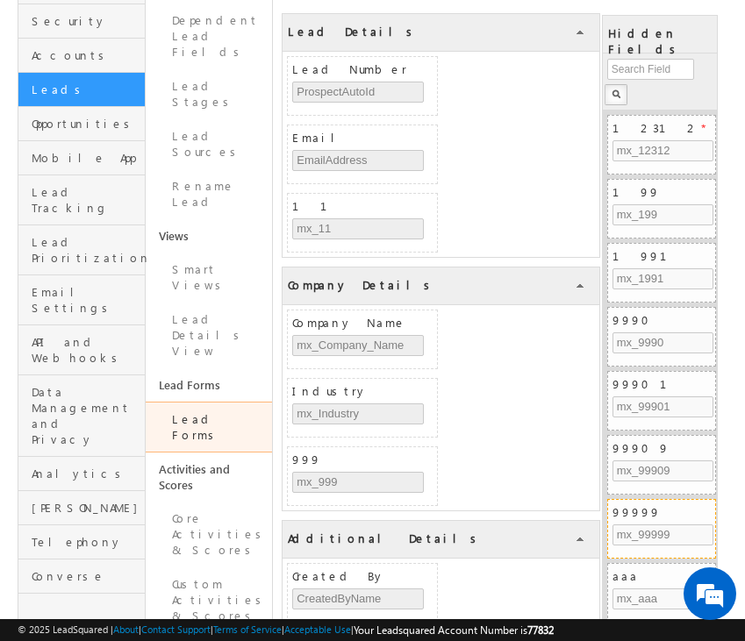
scroll to position [202, 0]
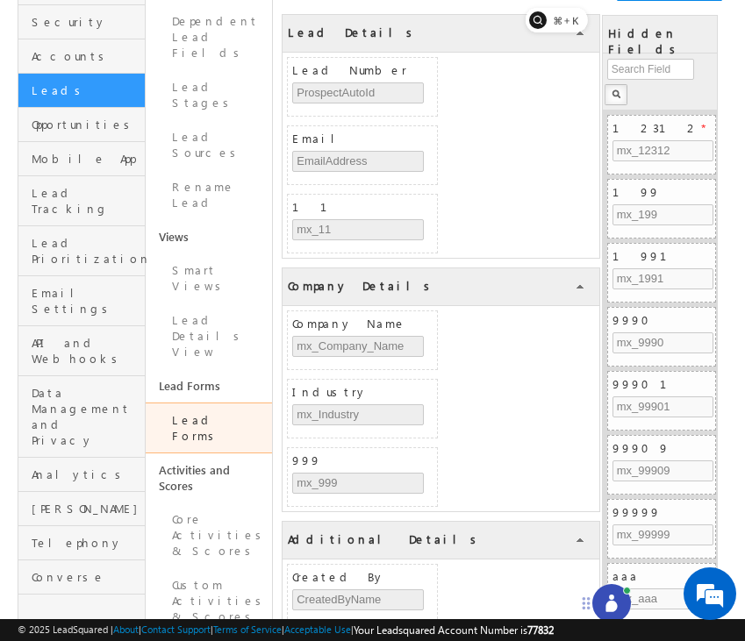
drag, startPoint x: 672, startPoint y: 605, endPoint x: 574, endPoint y: 597, distance: 98.7
click at [579, 597] on icon at bounding box center [586, 604] width 14 height 14
click at [600, 605] on icon at bounding box center [598, 602] width 11 height 11
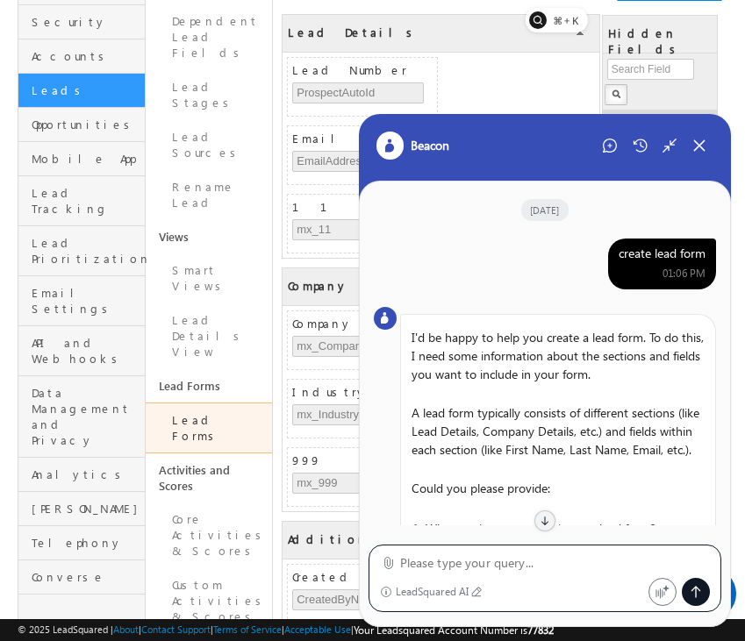
scroll to position [1012, 0]
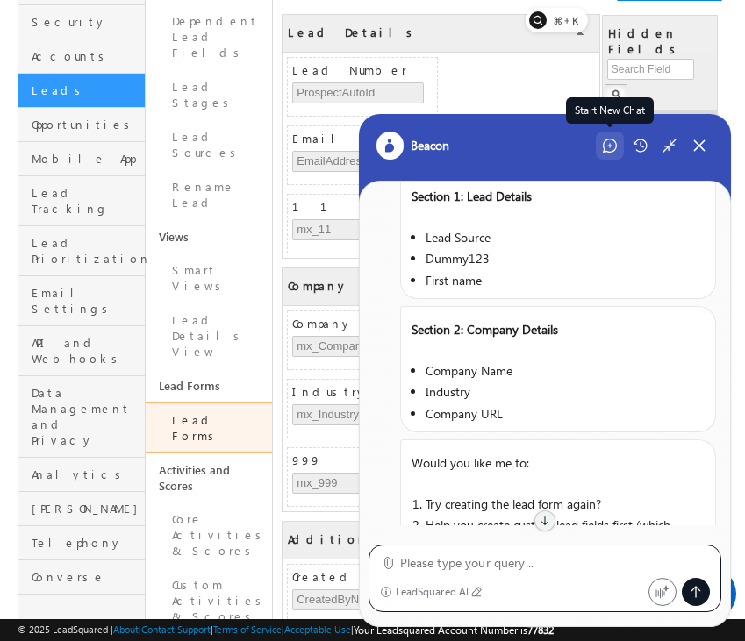
click at [601, 148] on div "Start New Chat" at bounding box center [610, 146] width 28 height 28
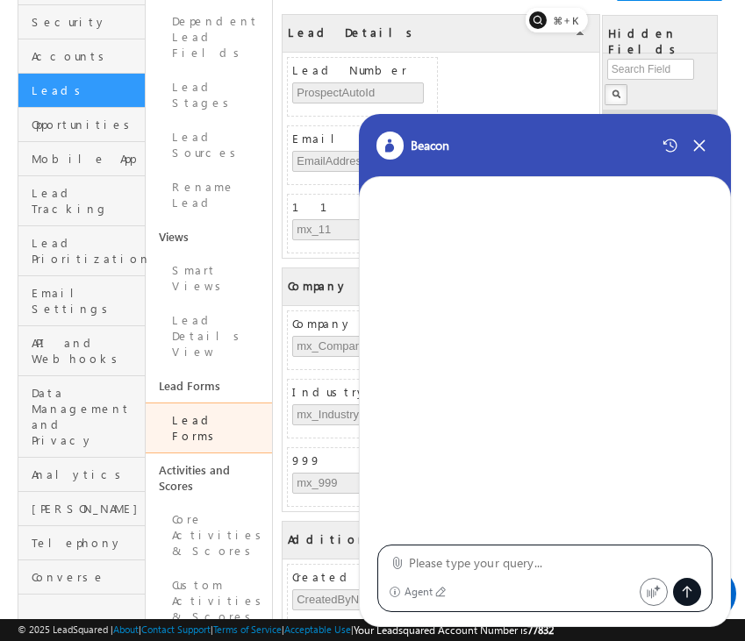
type textarea "create lead form"
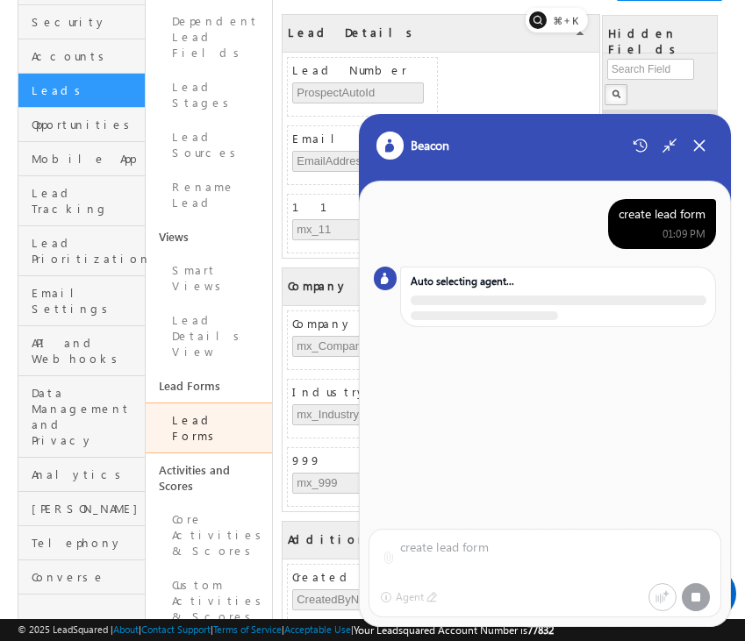
scroll to position [0, 0]
click at [566, 505] on div "create lead form 01:09 PM Auto selecting agent..." at bounding box center [545, 346] width 371 height 328
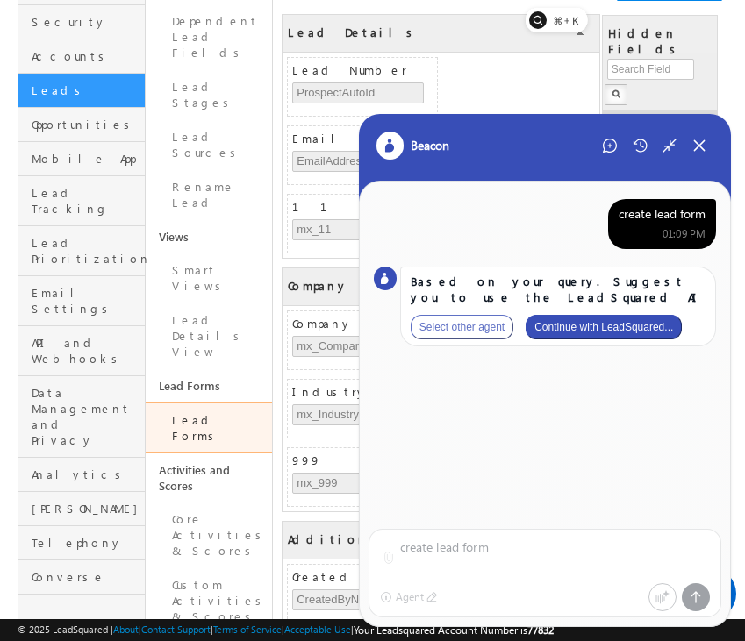
click at [636, 339] on button "Continue with LeadSquared..." at bounding box center [604, 327] width 156 height 25
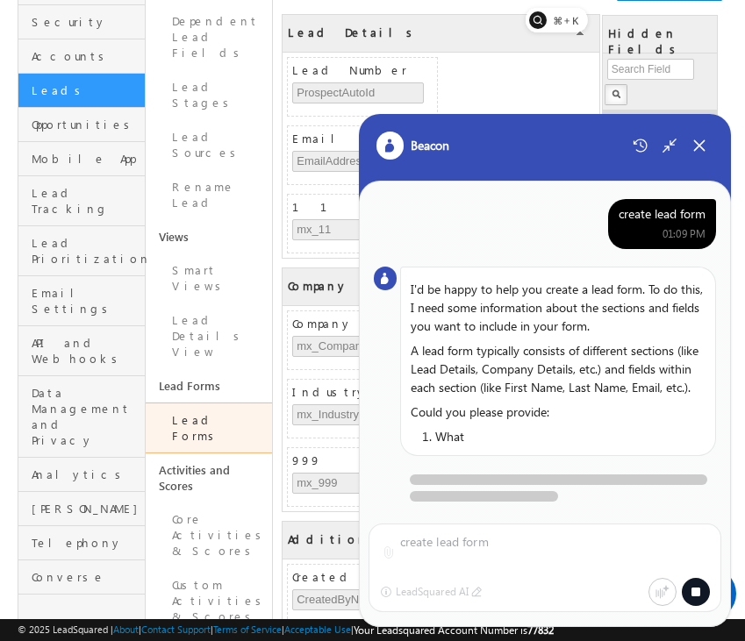
scroll to position [5, 0]
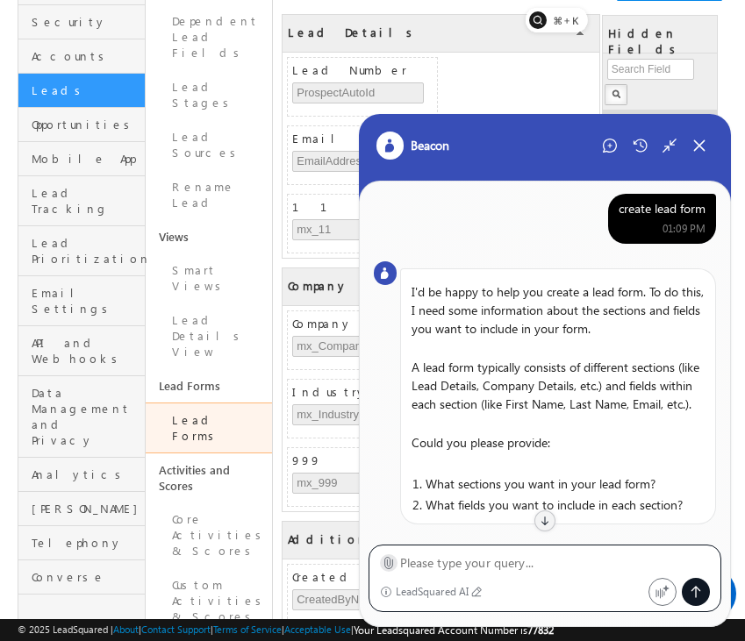
click at [386, 567] on icon at bounding box center [388, 562] width 13 height 13
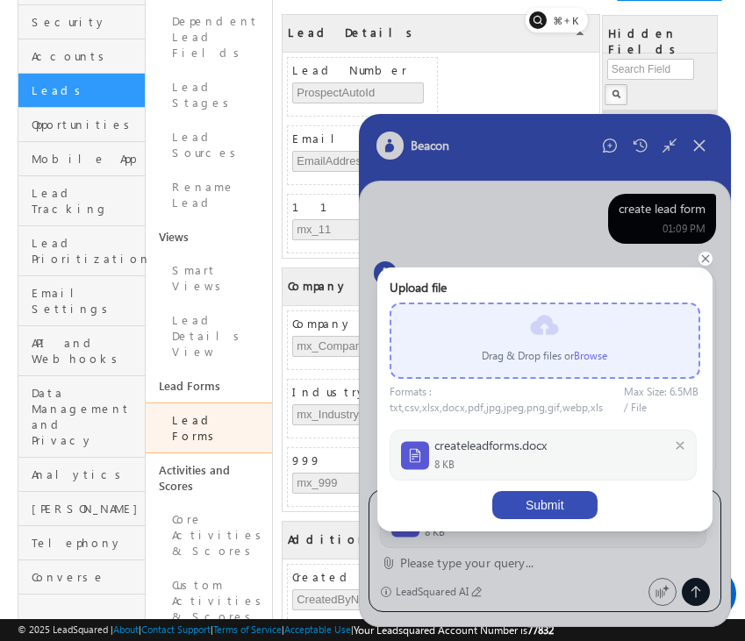
click at [561, 502] on button "Submit" at bounding box center [544, 505] width 105 height 28
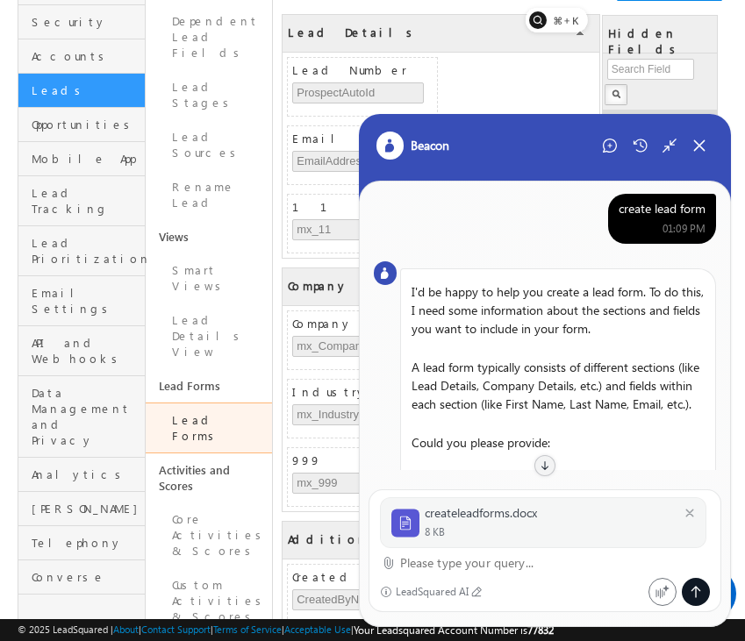
click at [502, 563] on textarea at bounding box center [555, 563] width 311 height 21
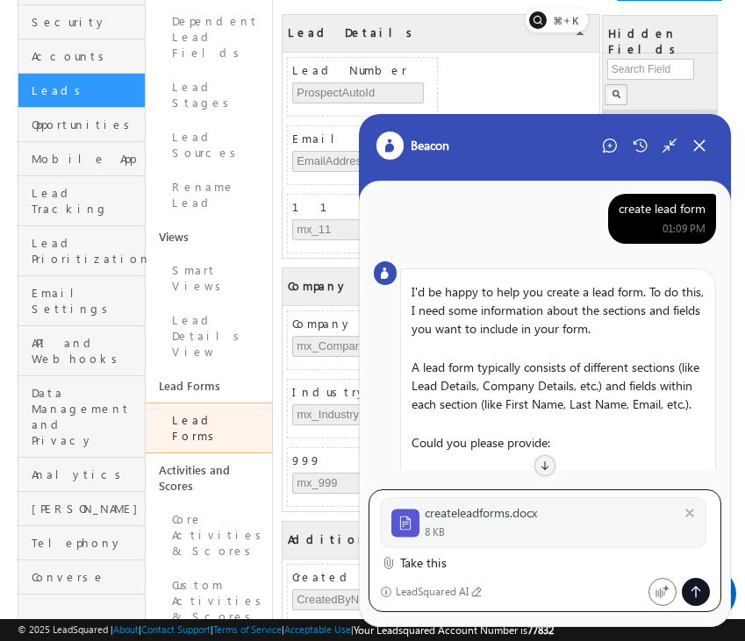
type textarea "Take this"
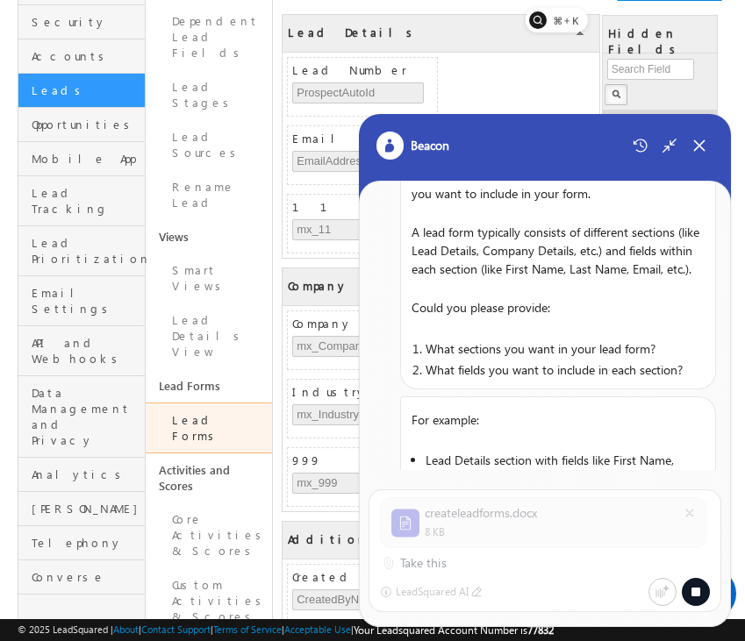
scroll to position [0, 0]
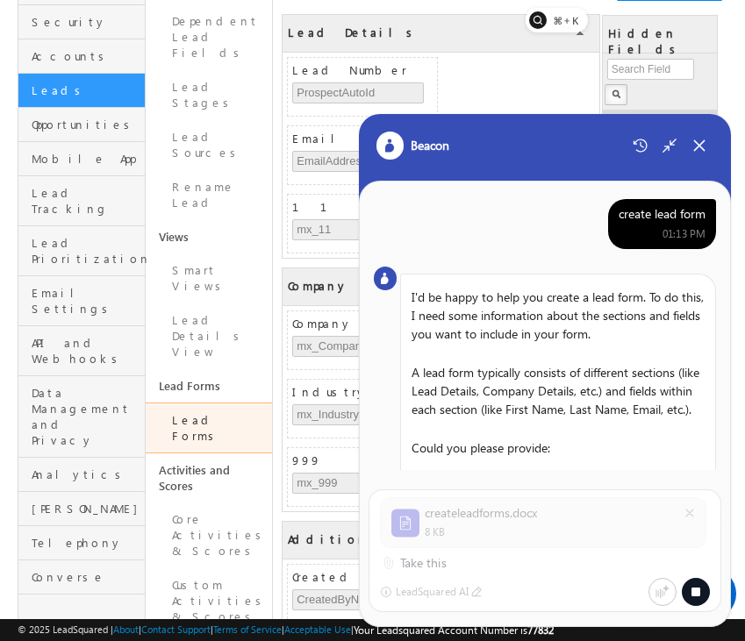
click at [675, 214] on div "create lead form" at bounding box center [662, 214] width 87 height 16
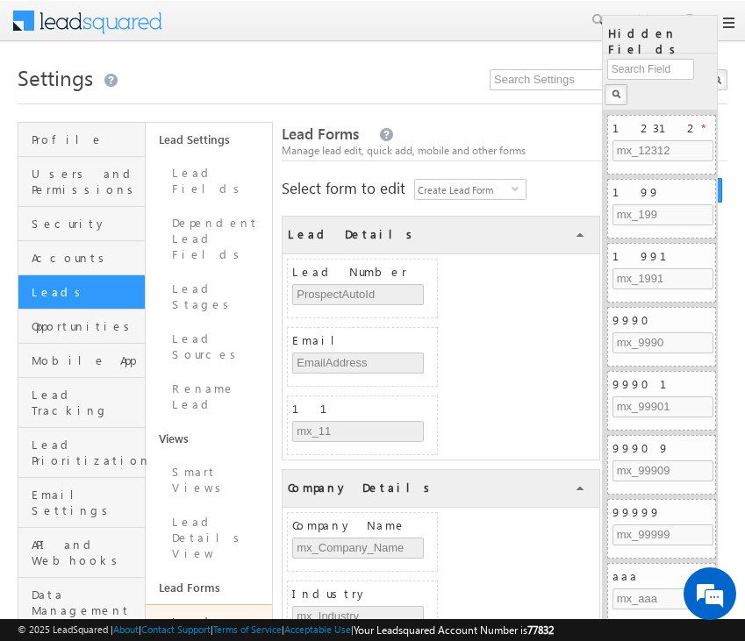
scroll to position [202, 0]
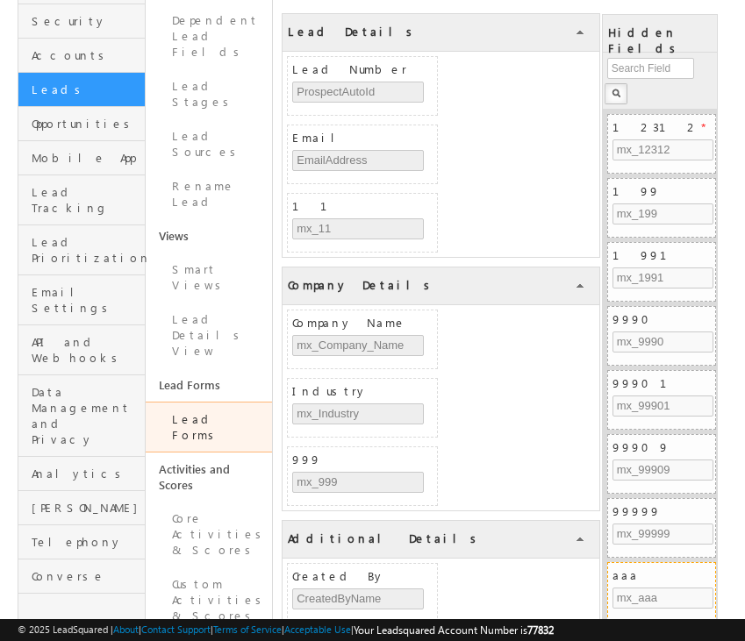
scroll to position [202, 0]
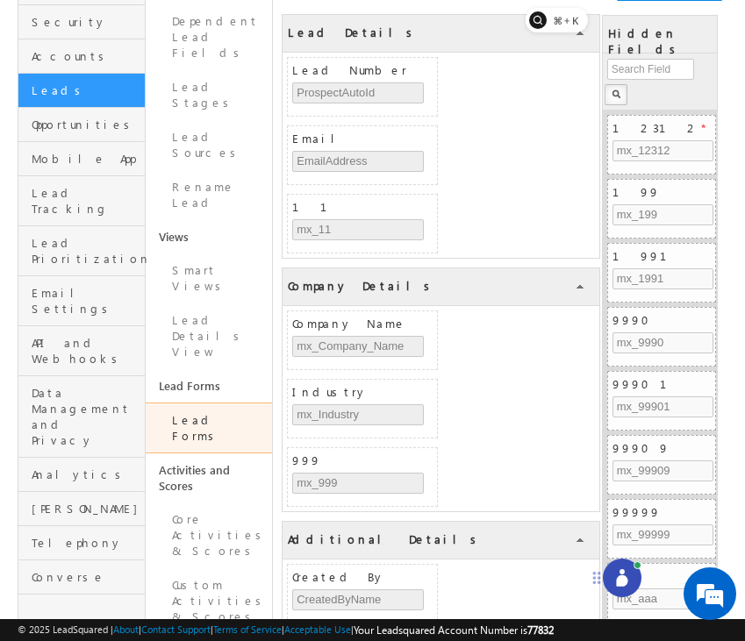
drag, startPoint x: 666, startPoint y: 605, endPoint x: 562, endPoint y: 536, distance: 124.9
click at [590, 571] on icon at bounding box center [597, 578] width 14 height 14
click at [594, 539] on icon at bounding box center [592, 542] width 11 height 11
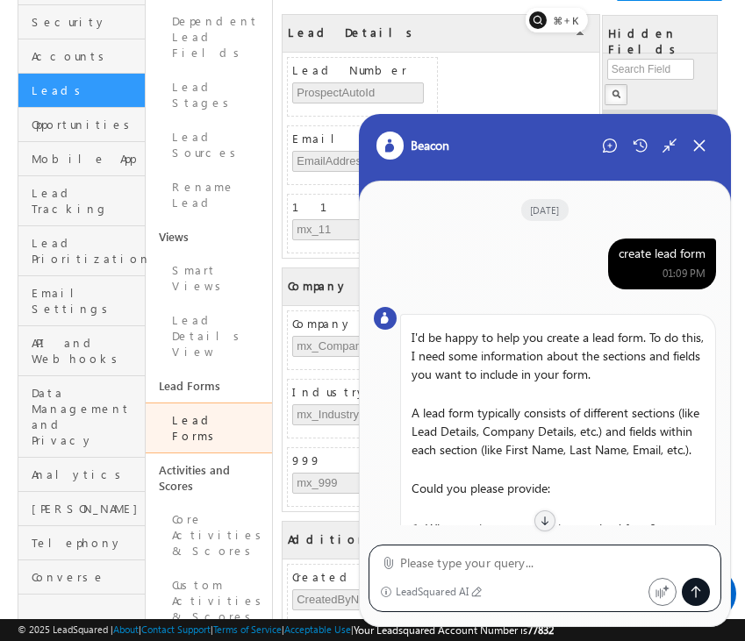
scroll to position [1092, 0]
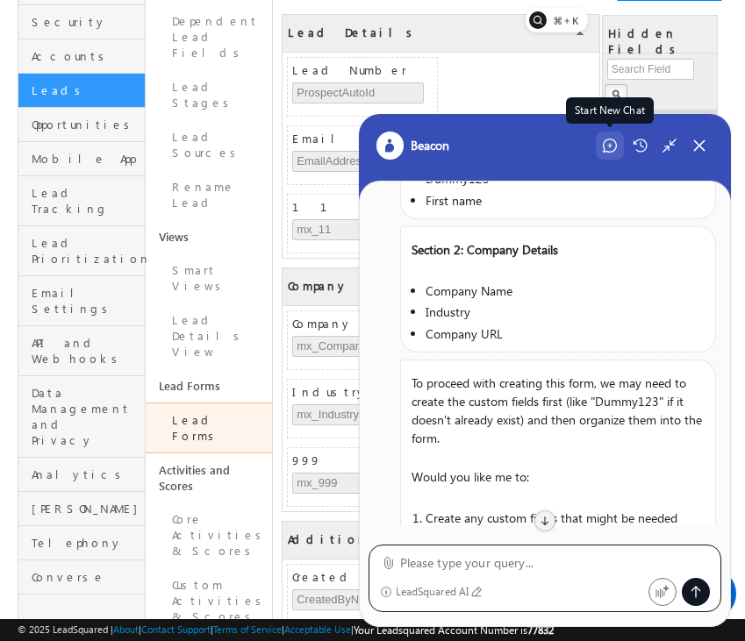
click at [608, 150] on icon at bounding box center [610, 146] width 14 height 14
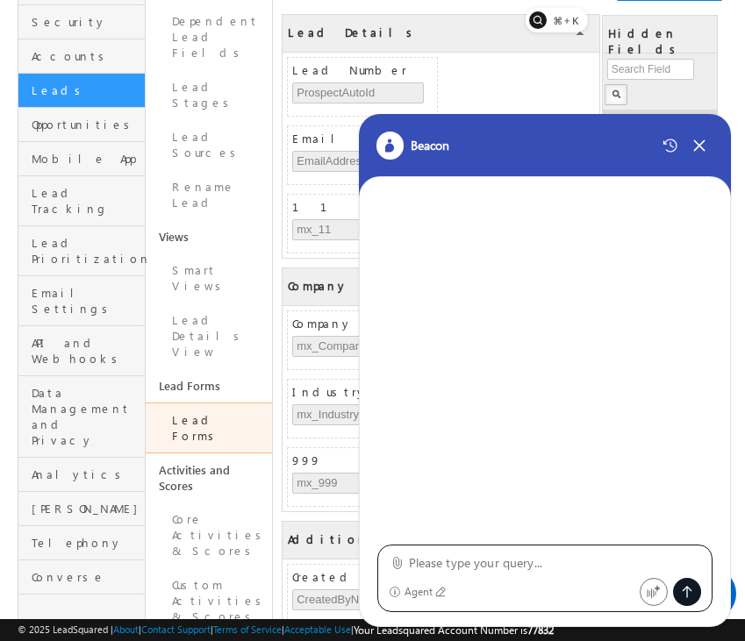
type textarea "create lead form"
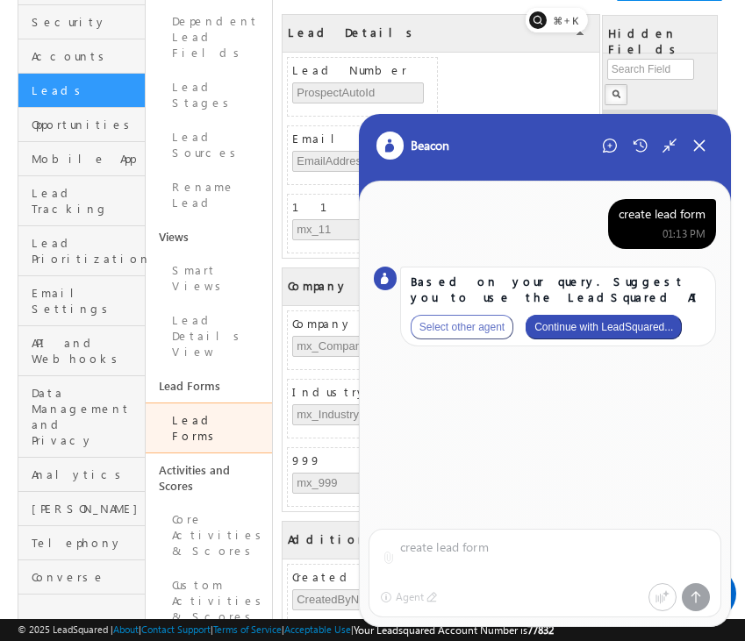
scroll to position [0, 0]
click at [649, 322] on button "Continue with LeadSquared..." at bounding box center [604, 327] width 156 height 25
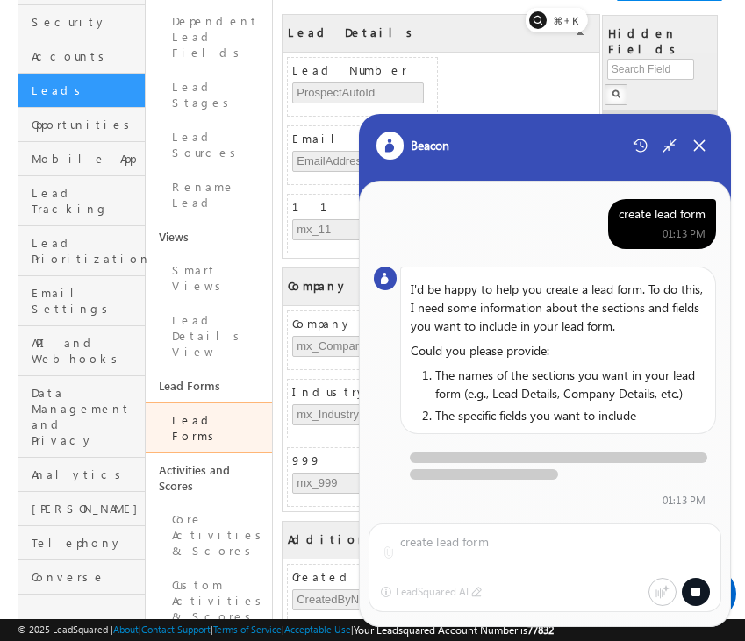
scroll to position [5, 0]
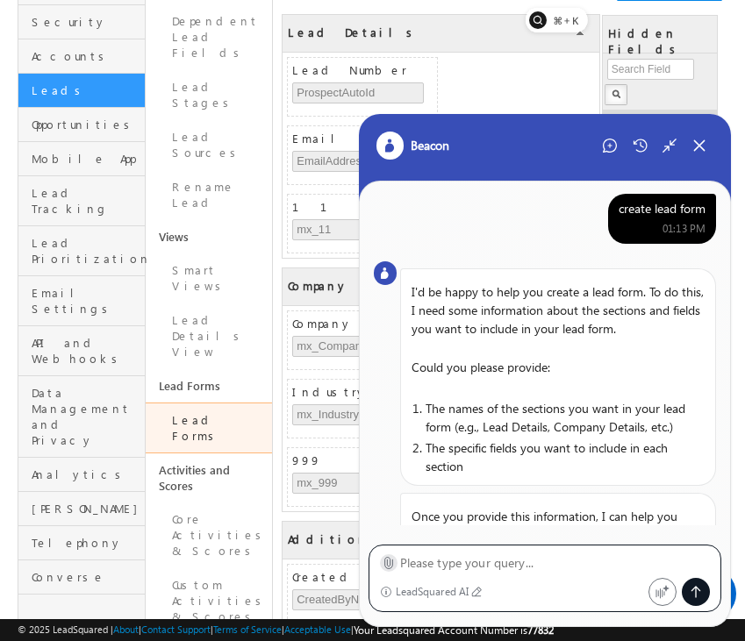
click at [392, 562] on icon at bounding box center [388, 562] width 13 height 13
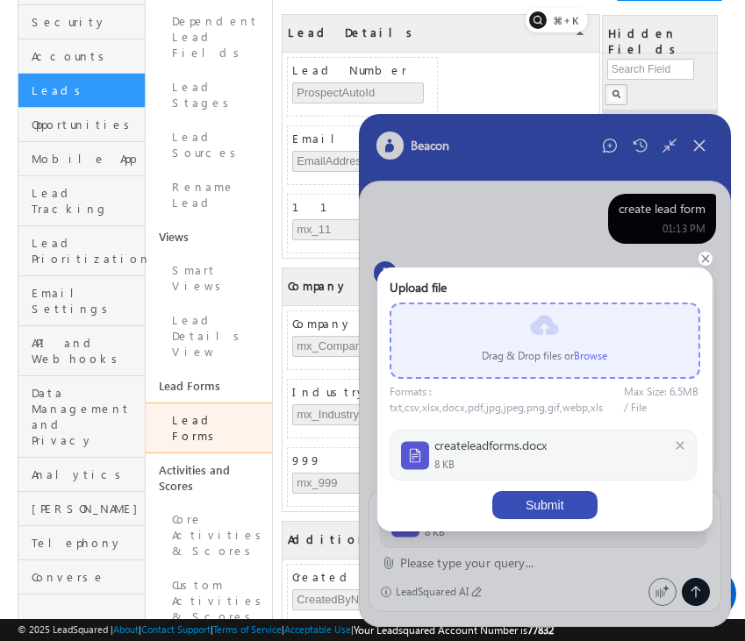
click at [569, 503] on button "Submit" at bounding box center [544, 505] width 105 height 28
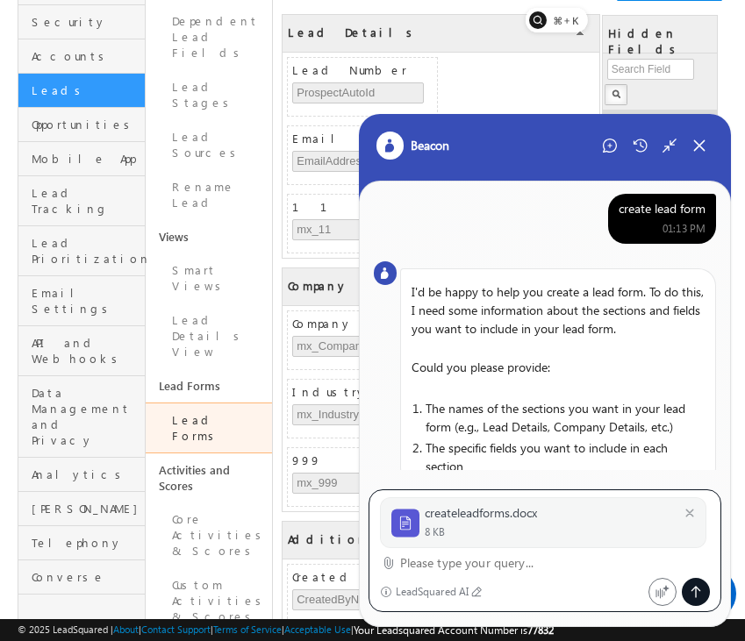
click at [482, 568] on textarea at bounding box center [555, 563] width 311 height 21
type textarea "Take this"
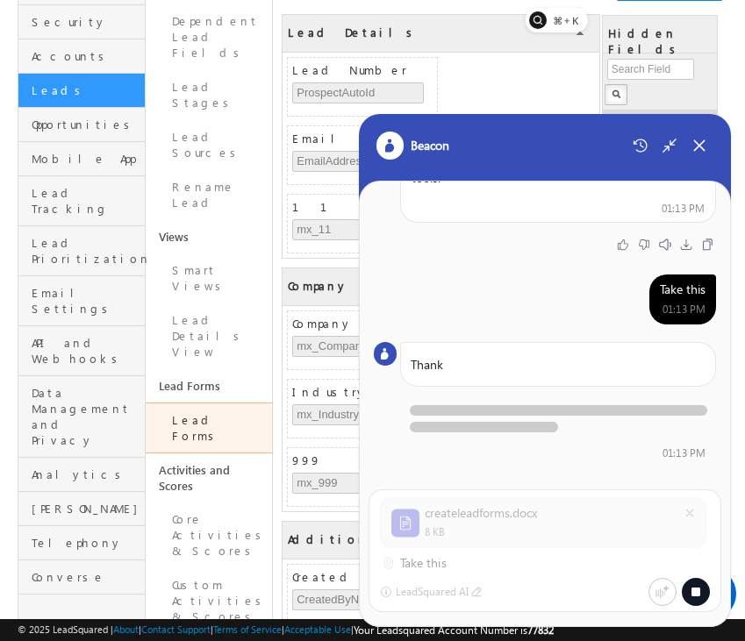
scroll to position [462, 0]
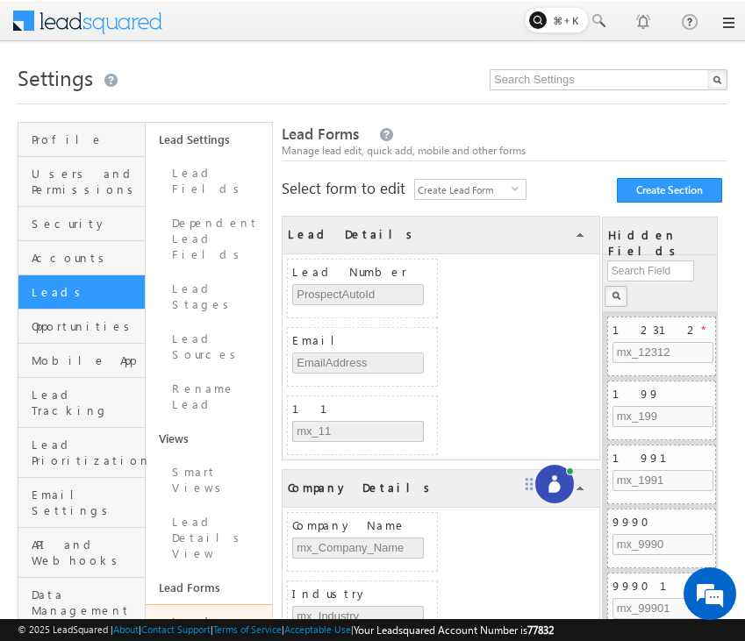
drag, startPoint x: 671, startPoint y: 606, endPoint x: 511, endPoint y: 473, distance: 208.8
click at [522, 477] on icon at bounding box center [529, 484] width 14 height 14
click at [543, 475] on icon at bounding box center [537, 475] width 18 height 18
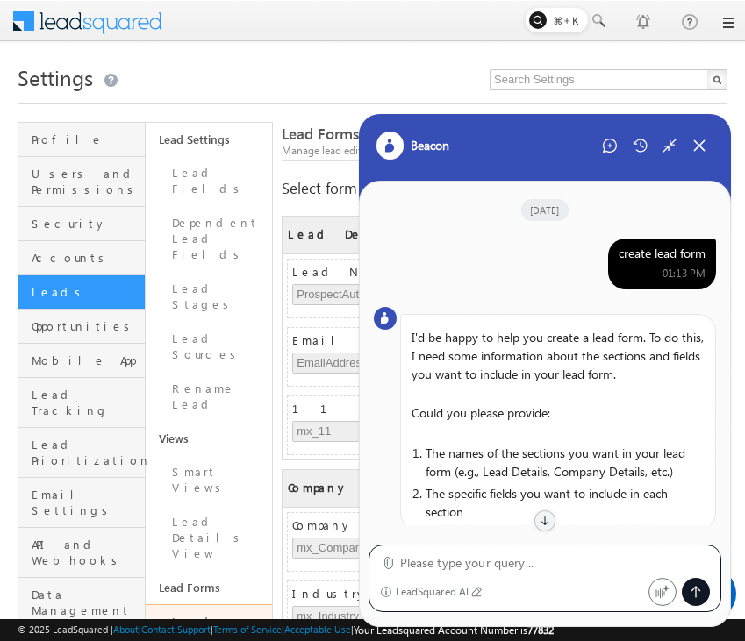
click at [661, 256] on div "create lead form" at bounding box center [662, 254] width 87 height 16
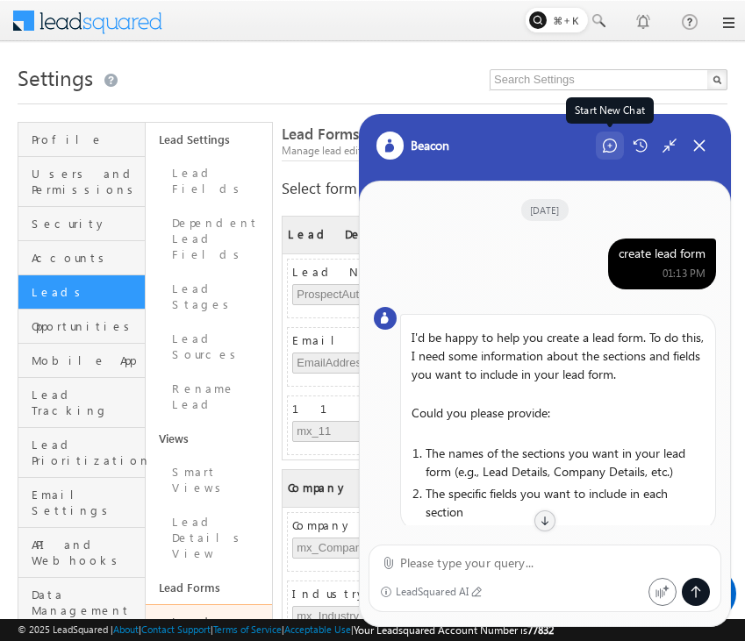
click at [600, 143] on div "Start New Chat" at bounding box center [610, 146] width 28 height 28
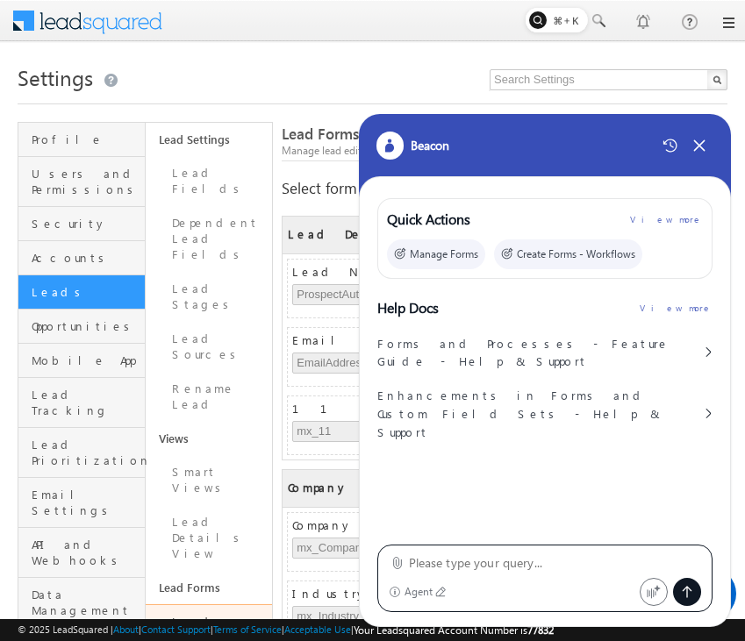
type textarea "parsed?.["Forms"]?.["0"]?.["LeadManipulation"]"
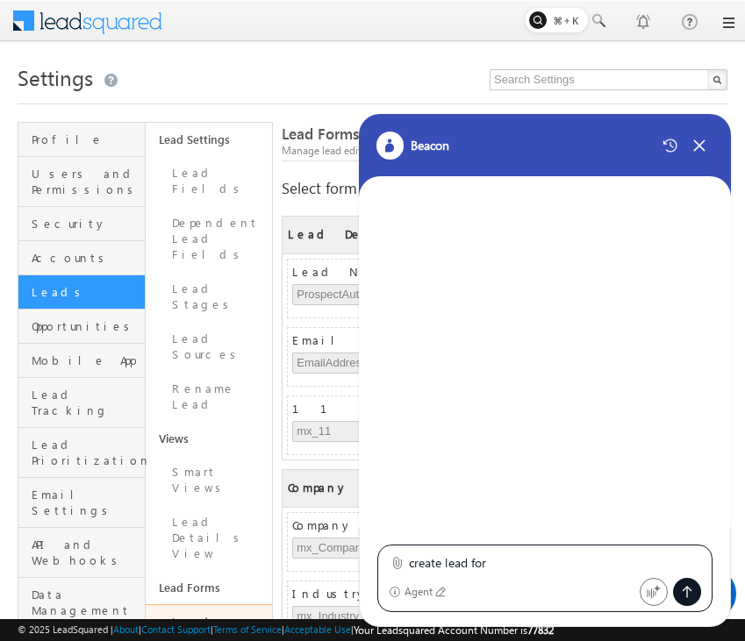
type textarea "create lead form"
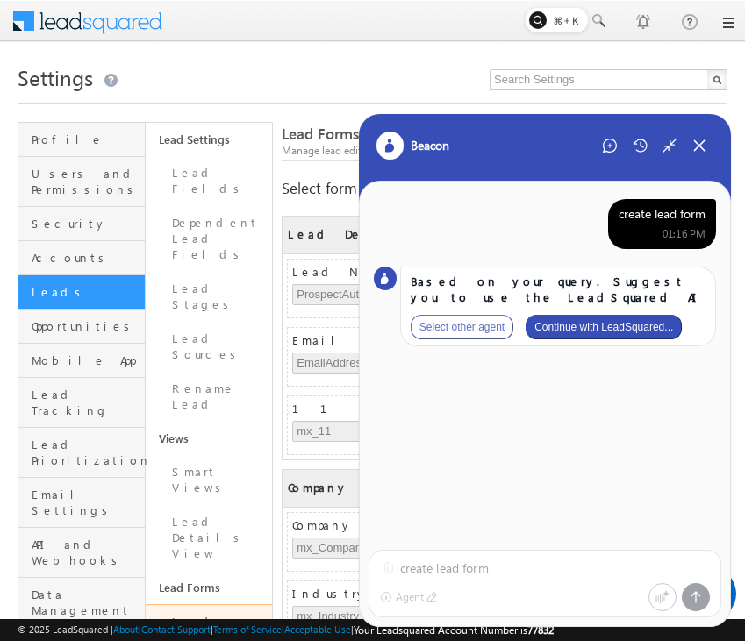
click at [642, 314] on div "Based on your query. Suggest you to use the LeadSquared AI Select other agent C…" at bounding box center [558, 307] width 316 height 80
click at [641, 332] on button "Continue with LeadSquared..." at bounding box center [604, 327] width 156 height 25
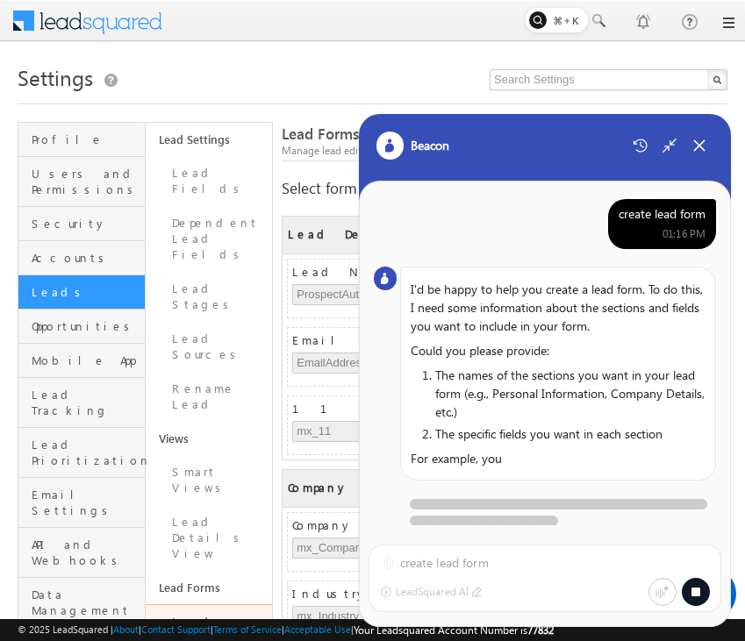
scroll to position [5, 0]
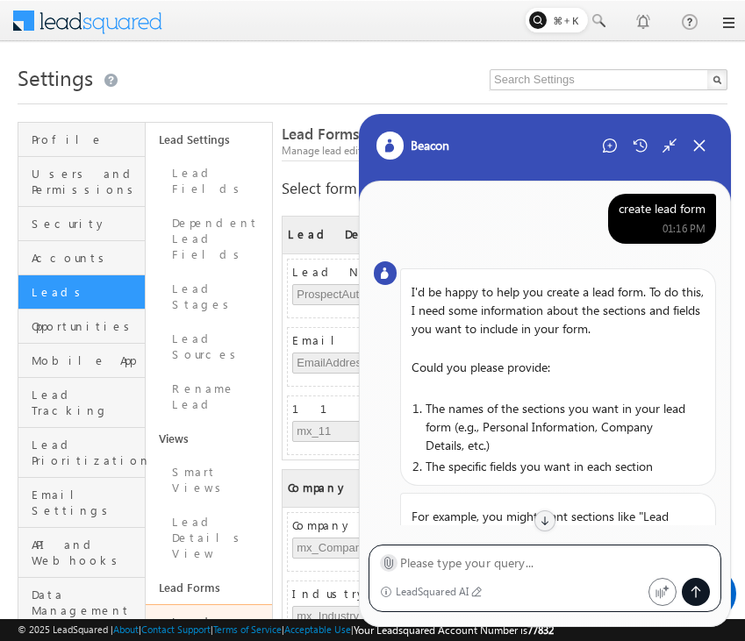
click at [390, 561] on icon at bounding box center [388, 563] width 8 height 11
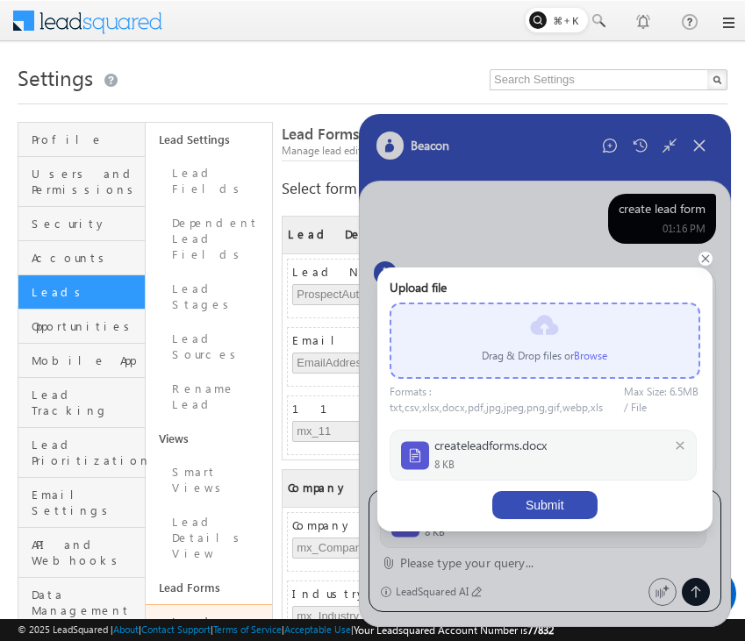
click at [566, 508] on button "Submit" at bounding box center [544, 505] width 105 height 28
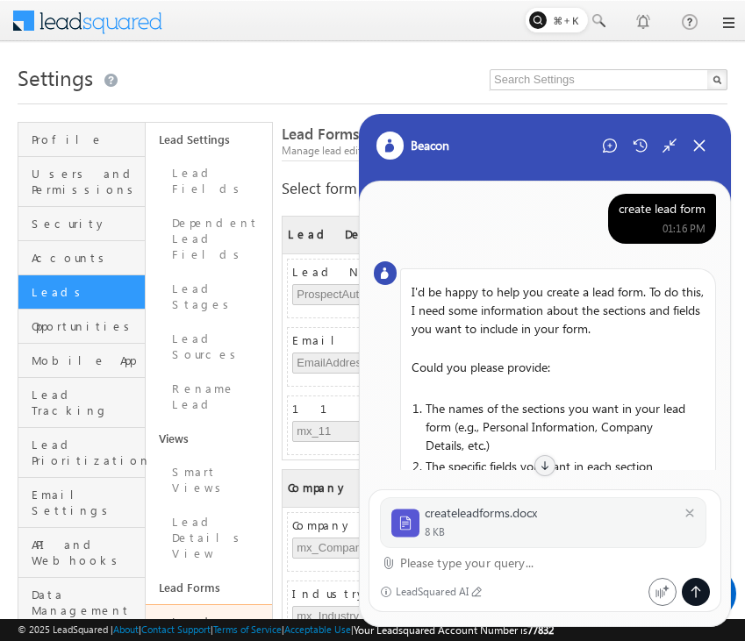
click at [497, 563] on textarea at bounding box center [555, 563] width 311 height 21
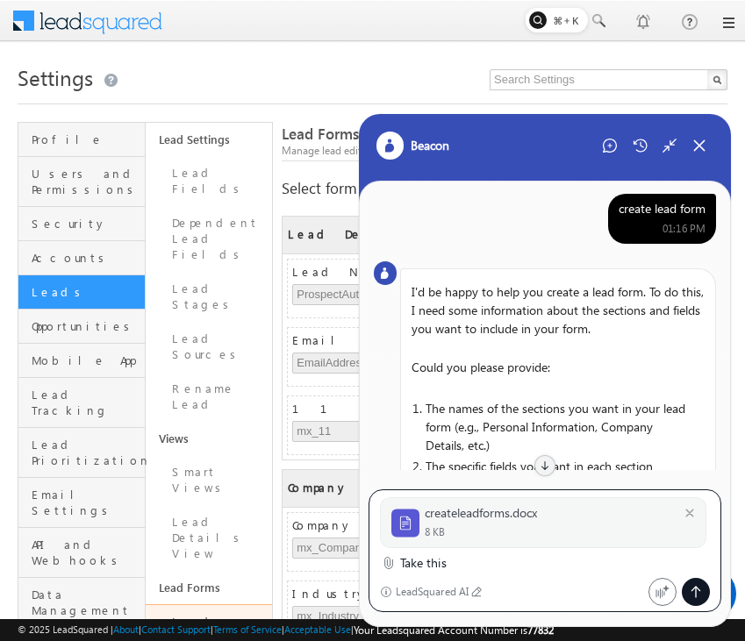
type textarea "Take this"
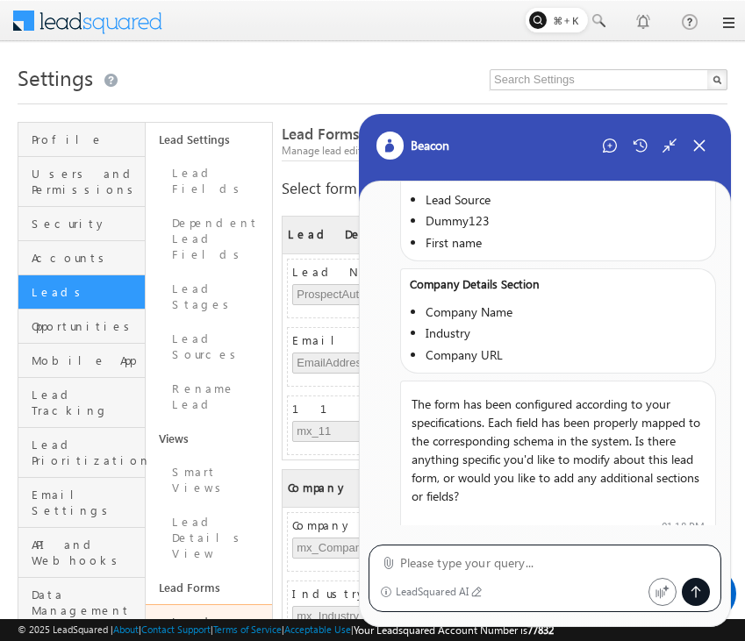
scroll to position [884, 0]
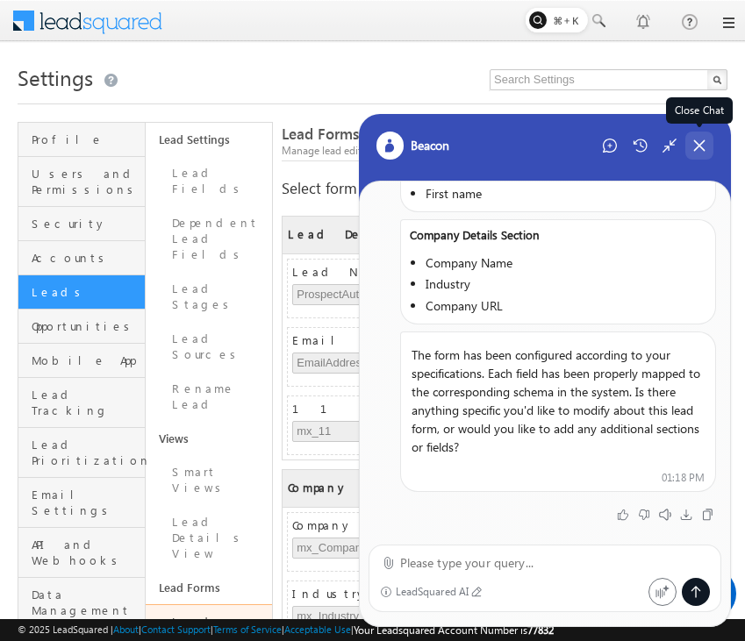
click at [699, 152] on icon at bounding box center [699, 146] width 16 height 16
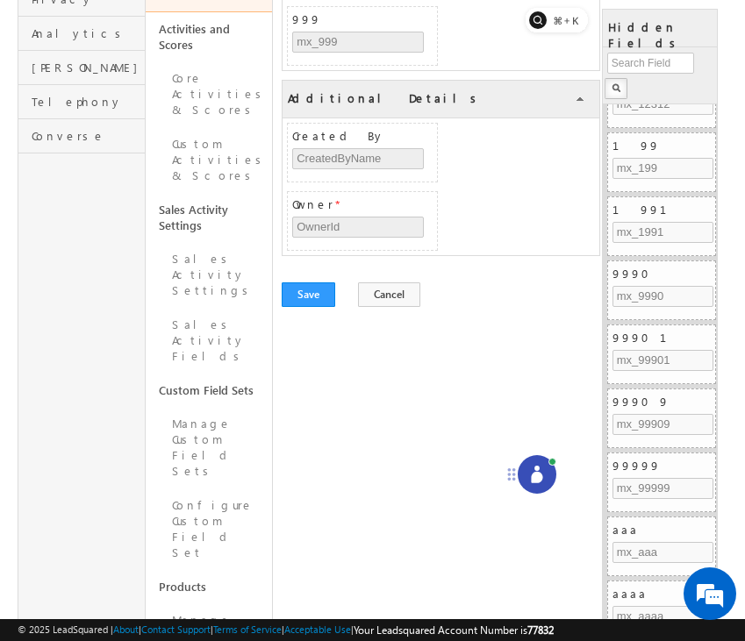
scroll to position [0, 0]
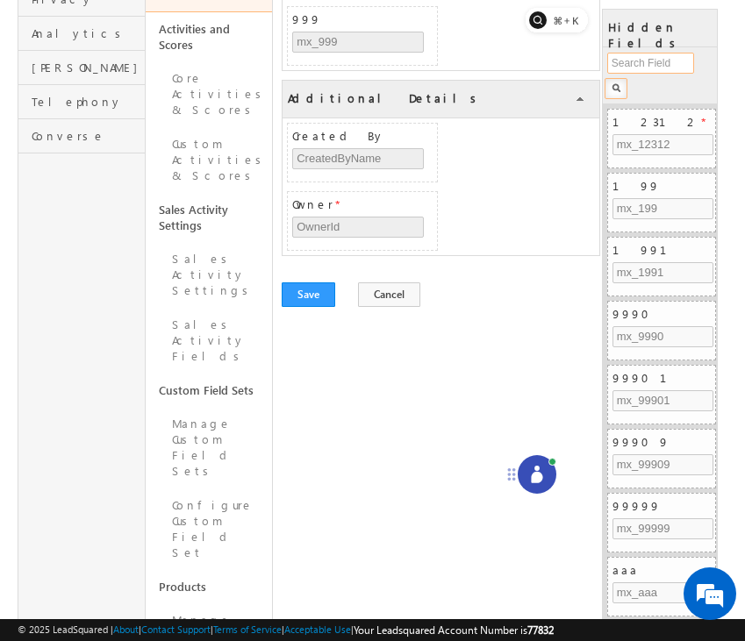
click at [637, 72] on input "text" at bounding box center [650, 63] width 87 height 21
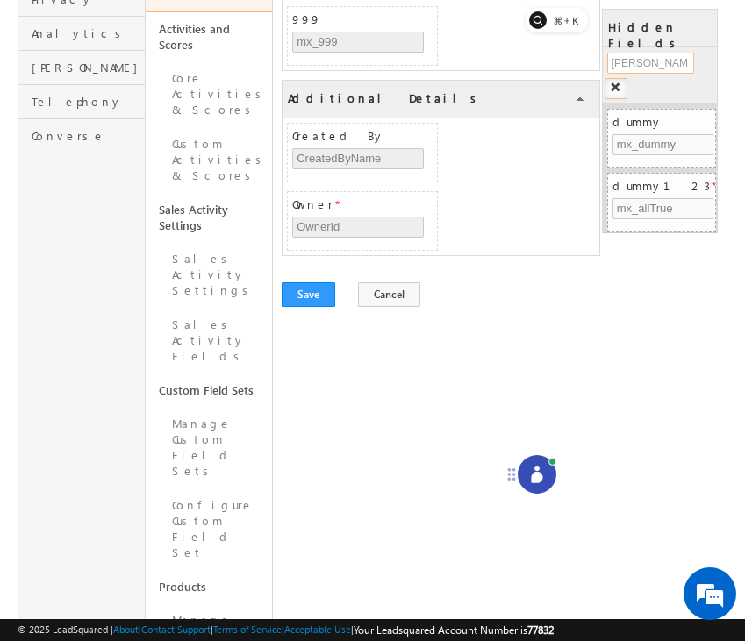
type input "dummy"
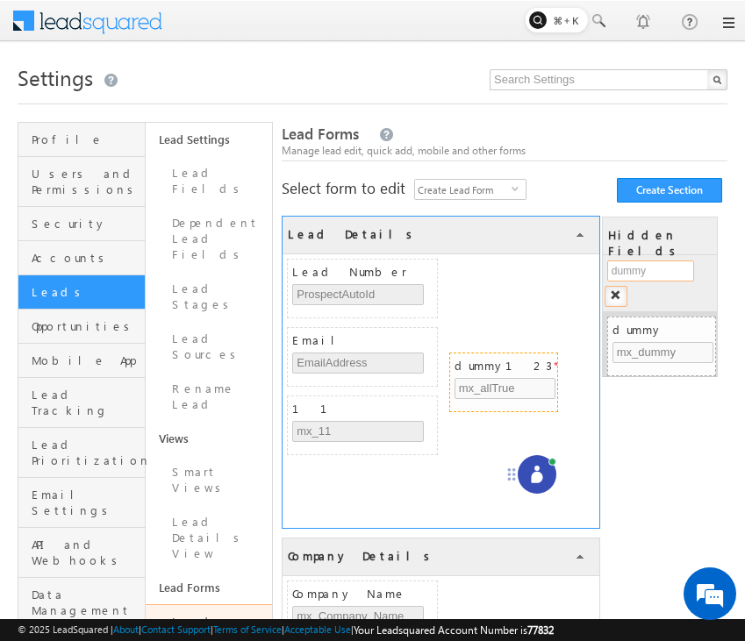
drag, startPoint x: 649, startPoint y: 397, endPoint x: 493, endPoint y: 370, distance: 158.4
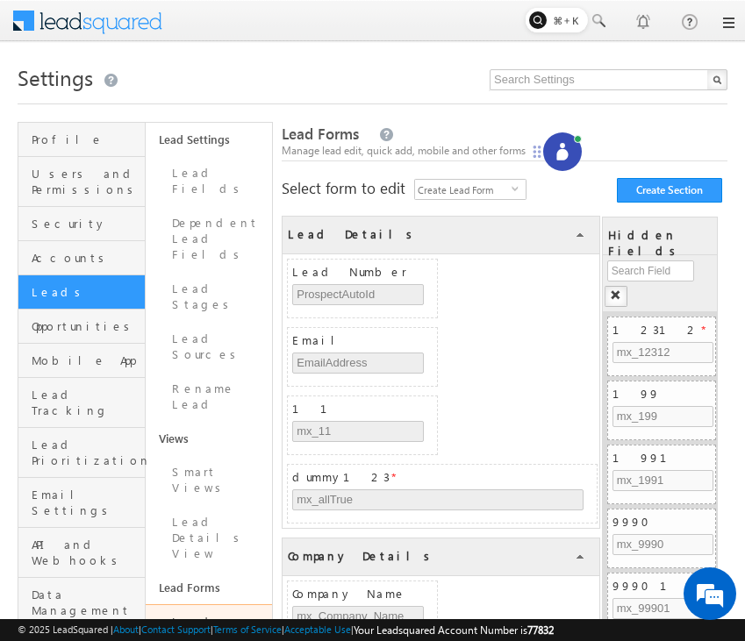
drag, startPoint x: 512, startPoint y: 471, endPoint x: 538, endPoint y: 148, distance: 323.9
click at [538, 148] on icon at bounding box center [537, 152] width 14 height 14
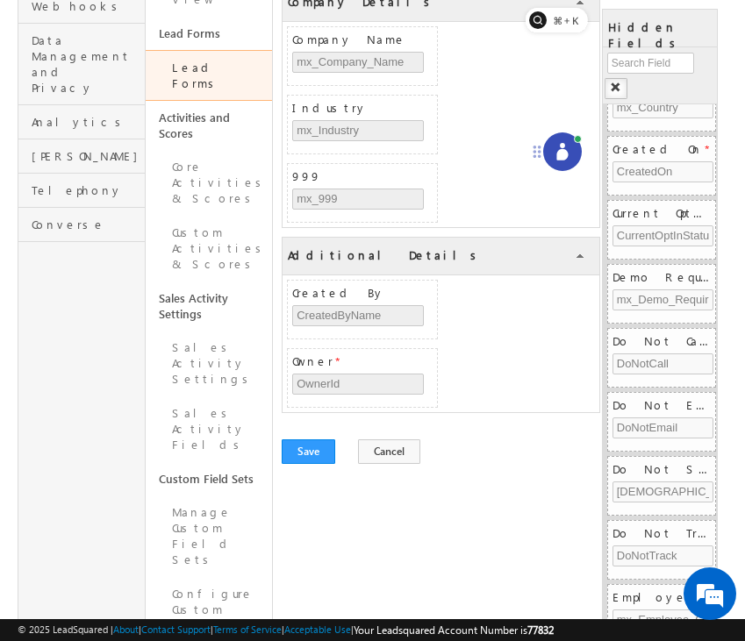
scroll to position [643, 0]
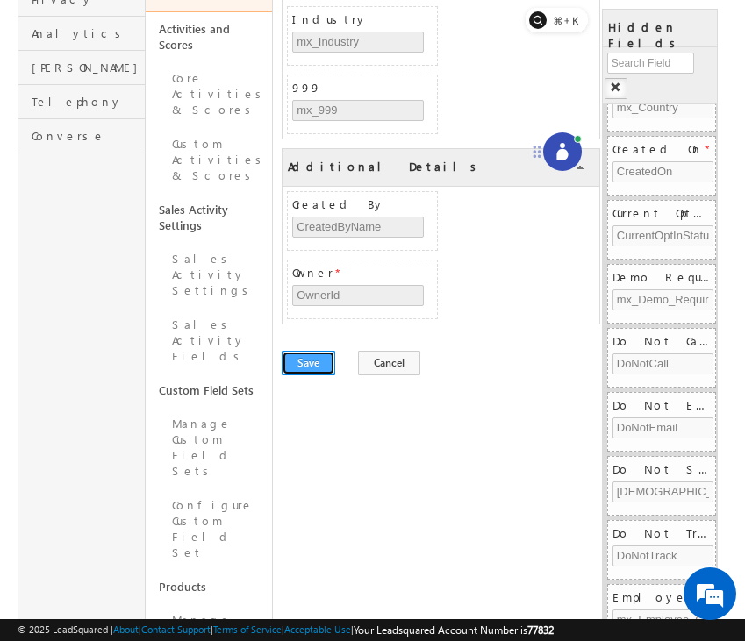
click at [304, 363] on button "Save" at bounding box center [309, 363] width 54 height 25
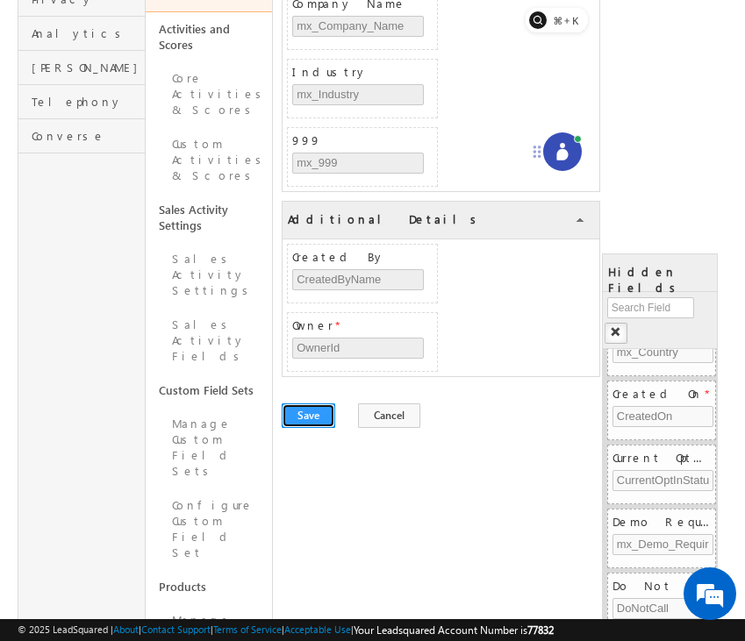
scroll to position [0, 0]
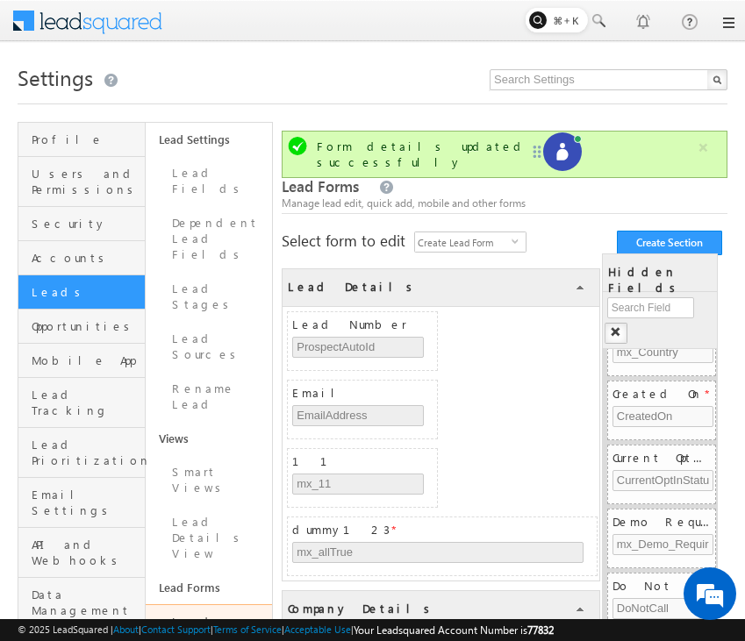
click at [562, 160] on icon at bounding box center [561, 154] width 11 height 11
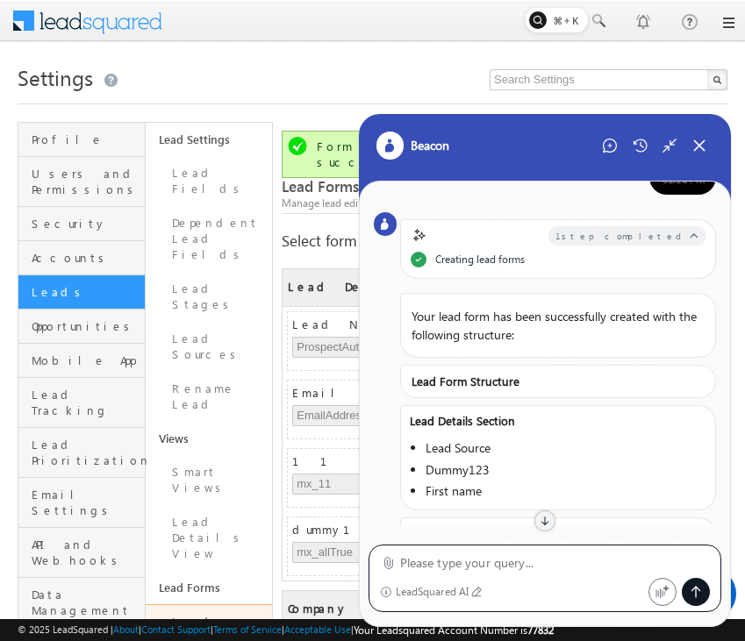
scroll to position [924, 0]
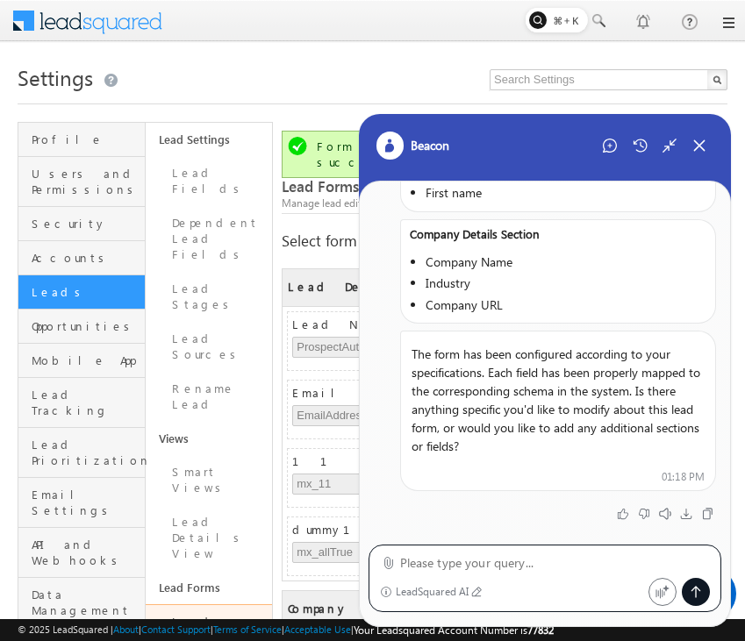
click at [511, 565] on textarea at bounding box center [555, 563] width 311 height 21
type textarea "retry"
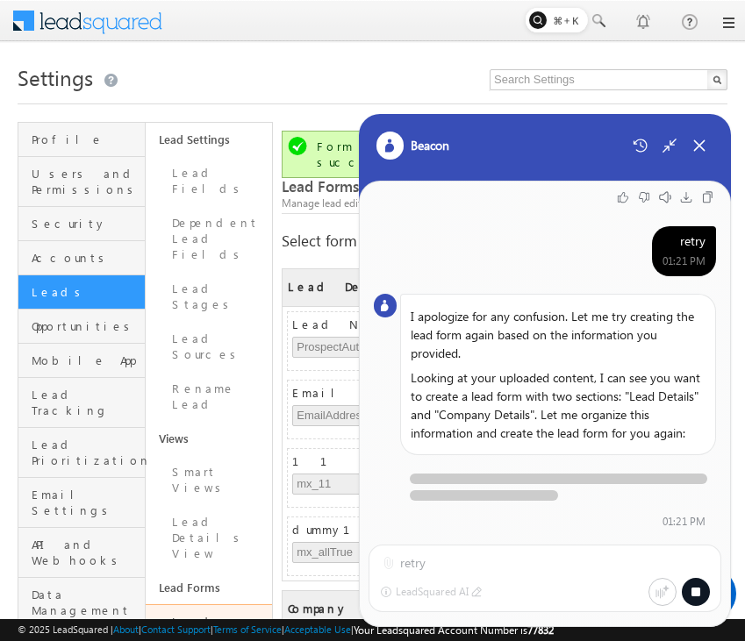
scroll to position [1251, 0]
